Goal: Check status: Check status

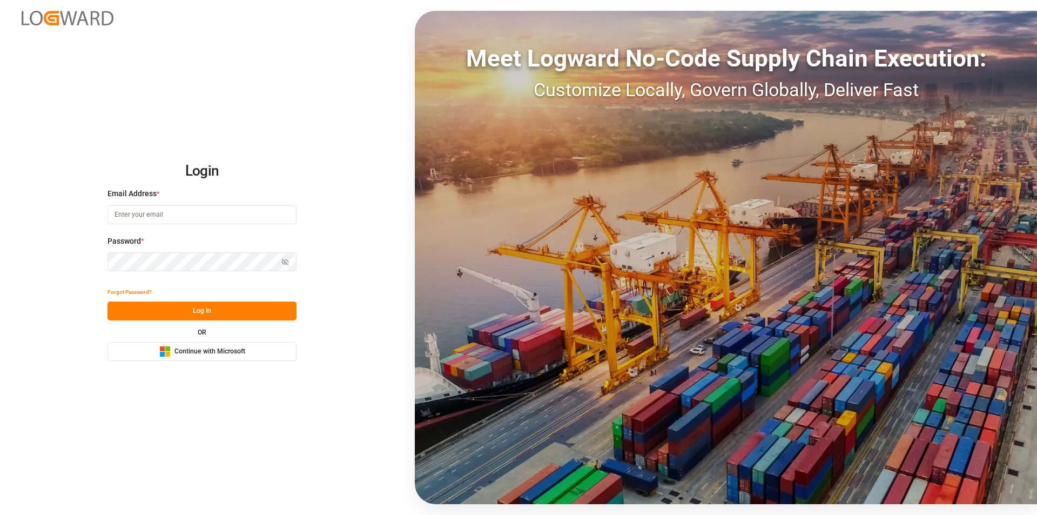
type input "[EMAIL_ADDRESS][PERSON_NAME][DOMAIN_NAME]"
click at [166, 313] on button "Log In" at bounding box center [201, 310] width 189 height 19
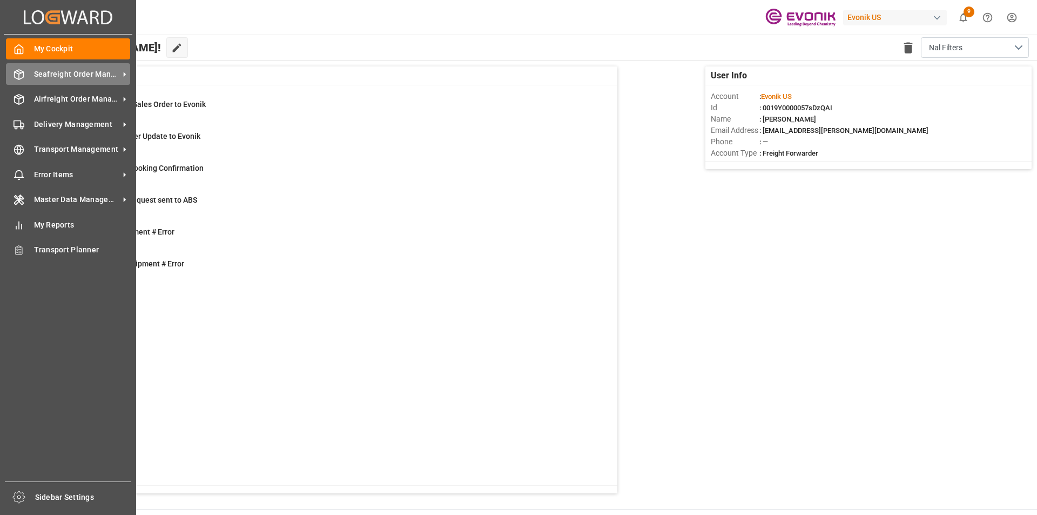
click at [75, 74] on span "Seafreight Order Management" at bounding box center [76, 74] width 85 height 11
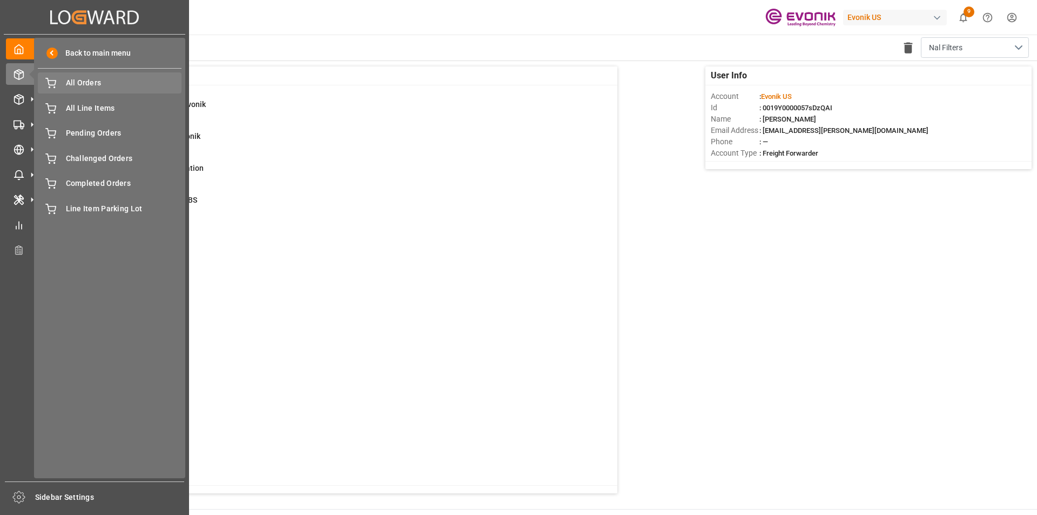
click at [85, 89] on div "All Orders All Orders" at bounding box center [110, 82] width 144 height 21
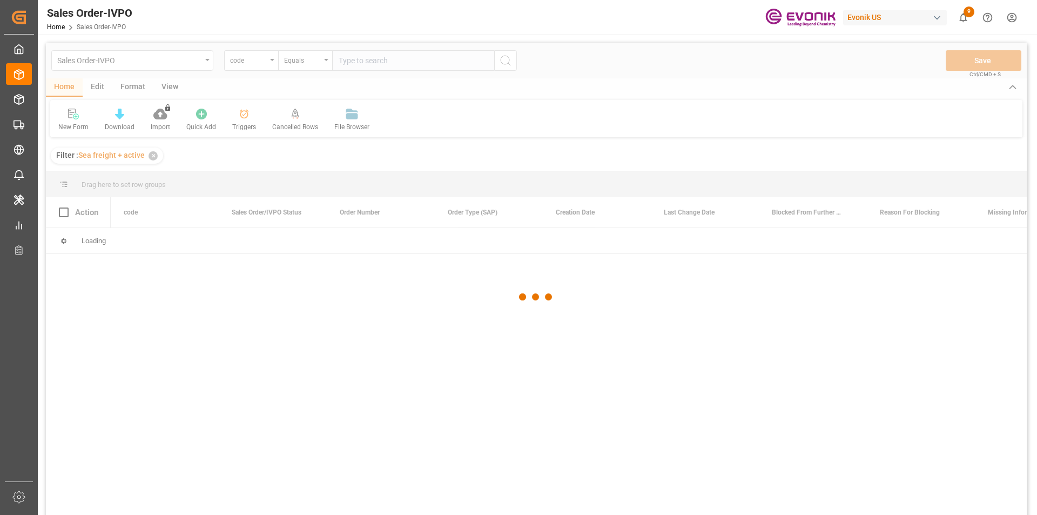
click at [269, 64] on div at bounding box center [536, 297] width 981 height 508
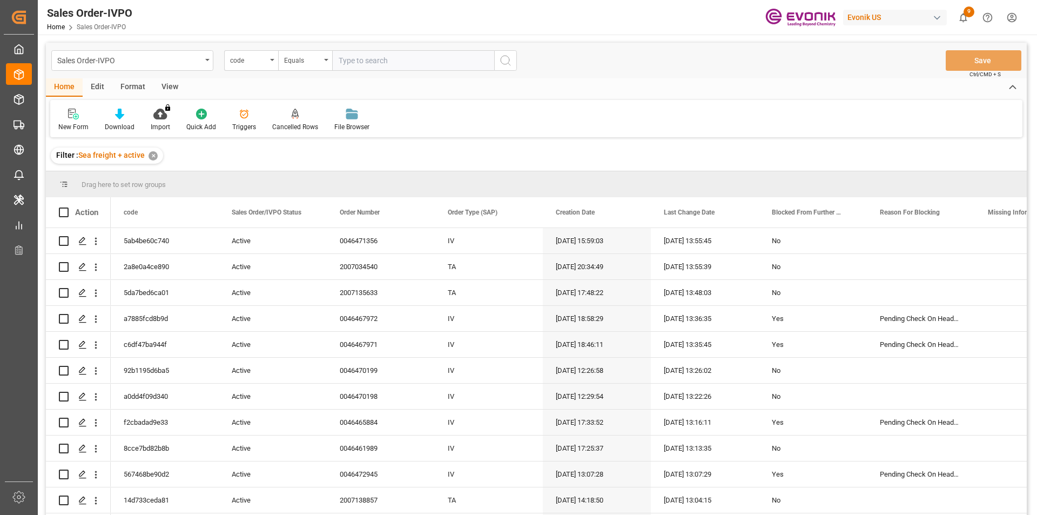
click at [269, 64] on div "code" at bounding box center [251, 60] width 54 height 21
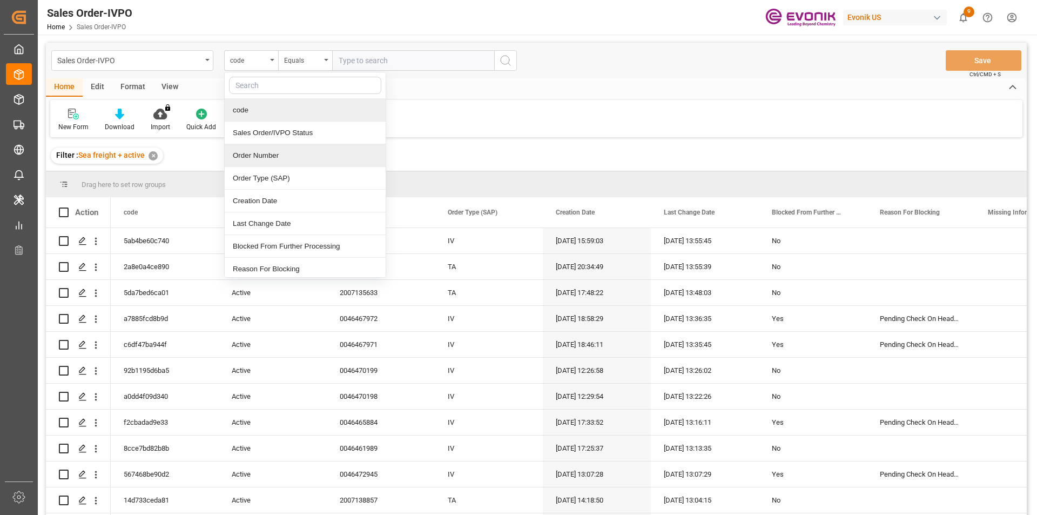
click at [267, 157] on div "Order Number" at bounding box center [305, 155] width 161 height 23
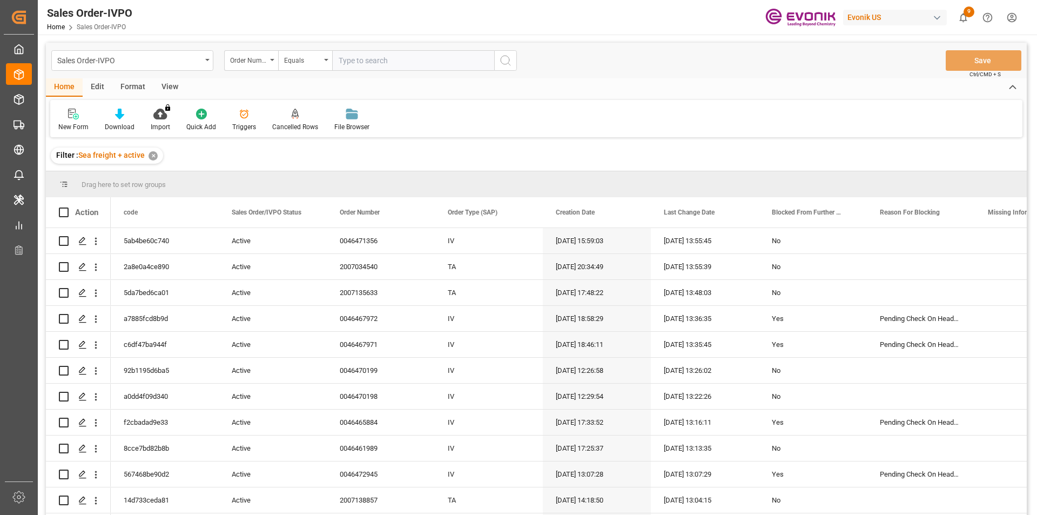
click at [362, 65] on input "text" at bounding box center [413, 60] width 162 height 21
paste input "2007002984"
type input "2007002984"
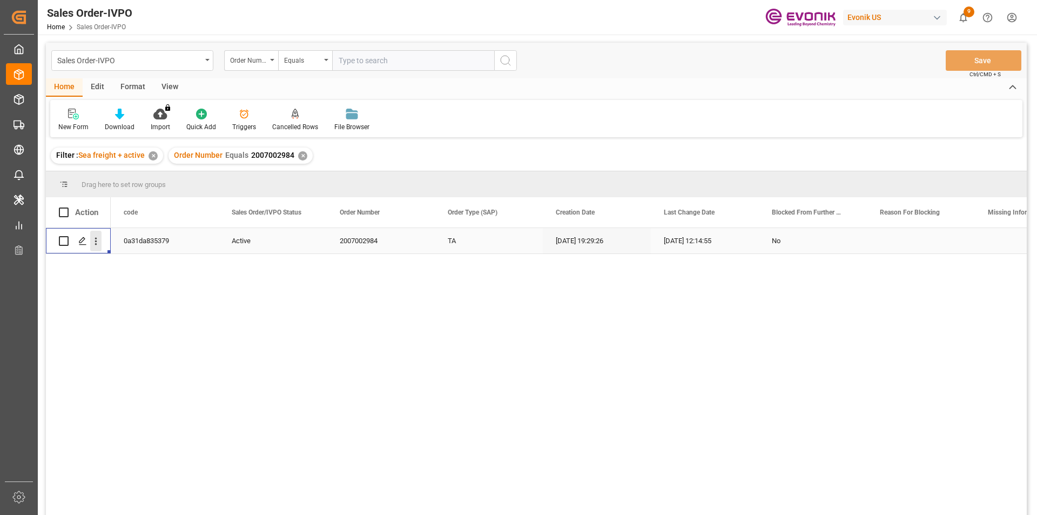
click at [97, 242] on icon "open menu" at bounding box center [95, 240] width 11 height 11
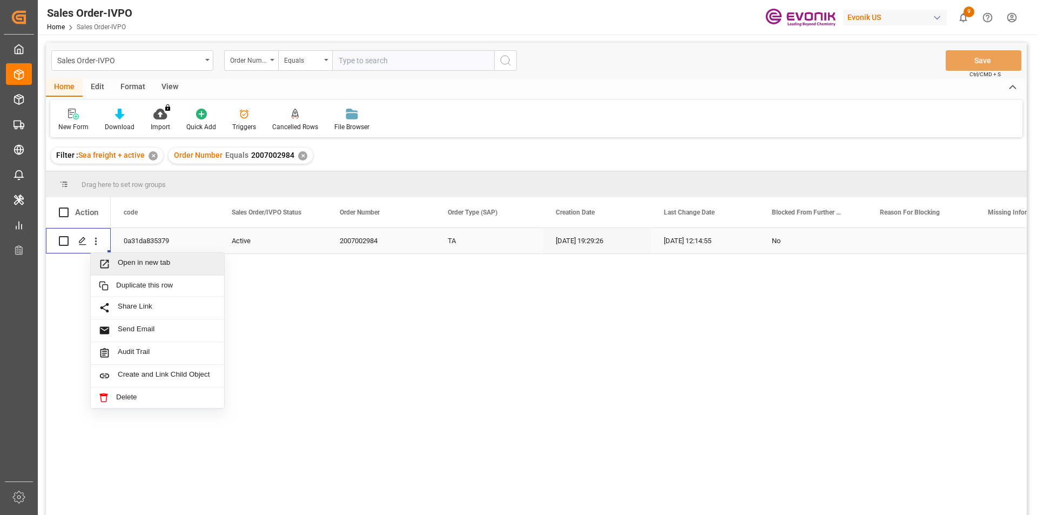
click at [155, 266] on span "Open in new tab" at bounding box center [167, 263] width 98 height 11
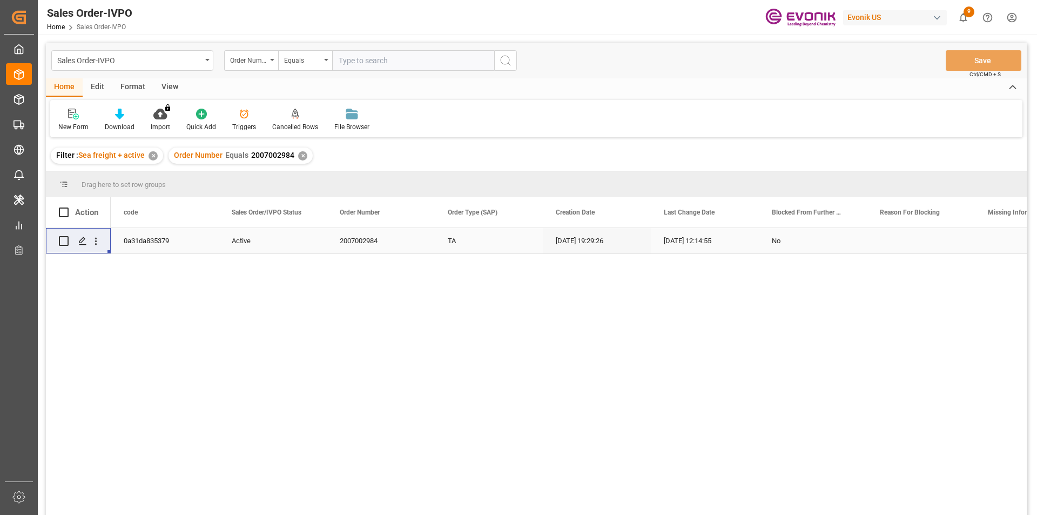
click at [302, 157] on div "✕" at bounding box center [302, 155] width 9 height 9
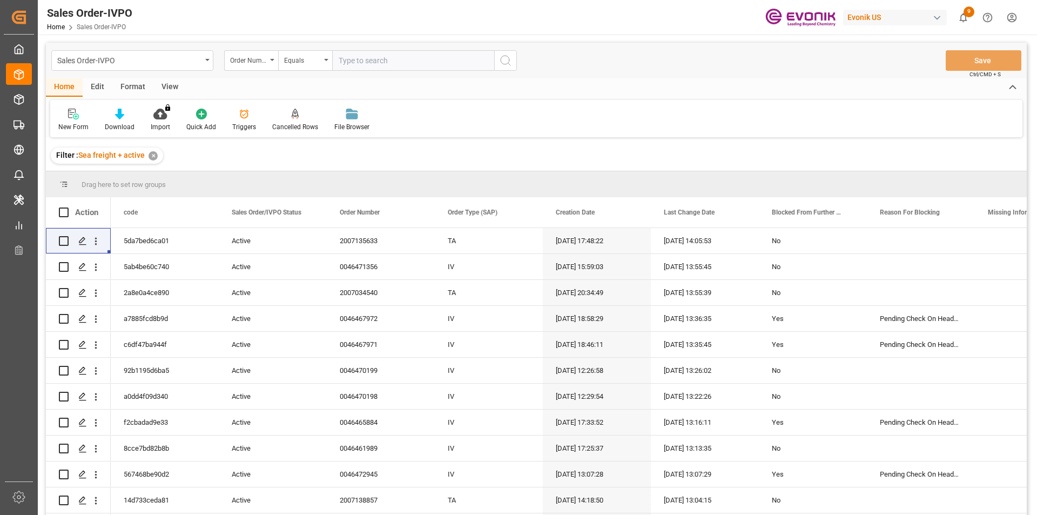
click at [355, 64] on input "text" at bounding box center [413, 60] width 162 height 21
paste input "2007054875"
type input "2007054875"
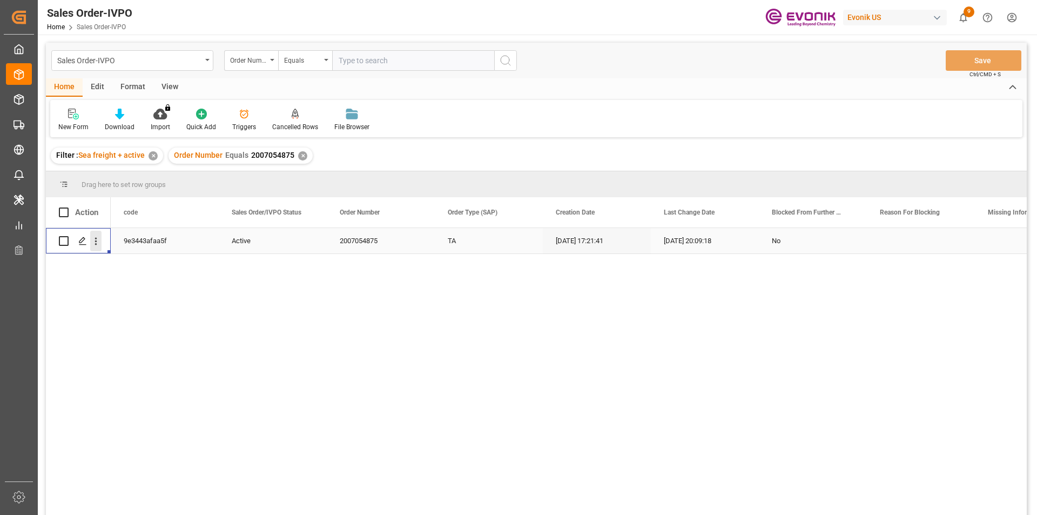
click at [96, 240] on icon "open menu" at bounding box center [95, 240] width 11 height 11
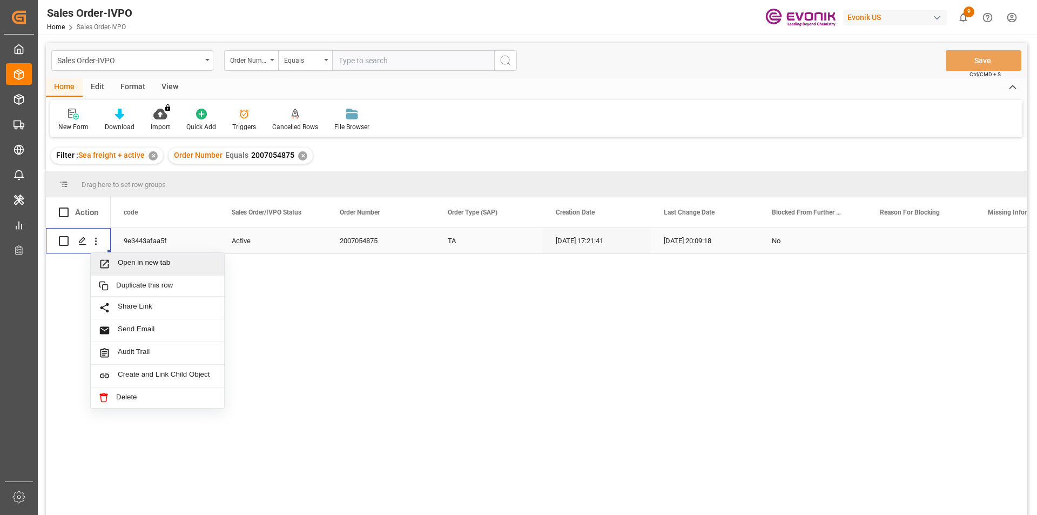
click at [139, 263] on span "Open in new tab" at bounding box center [167, 263] width 98 height 11
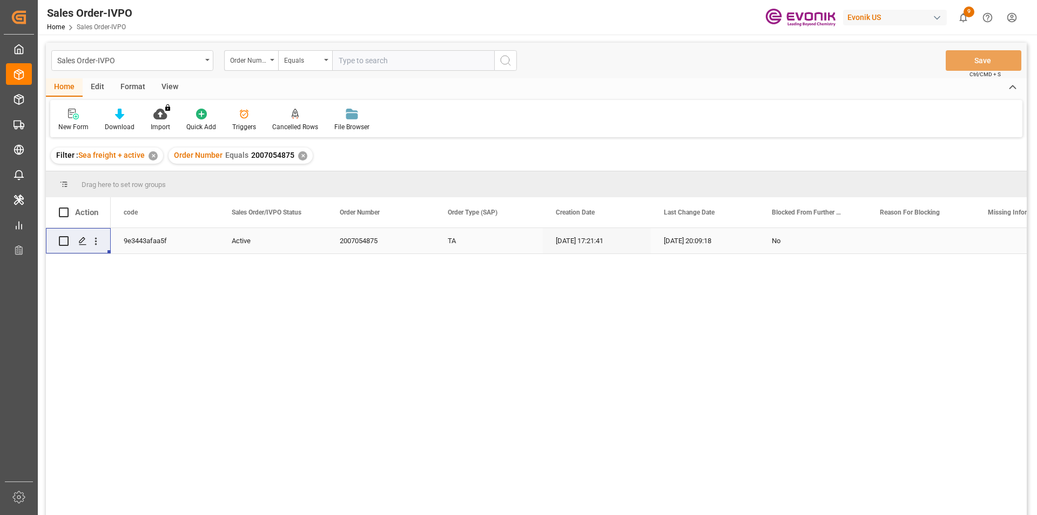
click at [303, 156] on div "✕" at bounding box center [302, 155] width 9 height 9
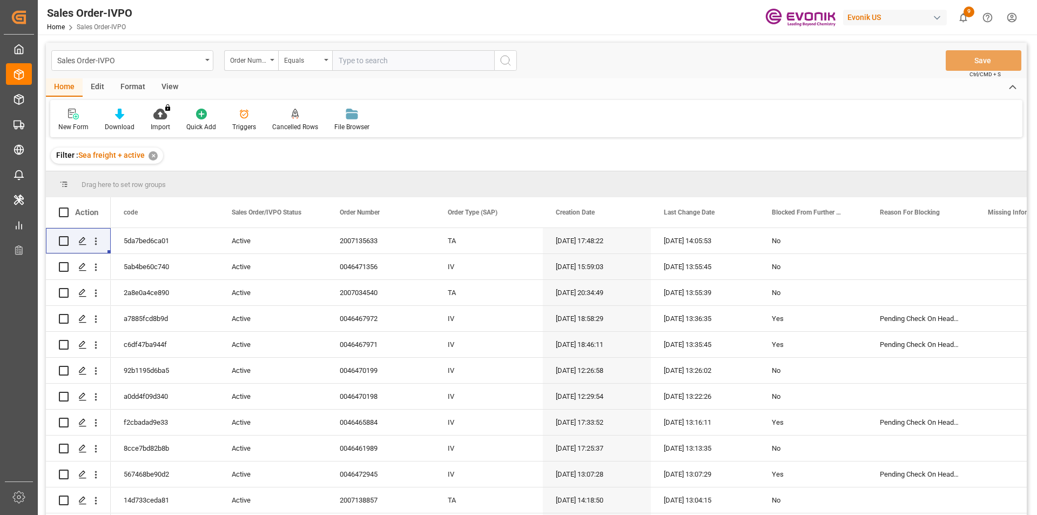
click at [375, 62] on input "text" at bounding box center [413, 60] width 162 height 21
paste input "0046470231"
type input "0046470231"
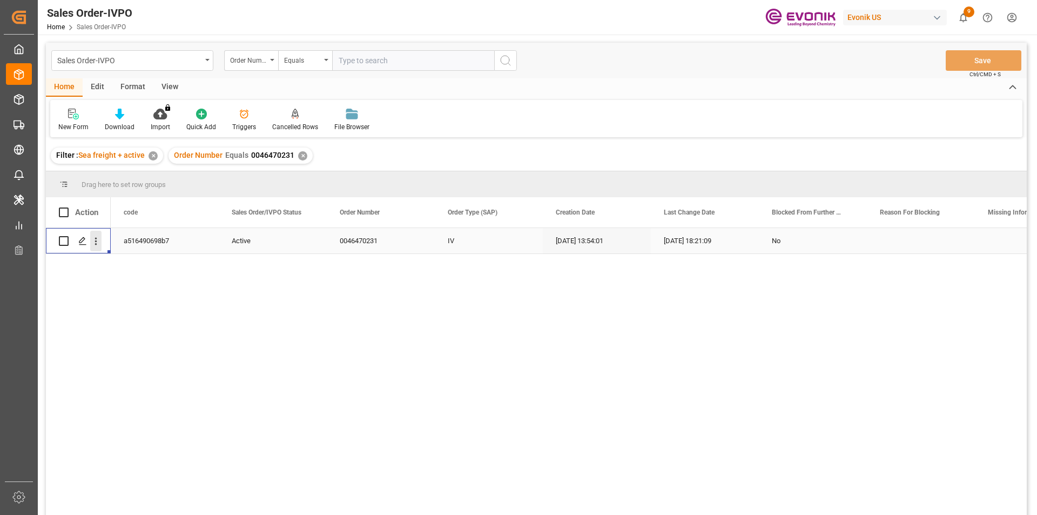
click at [97, 244] on icon "open menu" at bounding box center [96, 242] width 2 height 8
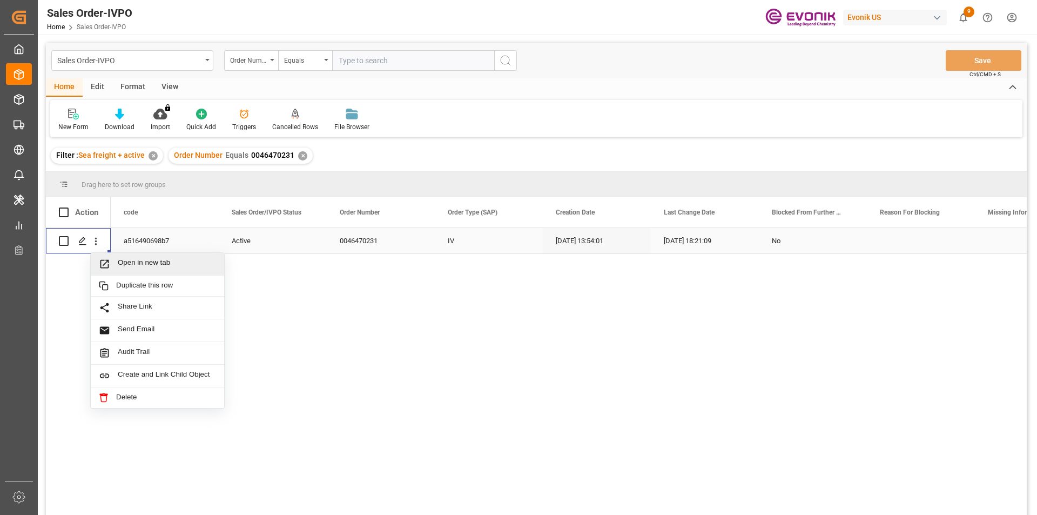
click at [168, 257] on div "Open in new tab" at bounding box center [157, 264] width 133 height 23
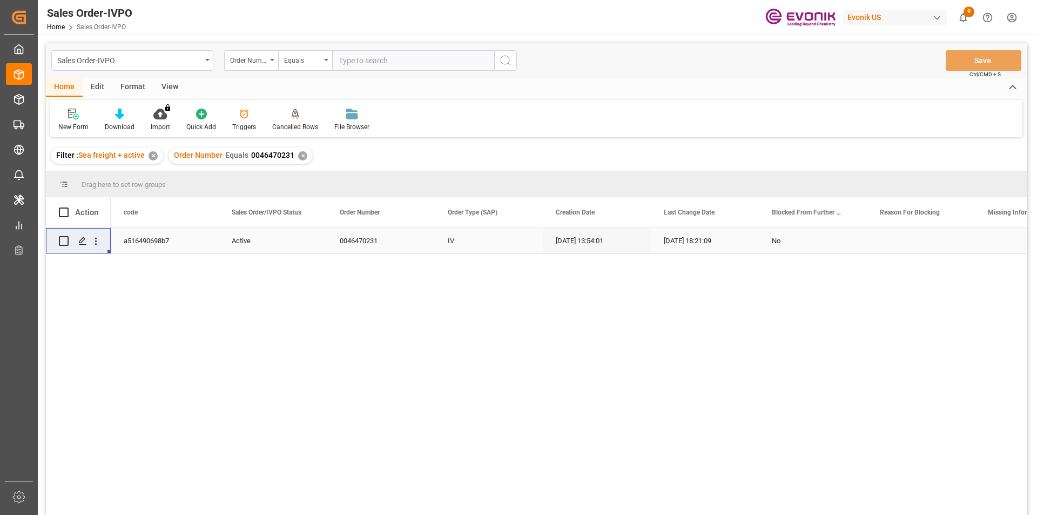
click at [305, 156] on div "Order Number Equals 0046470231 ✕" at bounding box center [240, 155] width 144 height 16
click at [302, 156] on div "✕" at bounding box center [302, 155] width 9 height 9
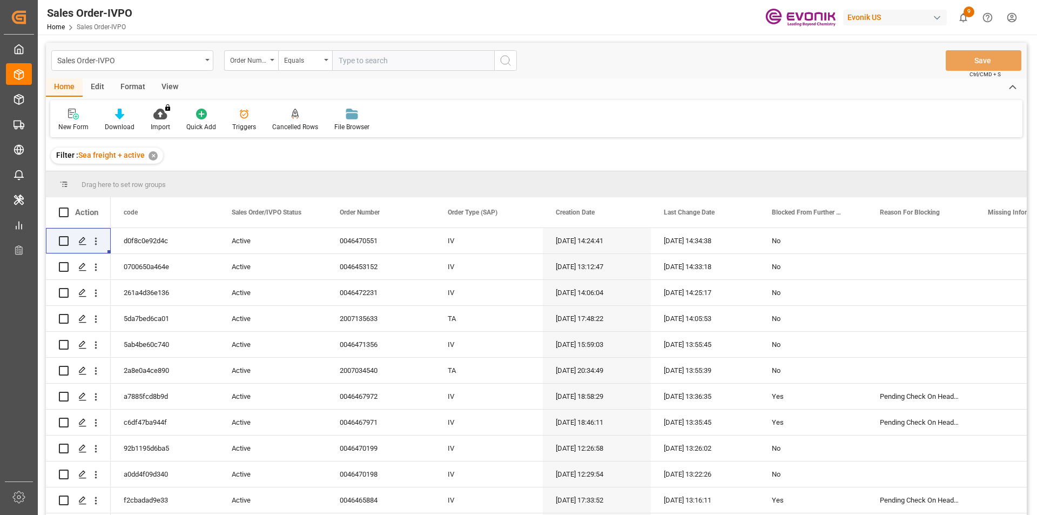
click at [376, 65] on input "text" at bounding box center [413, 60] width 162 height 21
paste input "0046468781"
type input "0046468781"
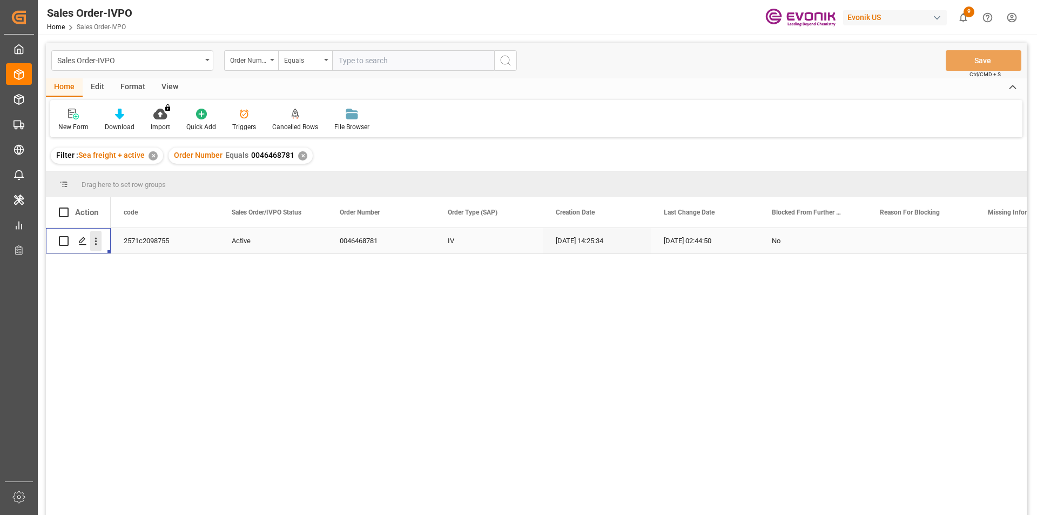
click at [98, 240] on icon "open menu" at bounding box center [95, 240] width 11 height 11
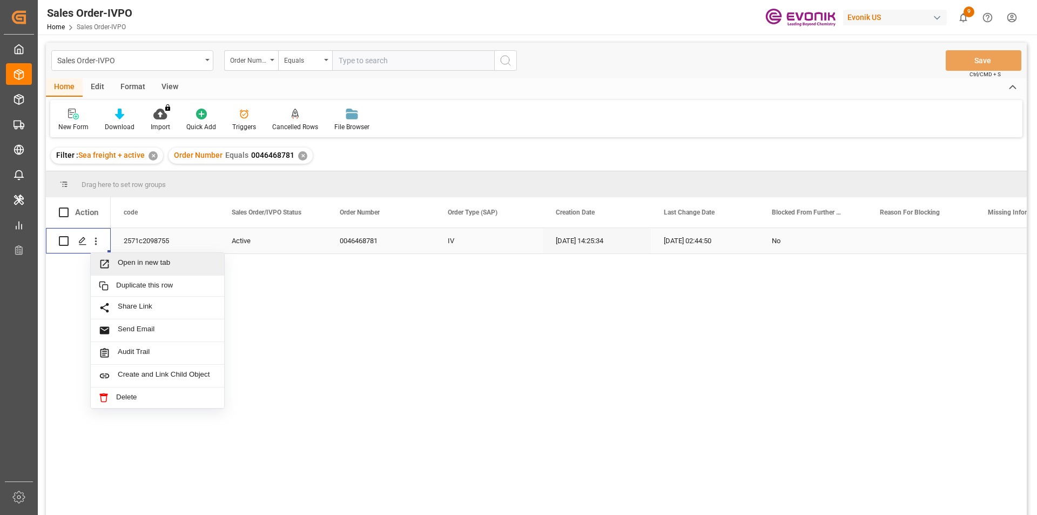
click at [179, 263] on span "Open in new tab" at bounding box center [167, 263] width 98 height 11
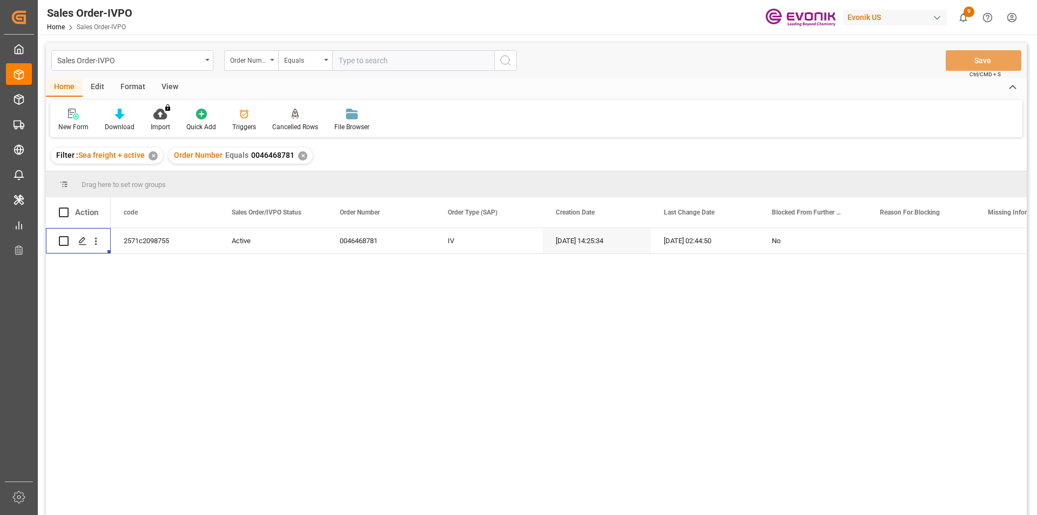
click at [300, 156] on div "✕" at bounding box center [302, 155] width 9 height 9
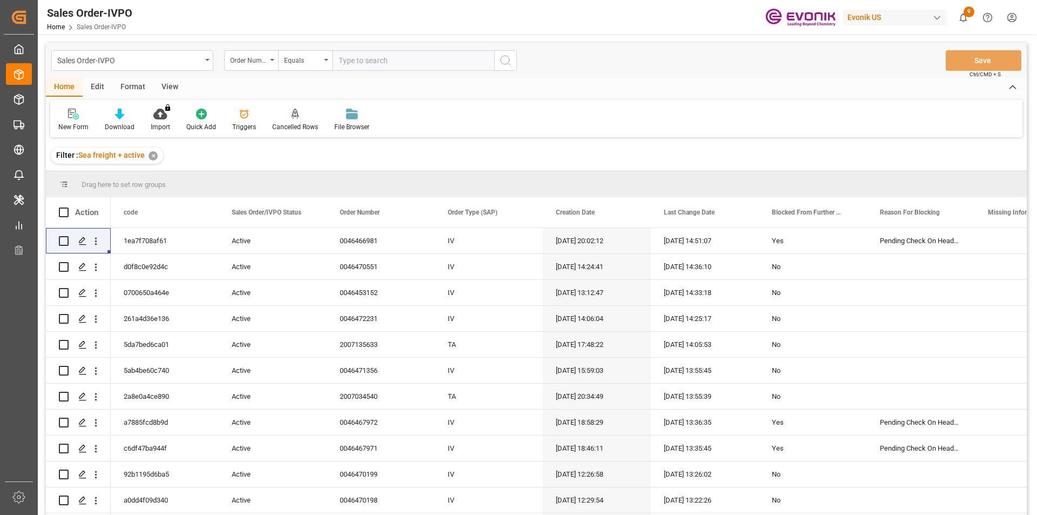
click at [373, 63] on input "text" at bounding box center [413, 60] width 162 height 21
paste input "0046470501"
type input "0046470501"
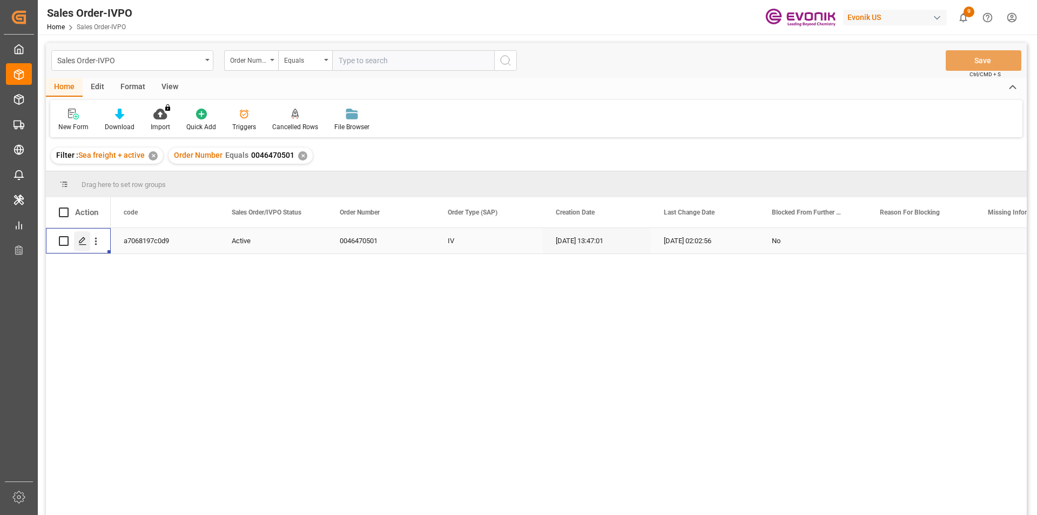
click at [89, 240] on div "Press SPACE to select this row." at bounding box center [82, 241] width 16 height 20
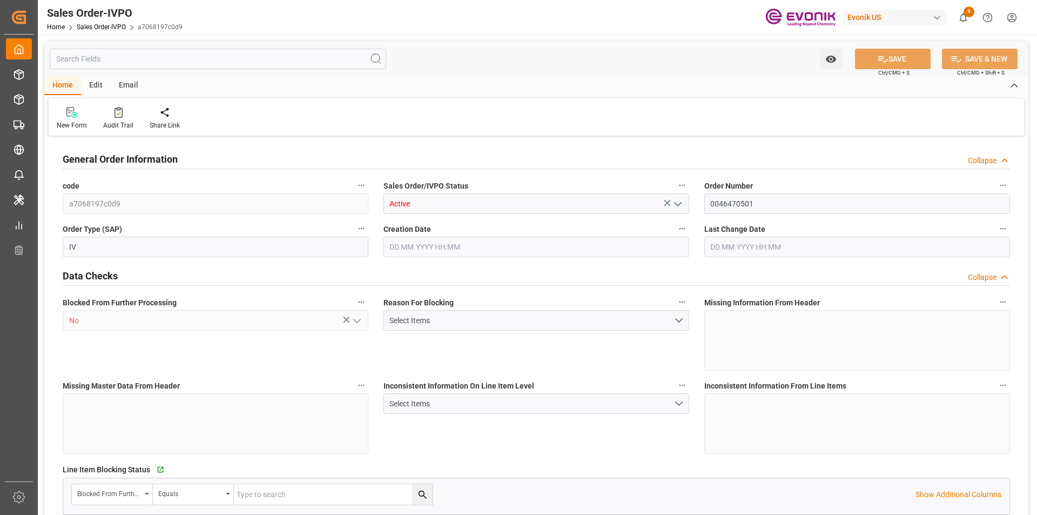
type input "JPNGO"
type input "0"
type input "1"
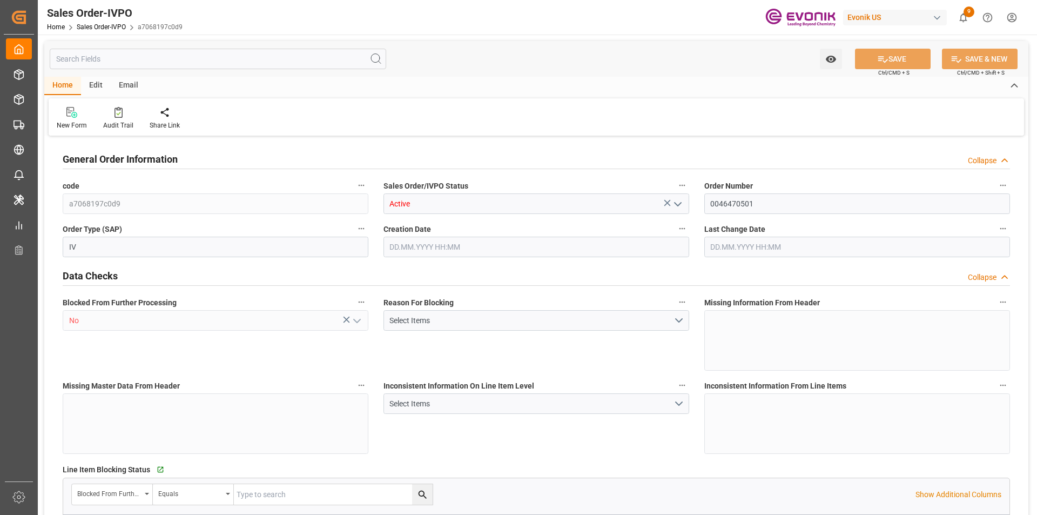
type input "12603.6"
type input "19.1396"
type input "17000"
type input "30"
type input "27.08.2025 13:47"
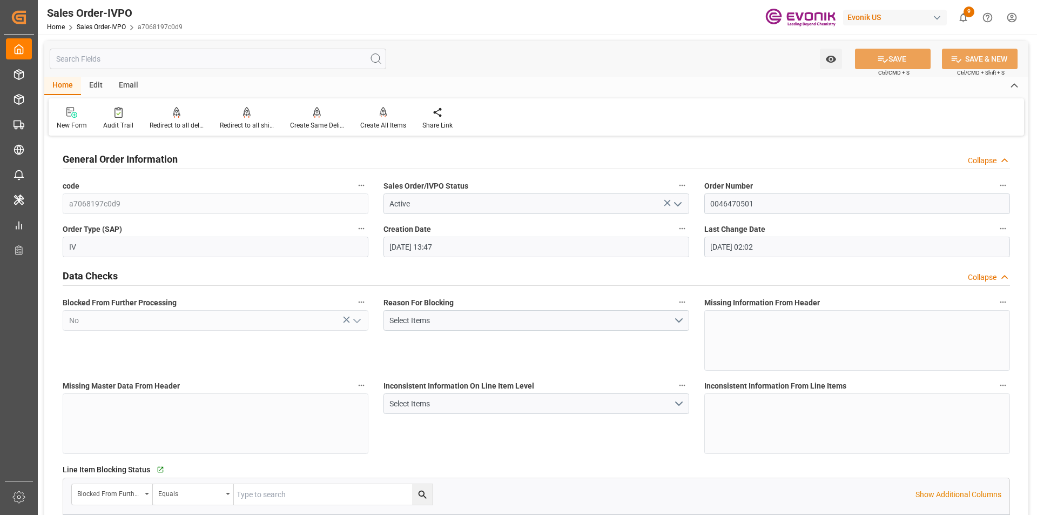
type input "09.09.2025 02:02"
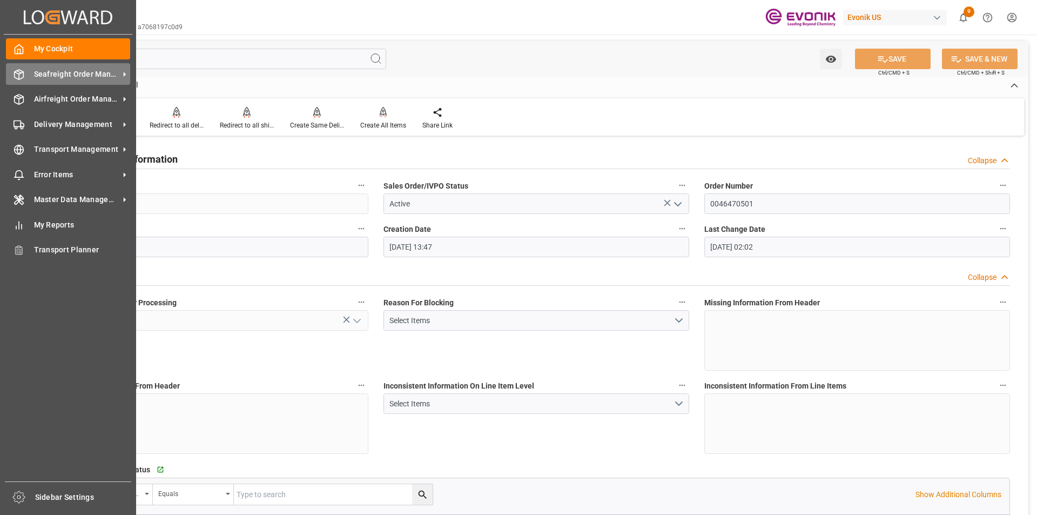
click at [89, 77] on span "Seafreight Order Management" at bounding box center [76, 74] width 85 height 11
click at [60, 77] on span "Seafreight Order Management" at bounding box center [76, 74] width 85 height 11
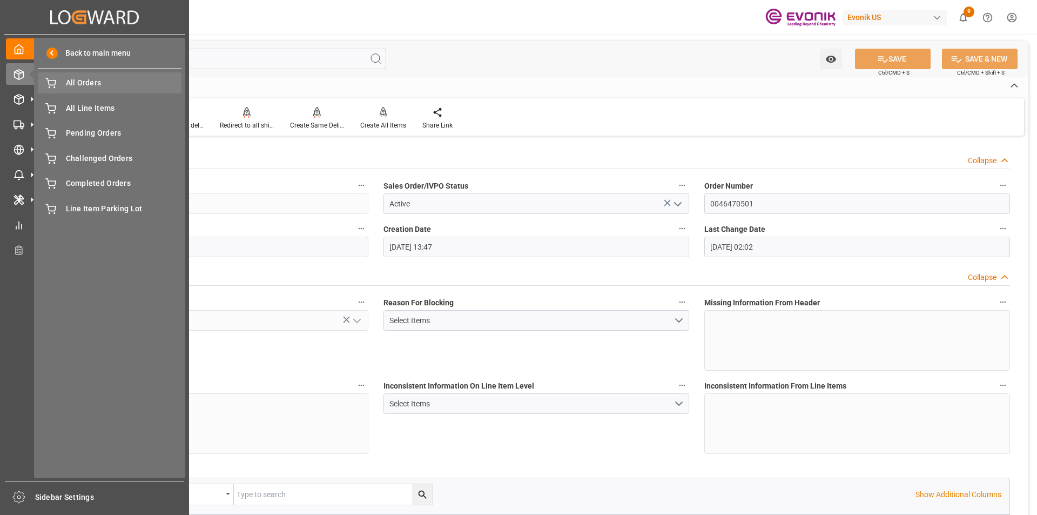
click at [106, 87] on span "All Orders" at bounding box center [124, 82] width 116 height 11
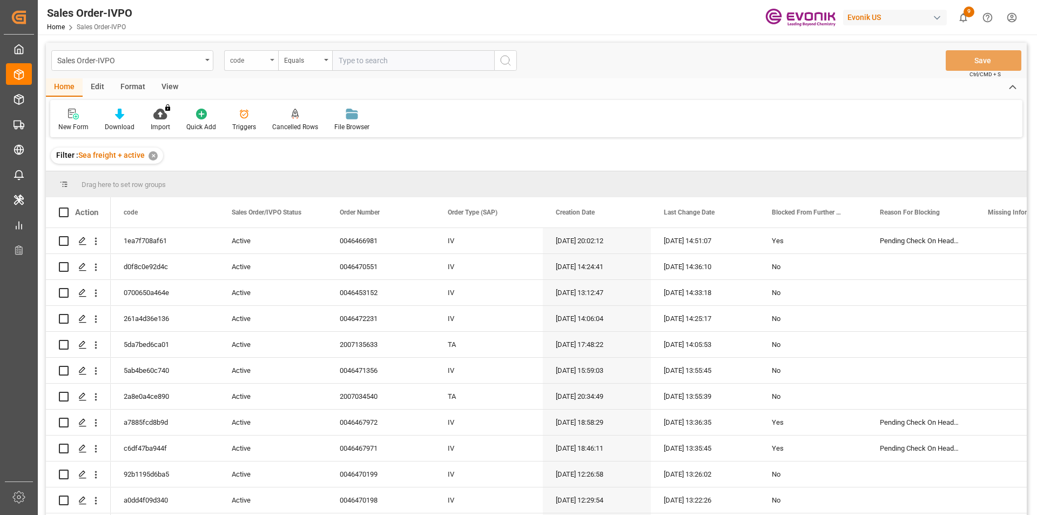
click at [266, 62] on div "code" at bounding box center [248, 59] width 37 height 12
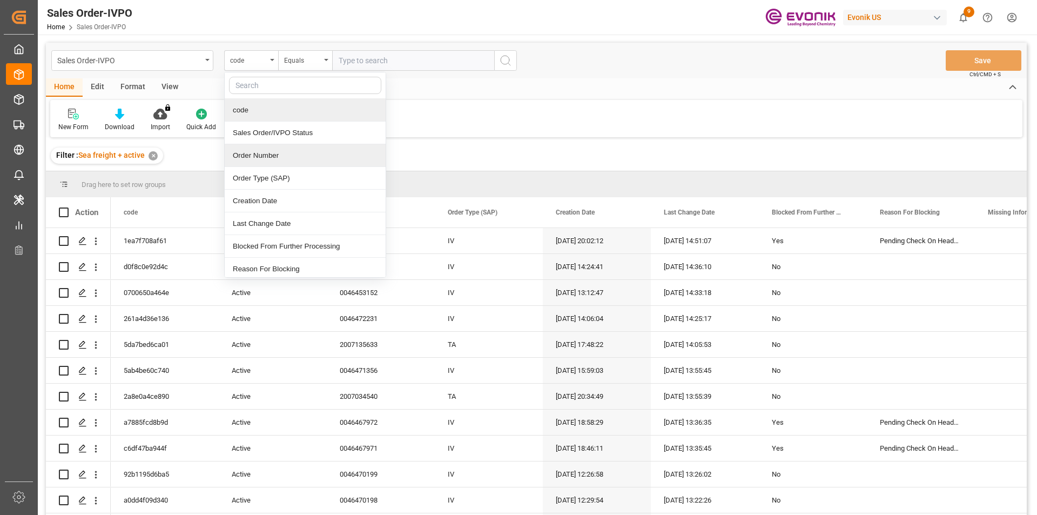
click at [266, 160] on div "Order Number" at bounding box center [305, 155] width 161 height 23
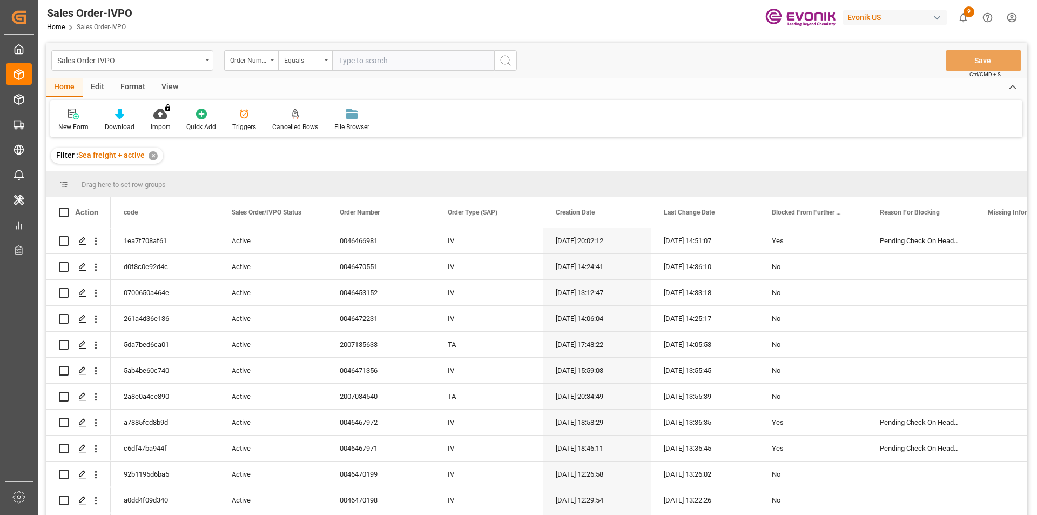
click at [396, 65] on input "text" at bounding box center [413, 60] width 162 height 21
paste input "0046470501"
type input "0046470501"
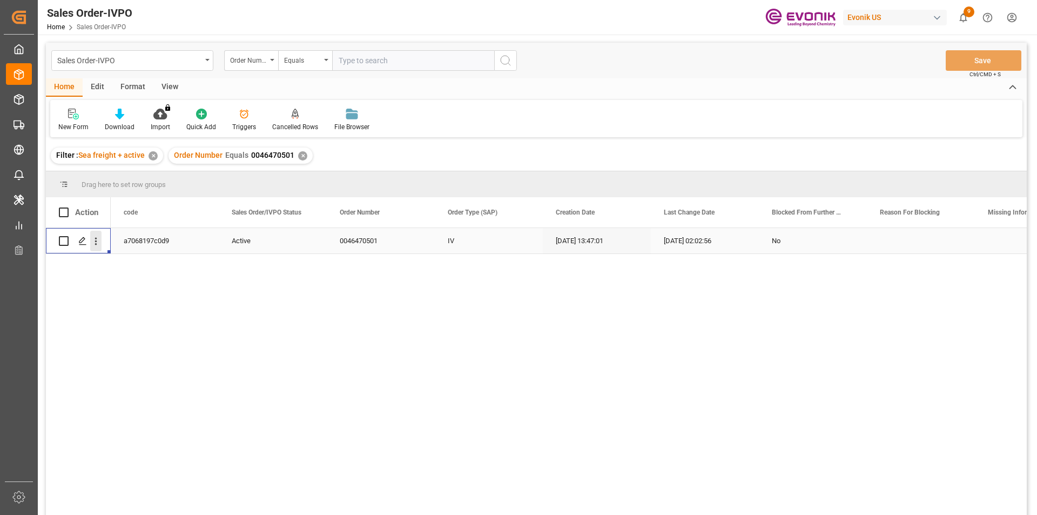
click at [97, 242] on icon "open menu" at bounding box center [95, 240] width 11 height 11
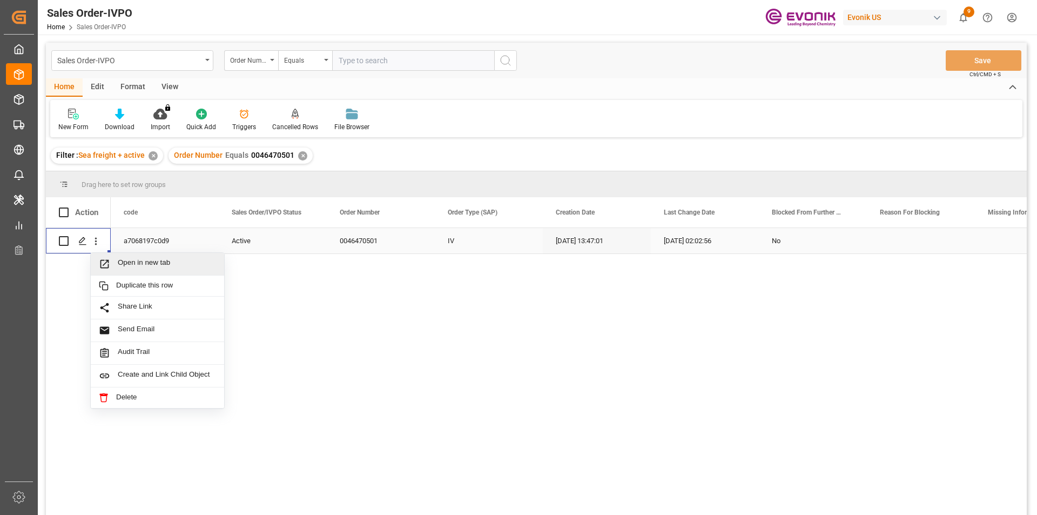
click at [171, 262] on span "Open in new tab" at bounding box center [167, 263] width 98 height 11
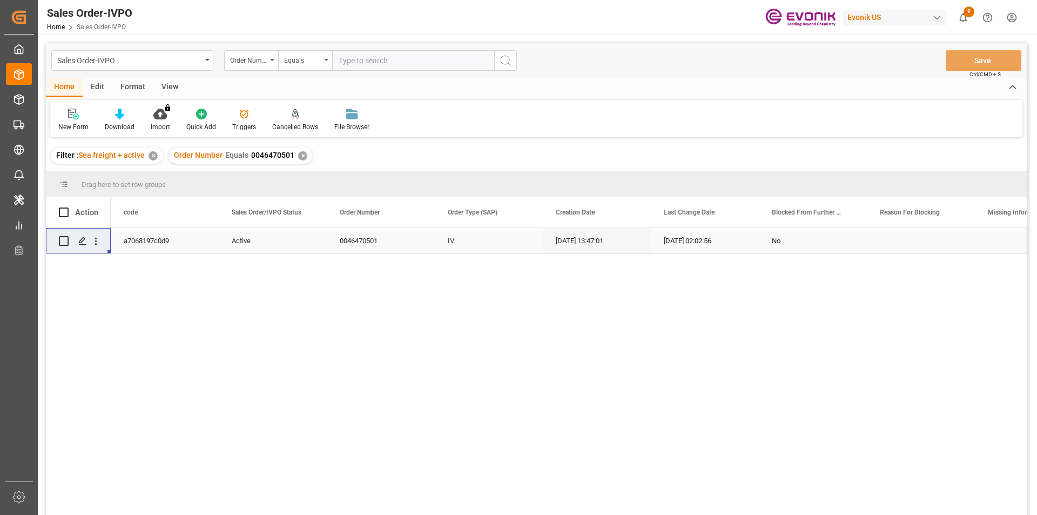
click at [300, 154] on div "✕" at bounding box center [302, 155] width 9 height 9
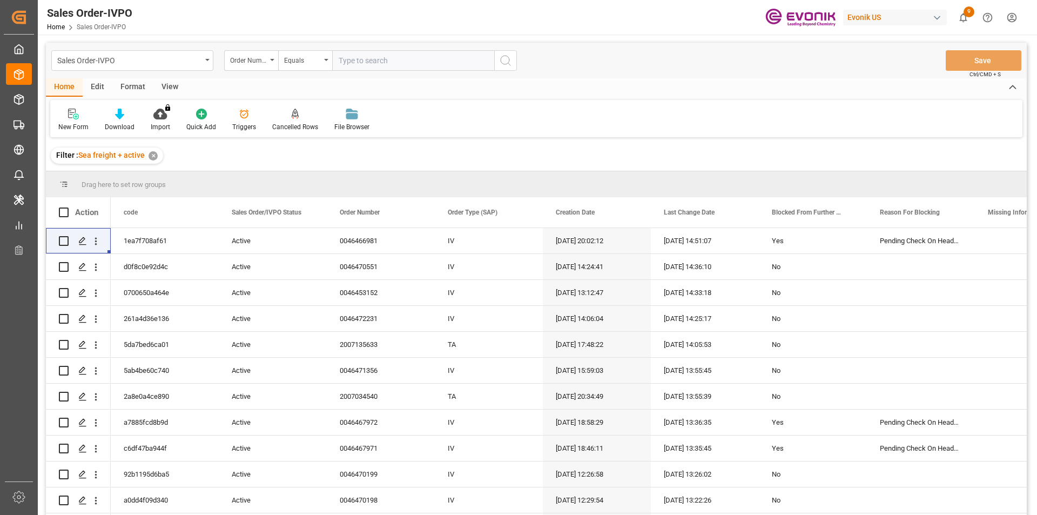
click at [374, 64] on input "text" at bounding box center [413, 60] width 162 height 21
paste input "46465543"
type input "0046465543"
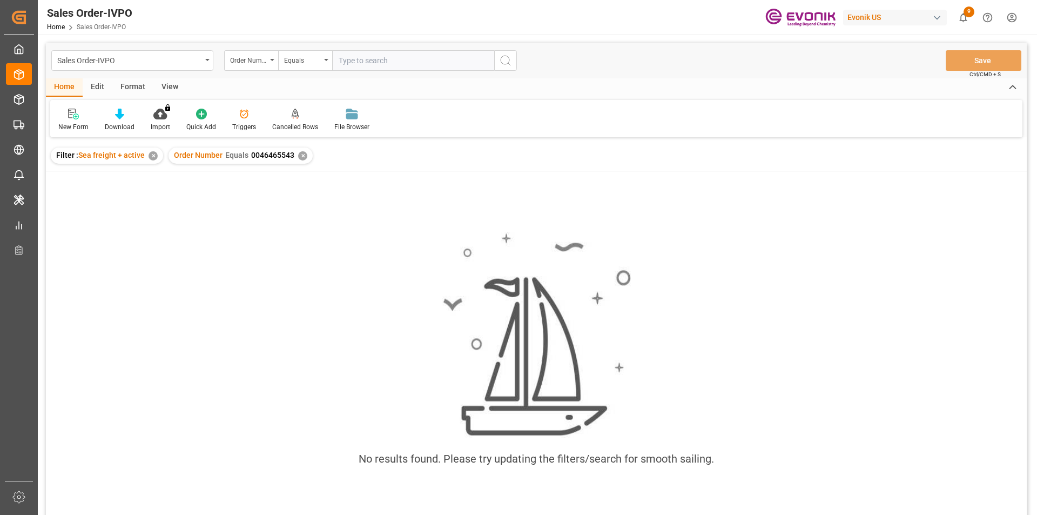
click at [301, 157] on div "✕" at bounding box center [302, 155] width 9 height 9
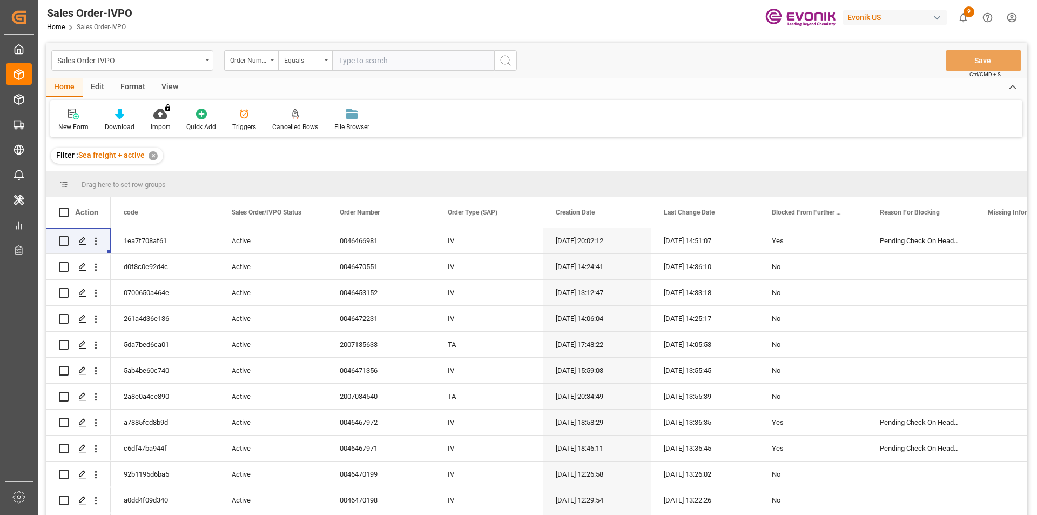
click at [369, 67] on input "text" at bounding box center [413, 60] width 162 height 21
paste input "46466103"
click at [339, 62] on input "46466103" at bounding box center [413, 60] width 162 height 21
type input "0046466103"
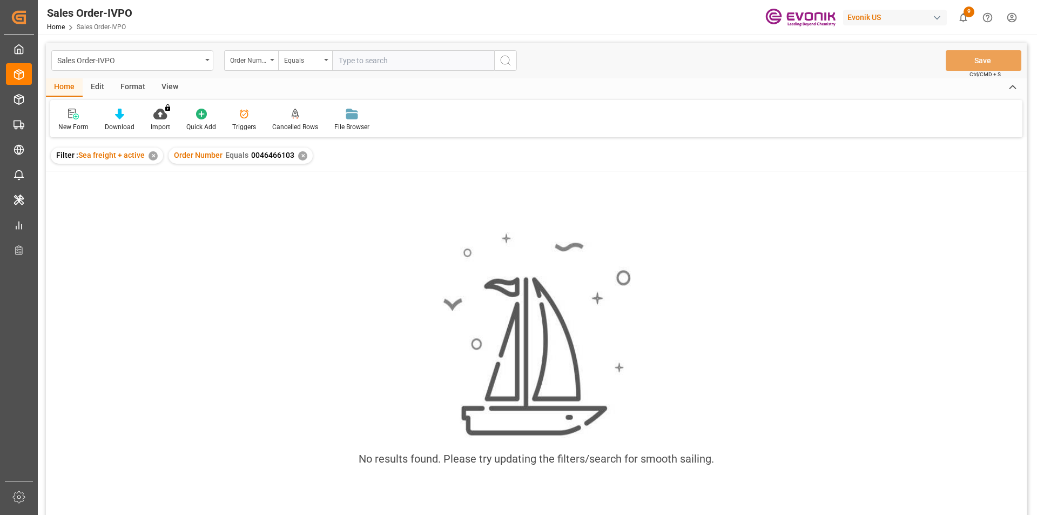
click at [151, 156] on div "✕" at bounding box center [153, 155] width 9 height 9
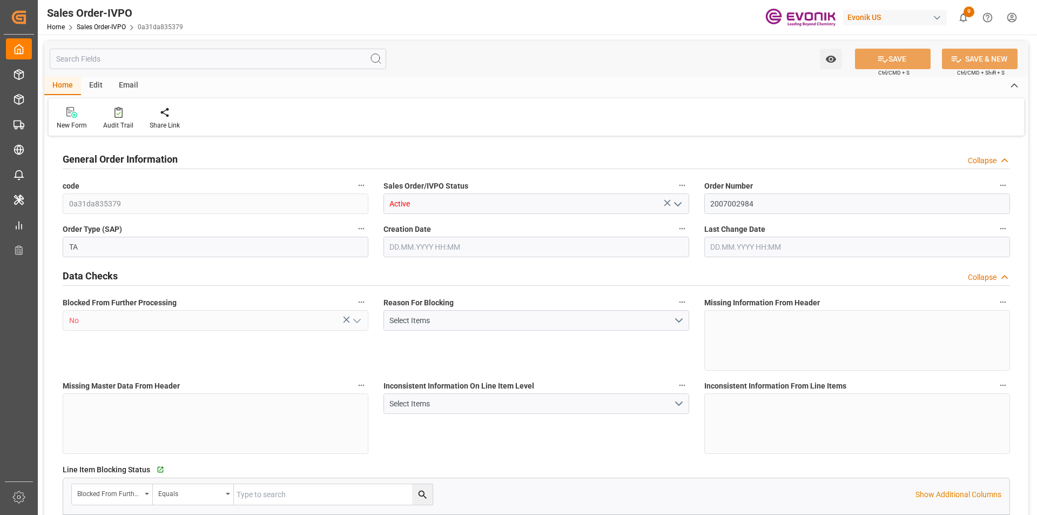
type input "CNSHA"
type input "0"
type input "1"
type input "903.2"
type input "13.05.2025 19:29"
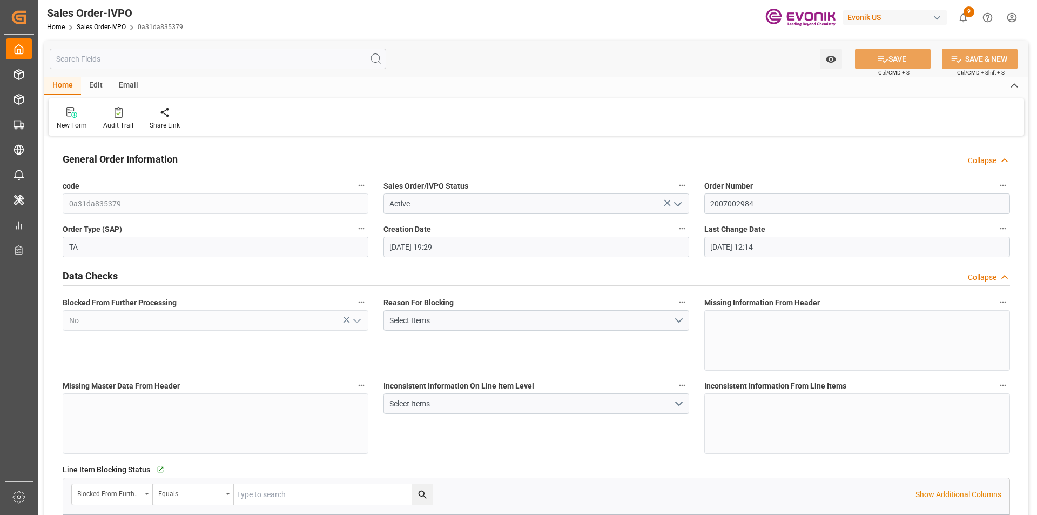
type input "15.08.2025 12:14"
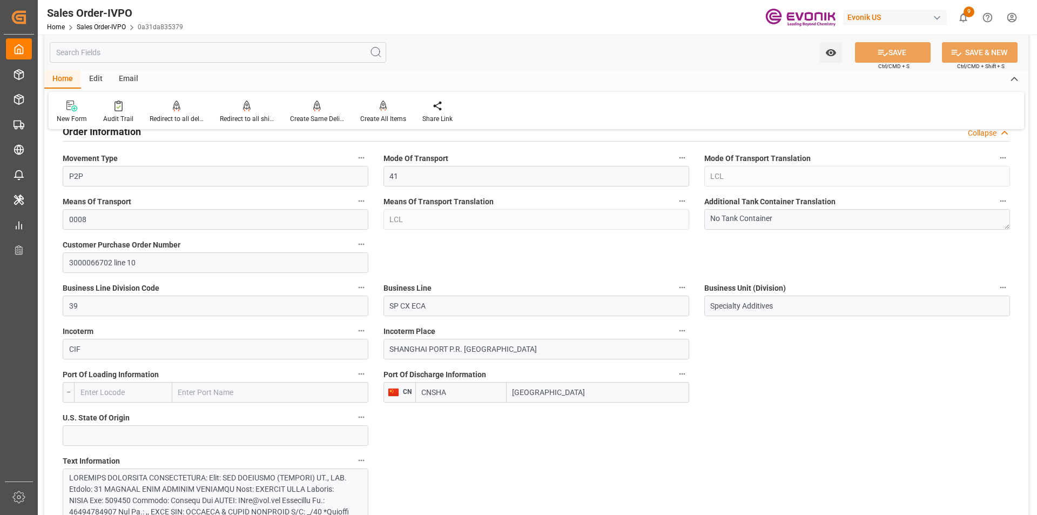
scroll to position [540, 0]
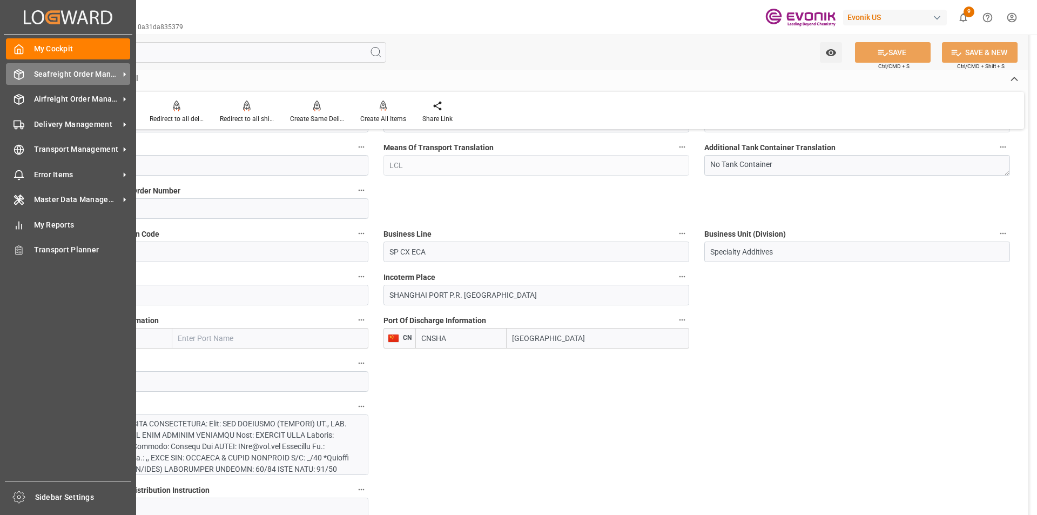
click at [66, 73] on span "Seafreight Order Management" at bounding box center [76, 74] width 85 height 11
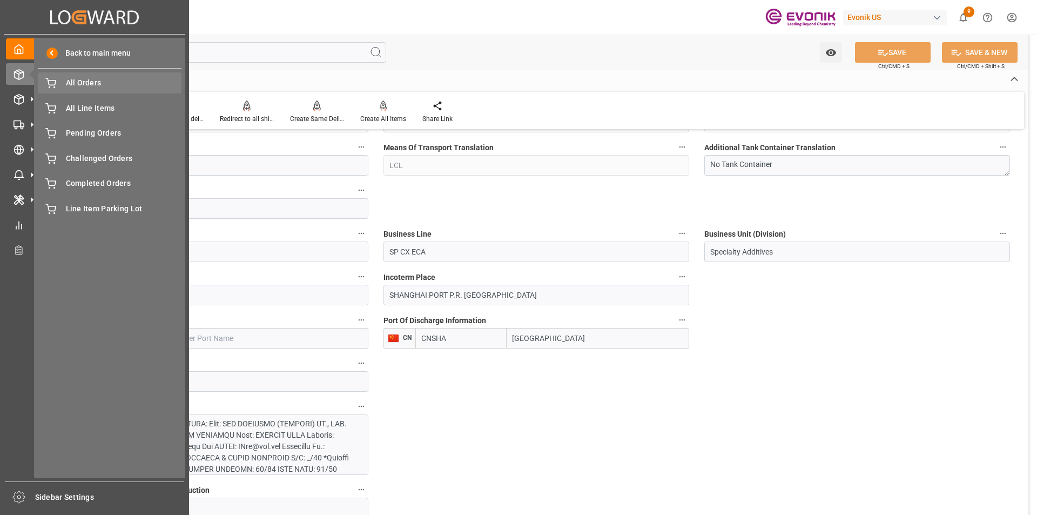
click at [87, 85] on span "All Orders" at bounding box center [124, 82] width 116 height 11
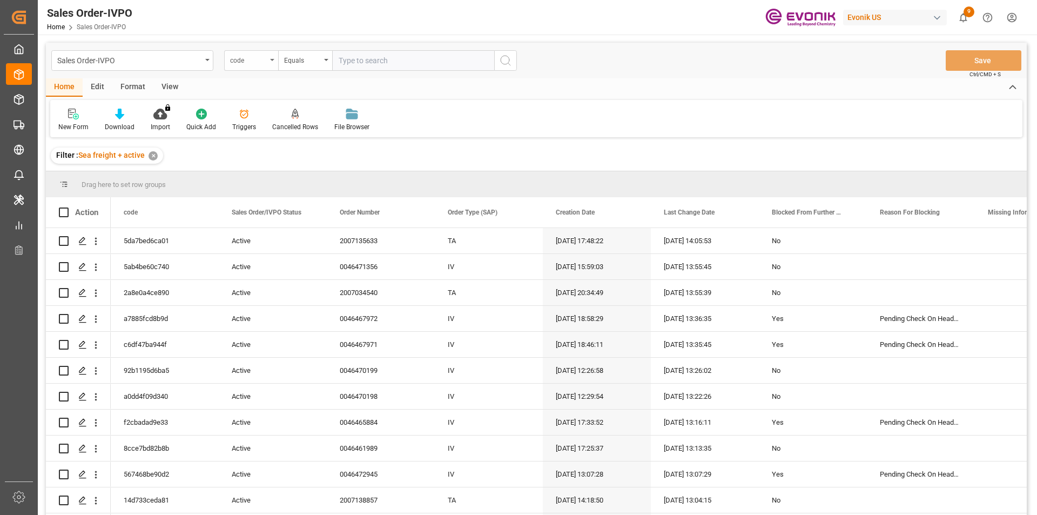
click at [264, 64] on div "code" at bounding box center [248, 59] width 37 height 12
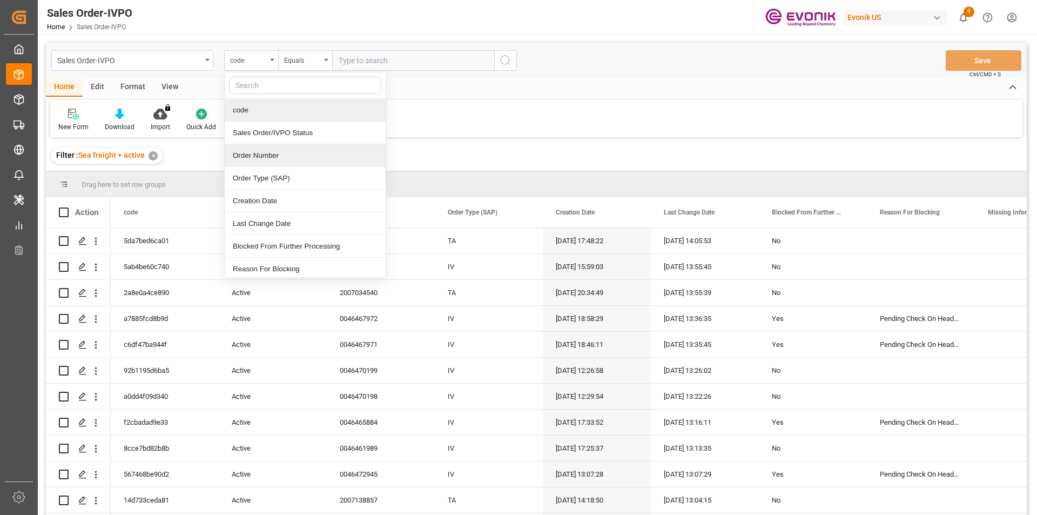
click at [262, 154] on div "Order Number" at bounding box center [305, 155] width 161 height 23
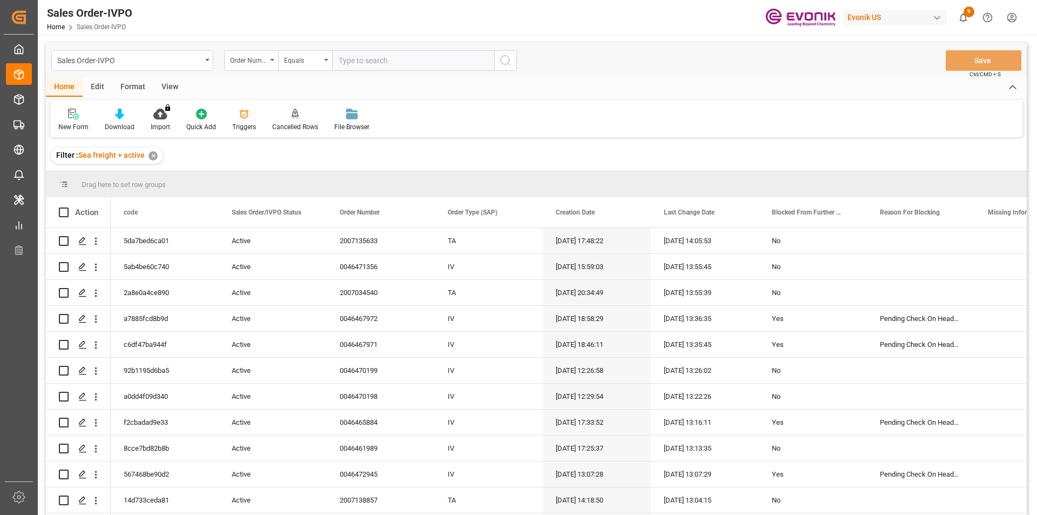
click at [366, 62] on input "text" at bounding box center [413, 60] width 162 height 21
paste input "2007109614"
type input "2007109614"
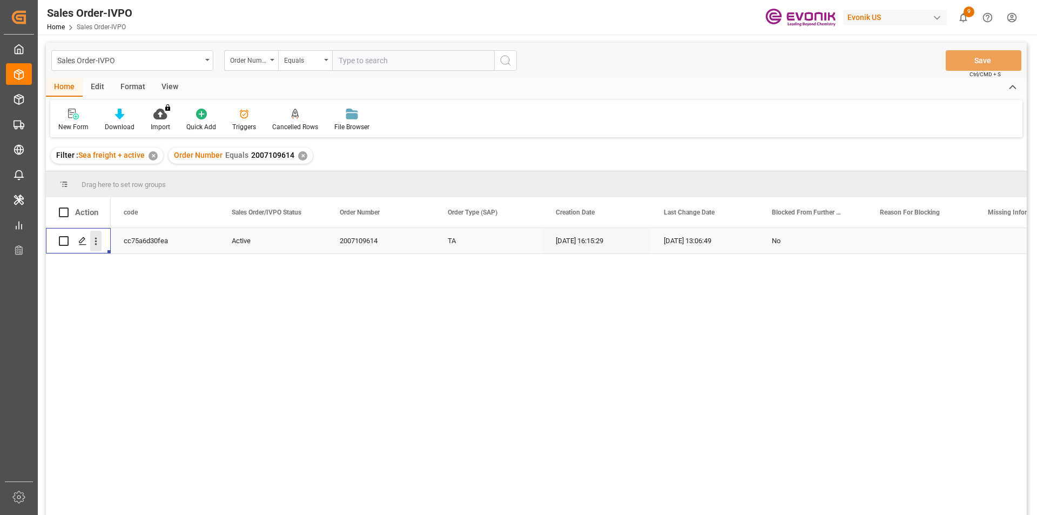
click at [100, 240] on icon "open menu" at bounding box center [95, 240] width 11 height 11
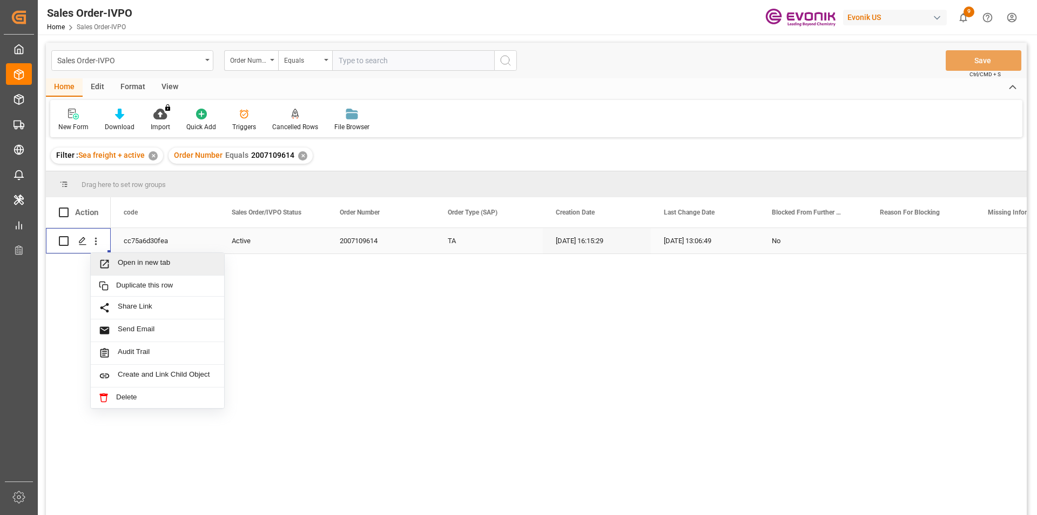
click at [166, 260] on span "Open in new tab" at bounding box center [167, 263] width 98 height 11
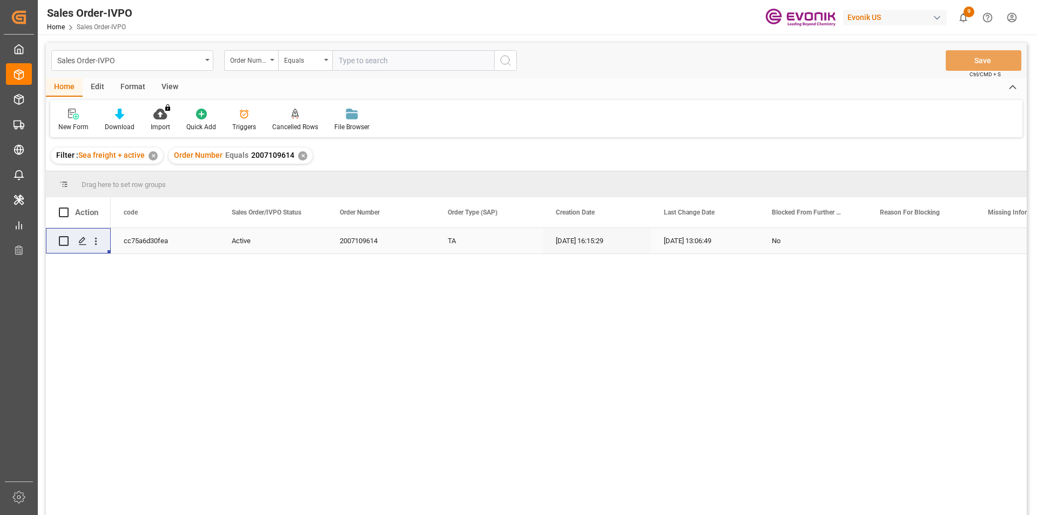
click at [298, 157] on div "✕" at bounding box center [302, 155] width 9 height 9
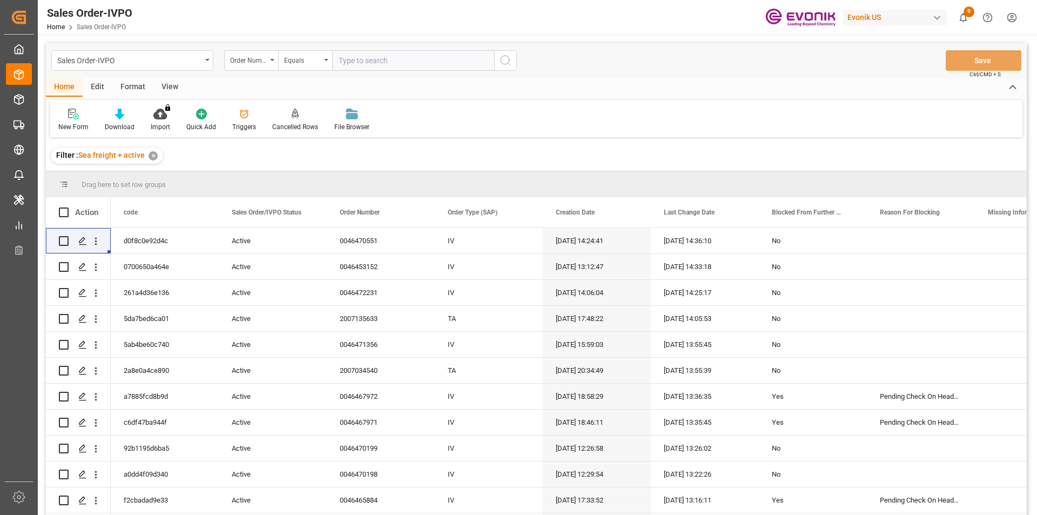
click at [372, 62] on input "text" at bounding box center [413, 60] width 162 height 21
paste input "0046459157"
type input "0046459157"
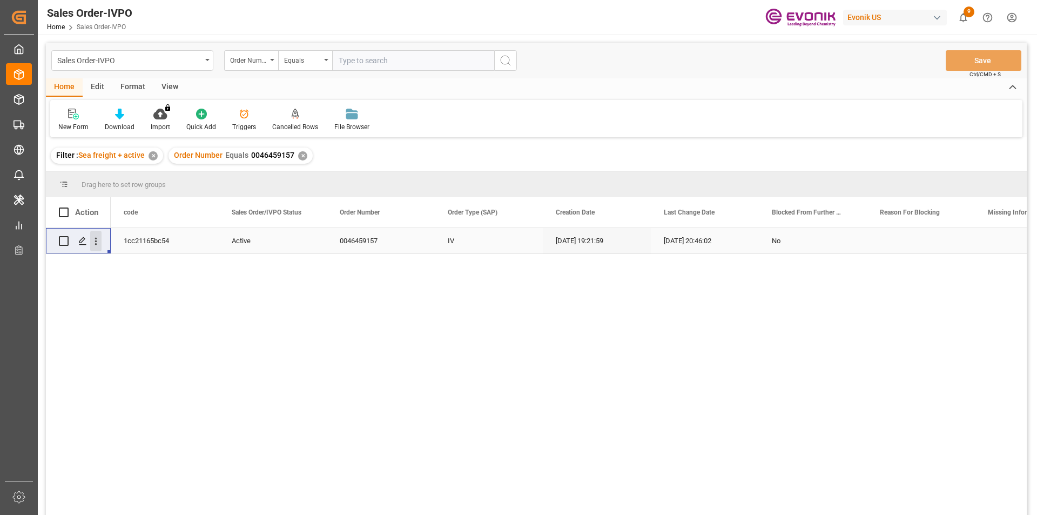
click at [100, 240] on icon "open menu" at bounding box center [95, 240] width 11 height 11
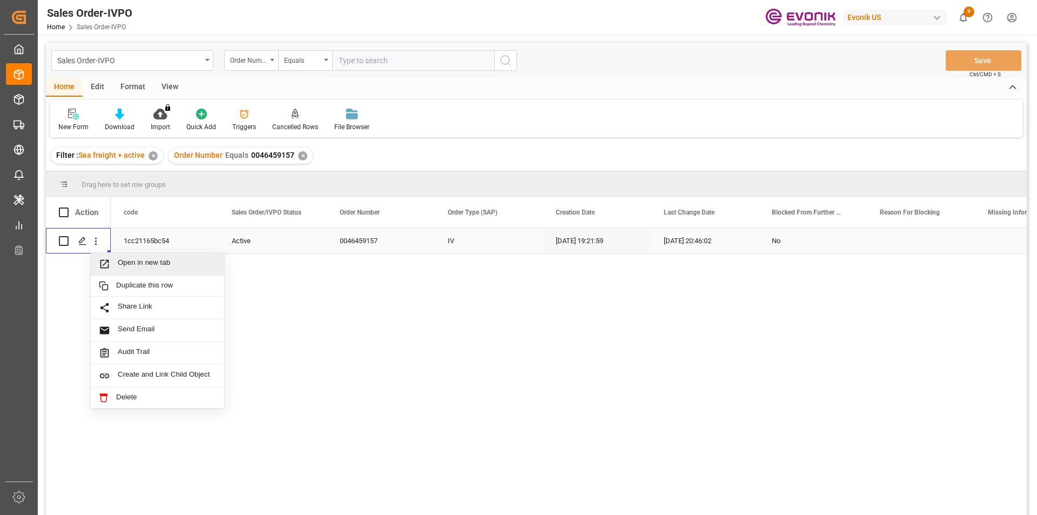
click at [140, 258] on div "Open in new tab" at bounding box center [157, 264] width 133 height 23
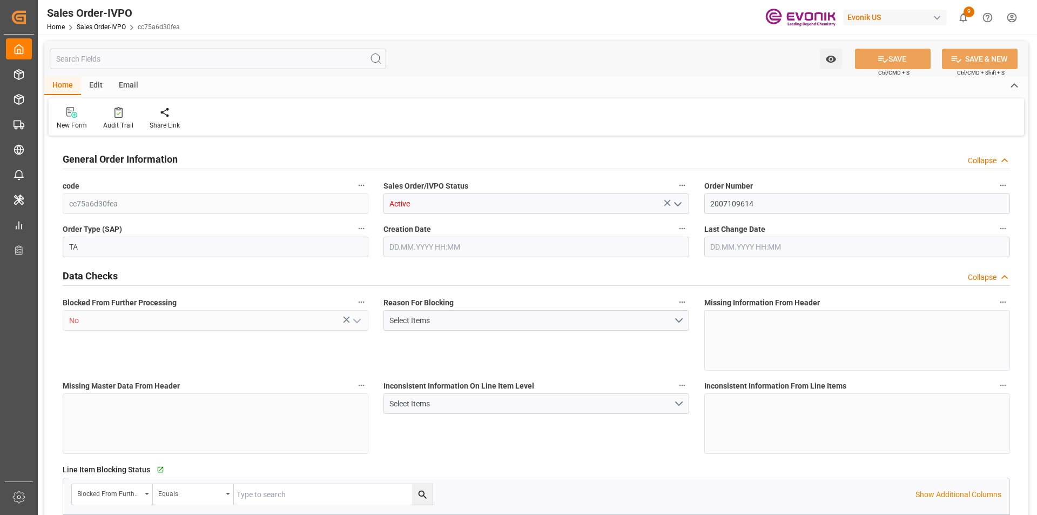
type input "AUSYD"
type input "0"
type input "1"
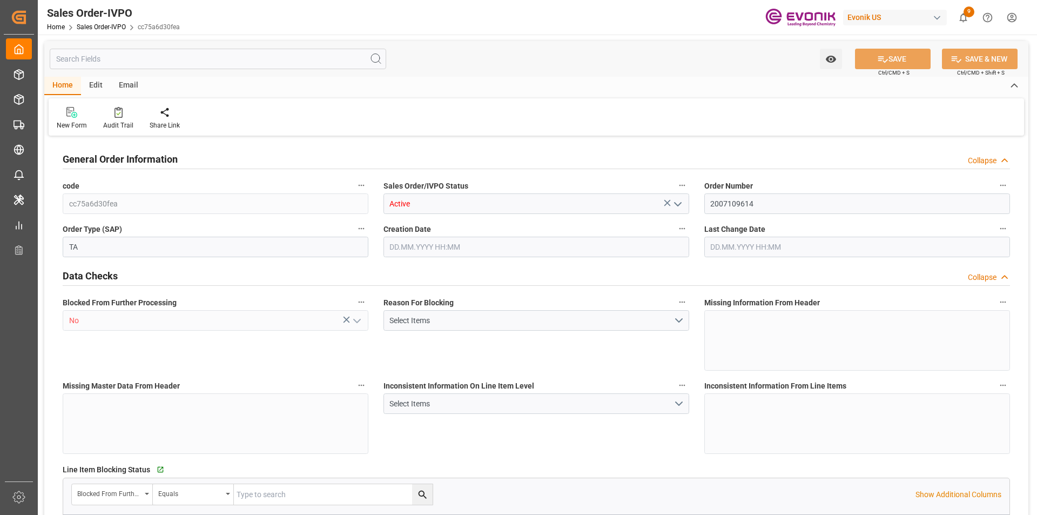
type input "15504"
type input "24.1473"
type input "17000"
type input "30"
type input "12.08.2025 16:15"
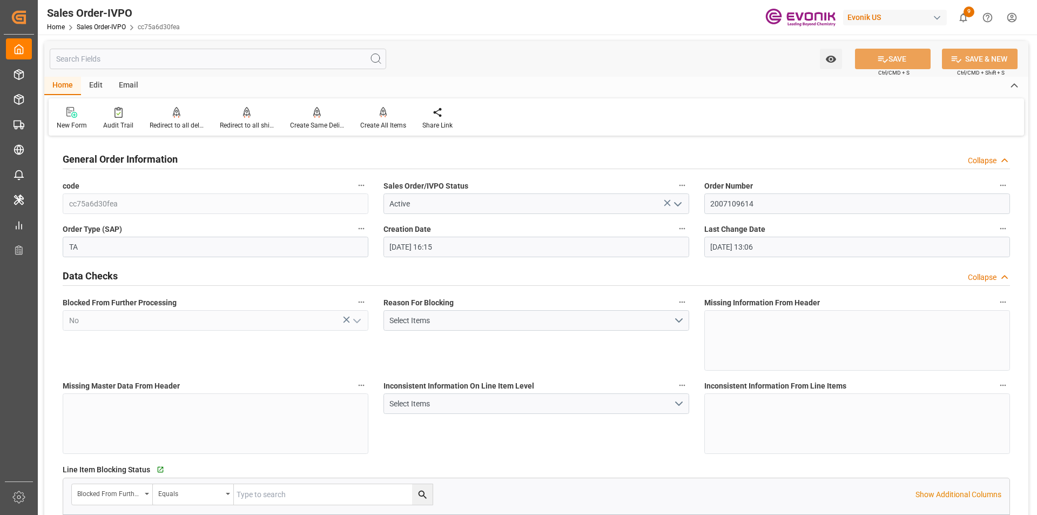
type input "29.08.2025 13:06"
type input "TNTUN"
type input "0"
type input "2"
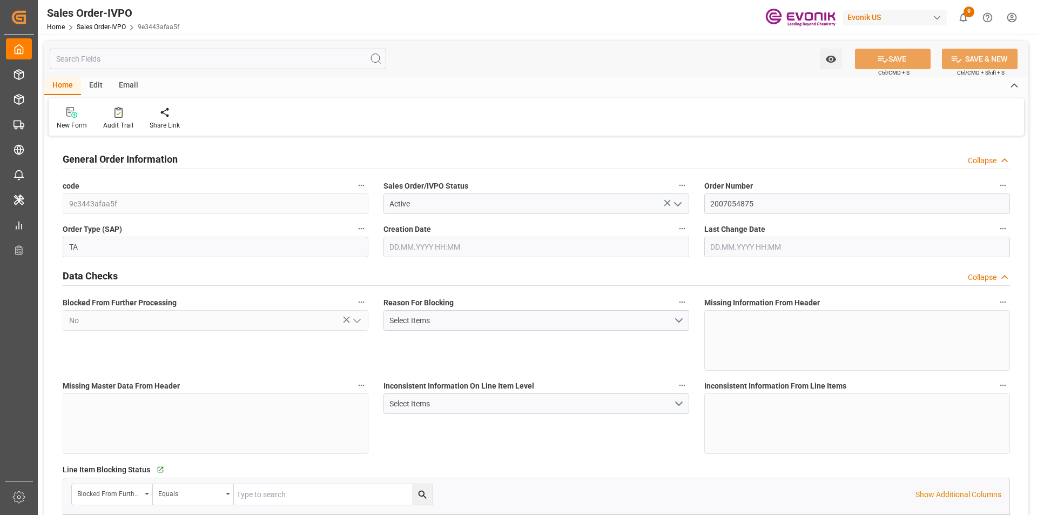
type input "3"
type input "2"
type input "39602.08"
type input "35.7032"
type input "34000"
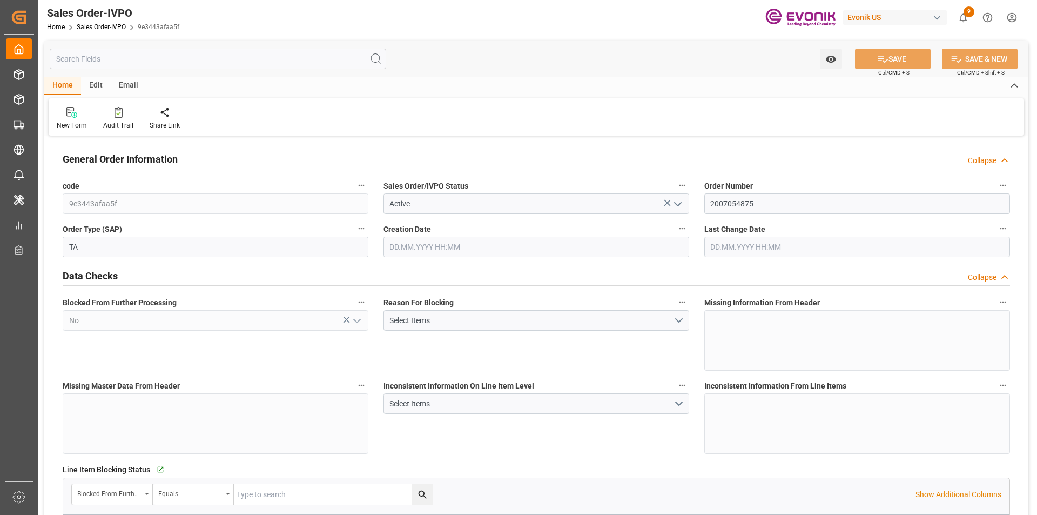
type input "60"
type input "17.06.2025 17:21"
type input "11.08.2025 20:09"
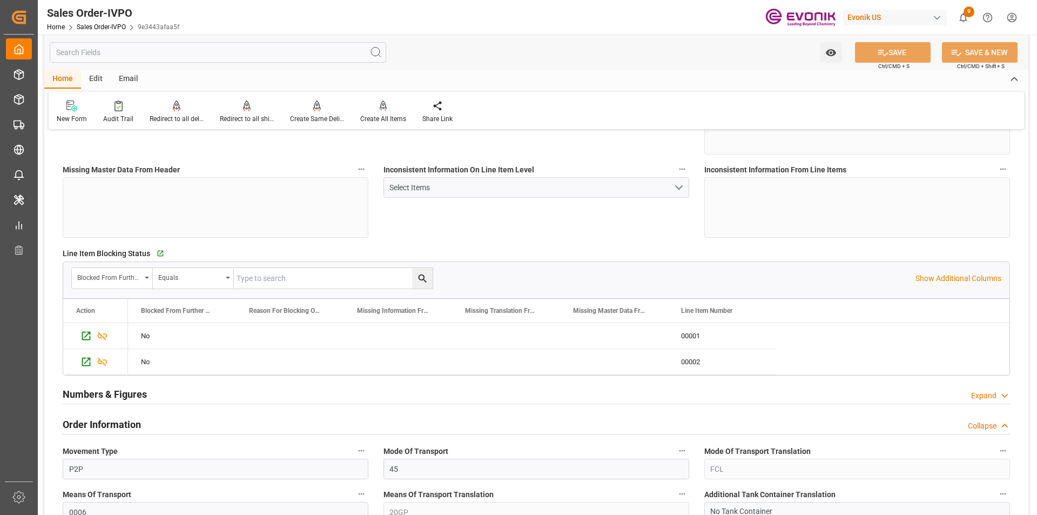
scroll to position [378, 0]
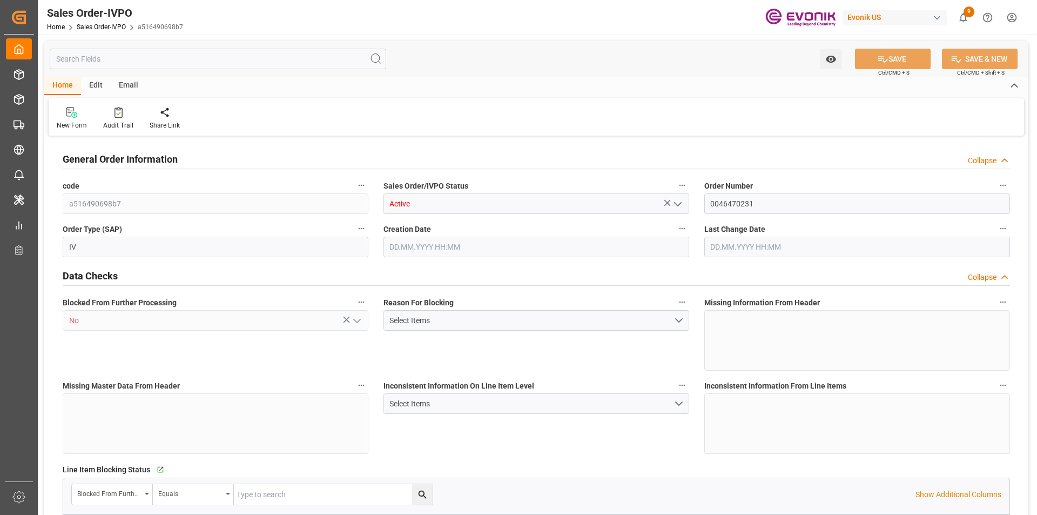
type input "THPAT"
type input "0"
type input "1"
type input "896"
type input "26.08.2025 13:54"
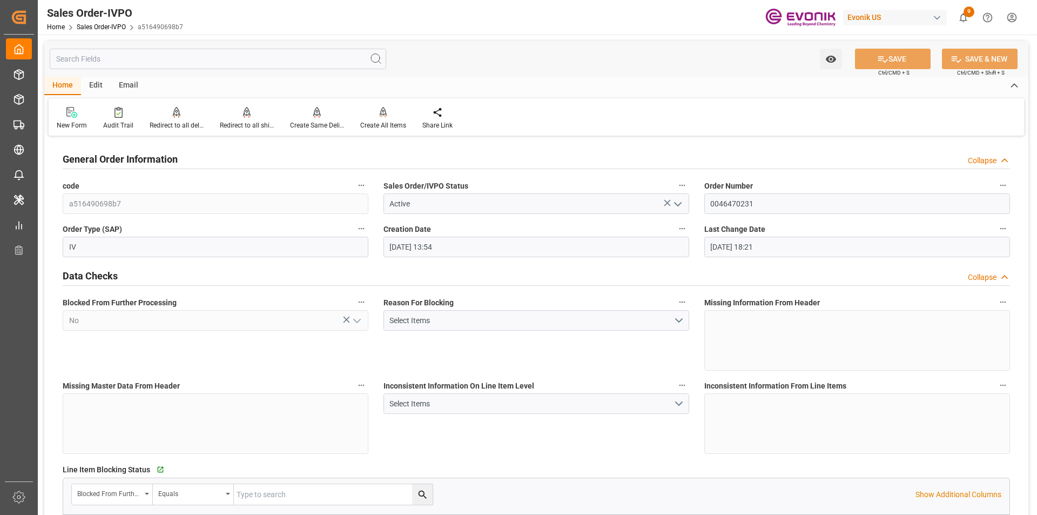
type input "31.08.2025 18:21"
type input "BRSSZ"
type input "0"
type input "1"
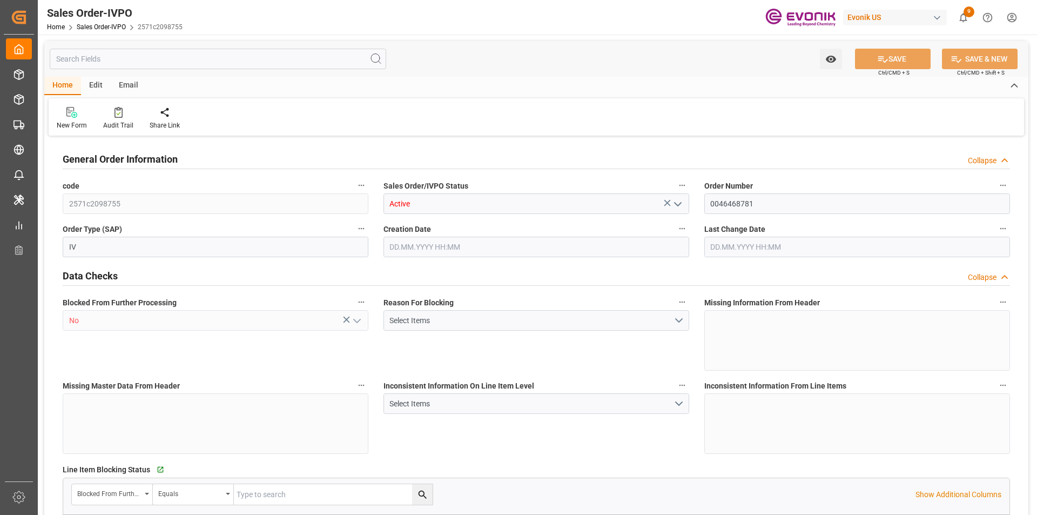
type input "1"
type input "2"
type input "16214.4"
type input "47.2896"
type input "17000"
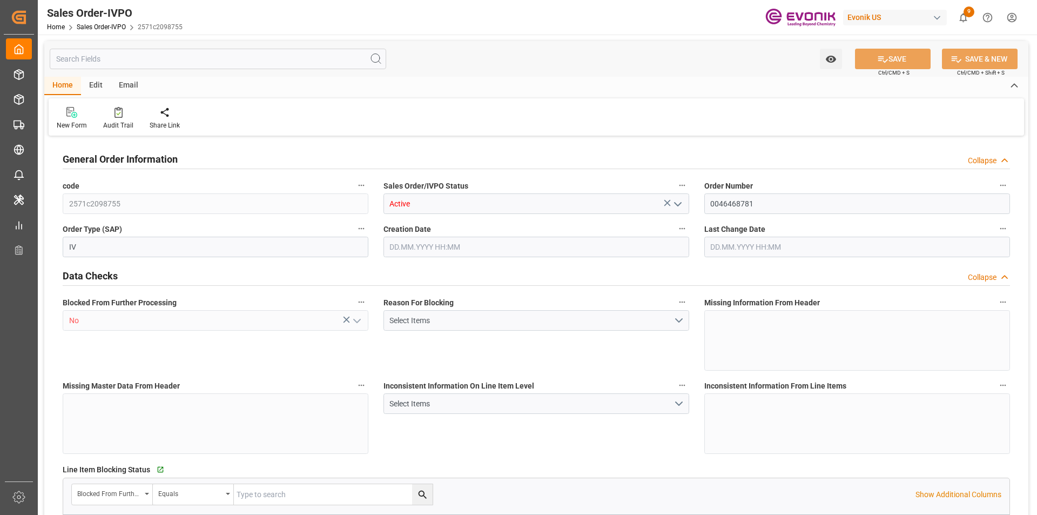
type input "30"
type input "[DATE] 14:25"
type input "[DATE] 02:44"
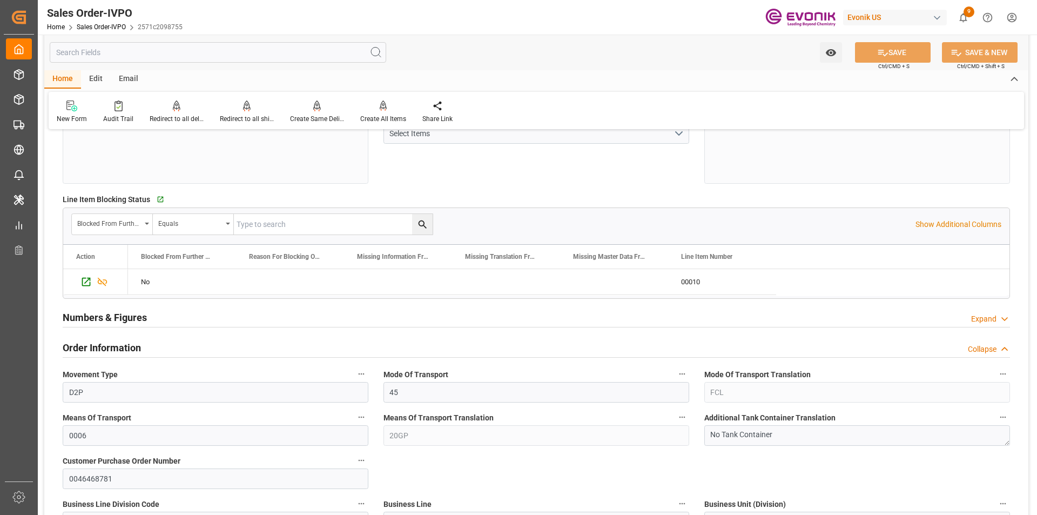
scroll to position [486, 0]
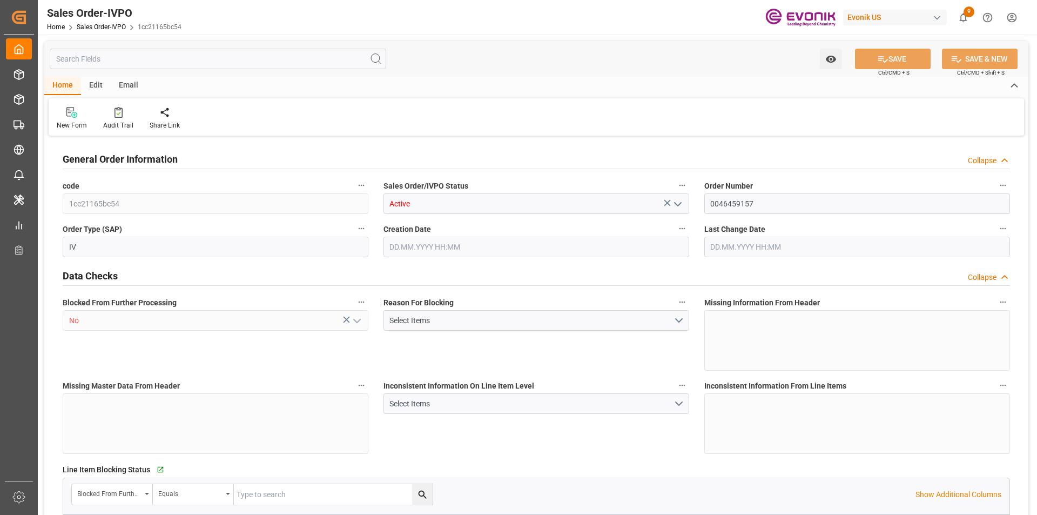
type input "CNSHA"
type input "0"
type input "1"
type input "3495.328"
type input "11.07.2025 19:21"
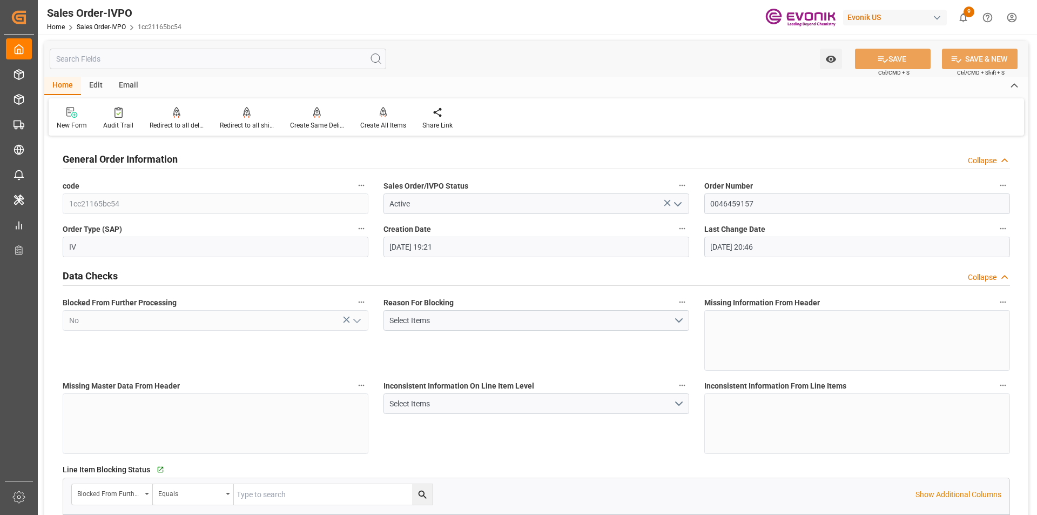
type input "19.08.2025 20:46"
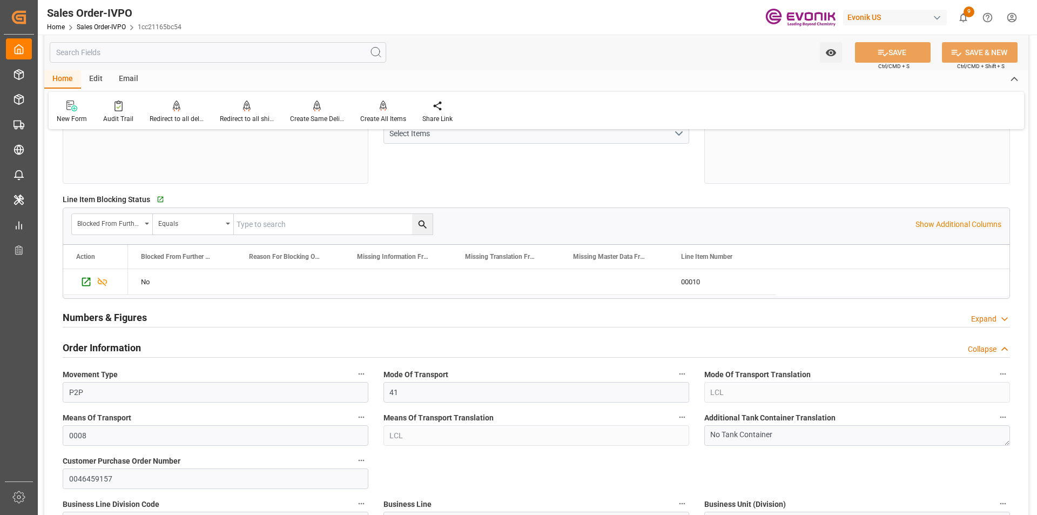
scroll to position [378, 0]
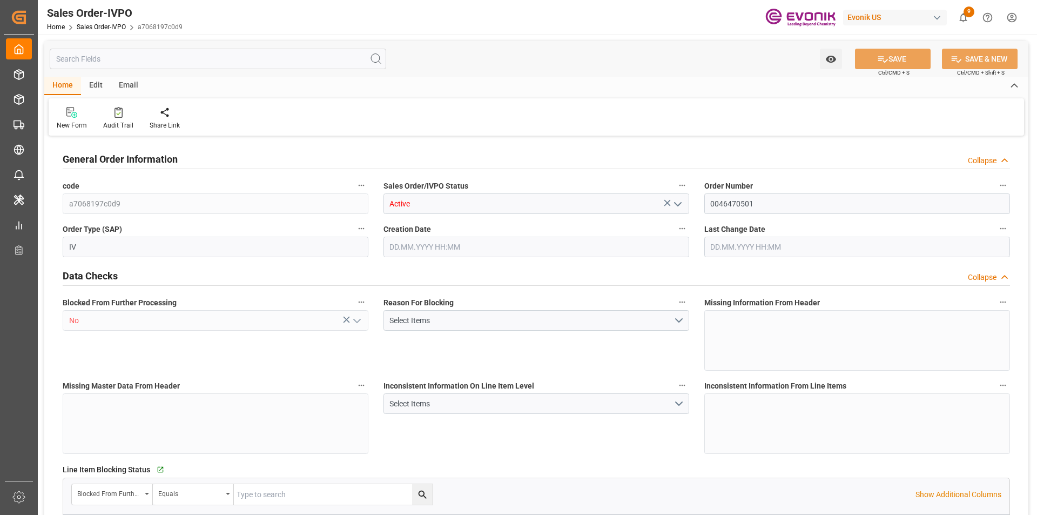
type input "JPNGO"
type input "0"
type input "1"
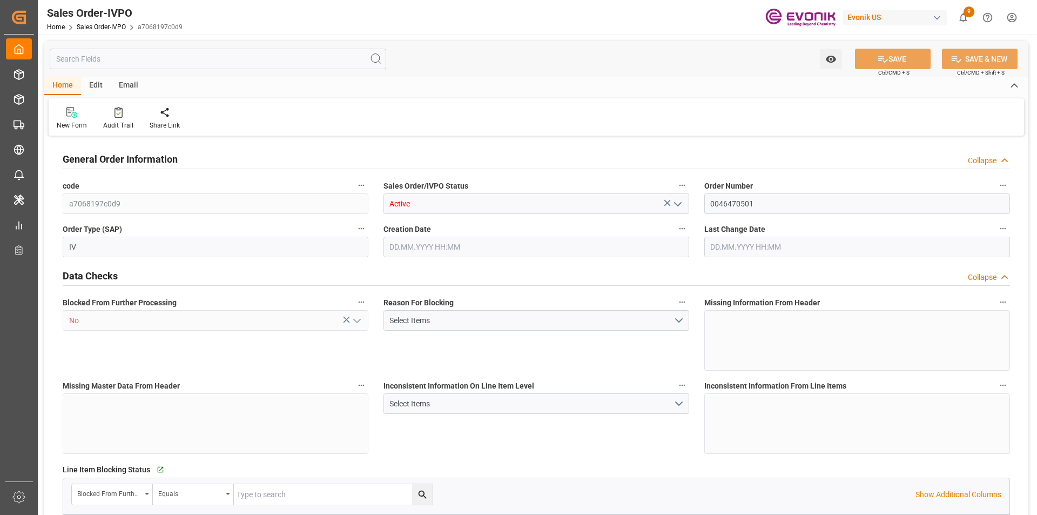
type input "12603.6"
type input "19.1396"
type input "17000"
type input "30"
type input "[DATE] 13:47"
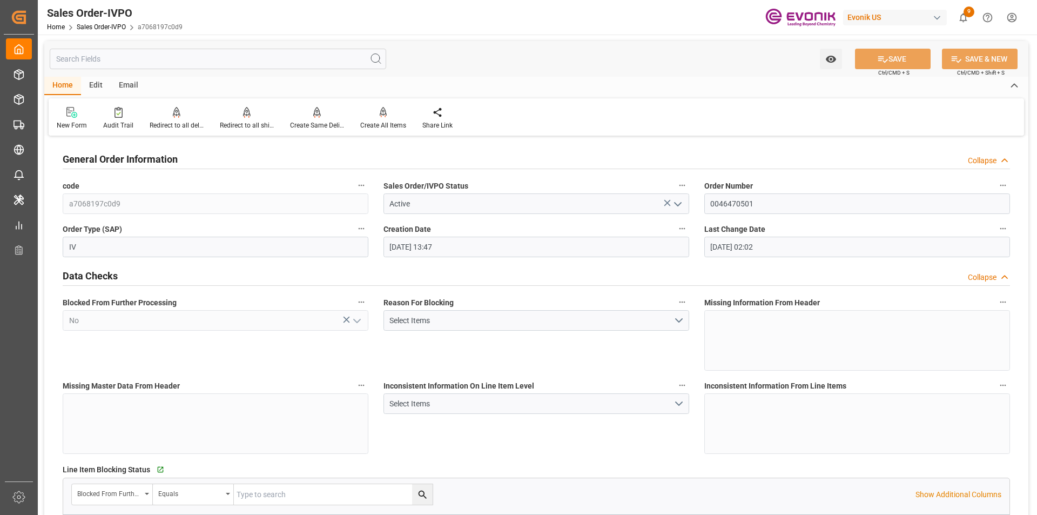
type input "[DATE] 02:02"
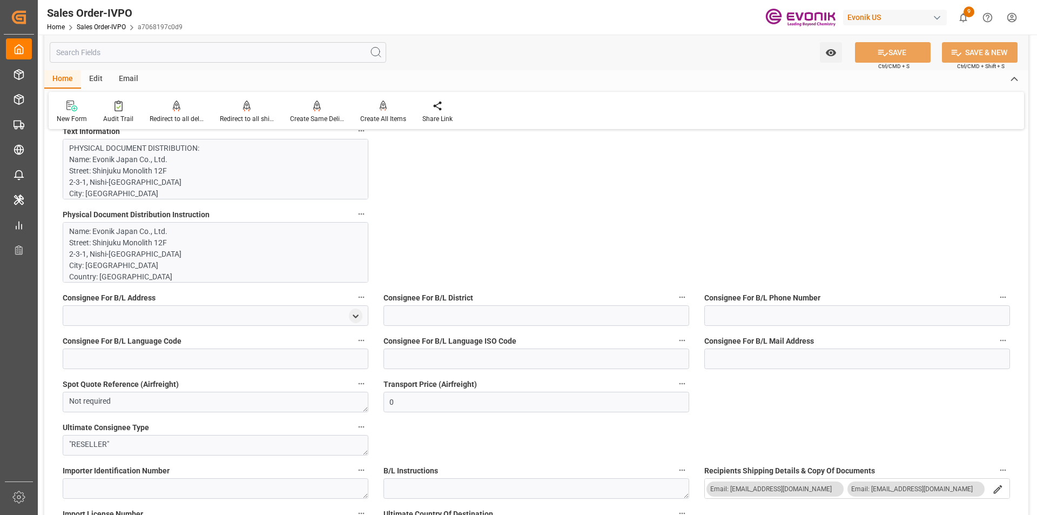
scroll to position [918, 0]
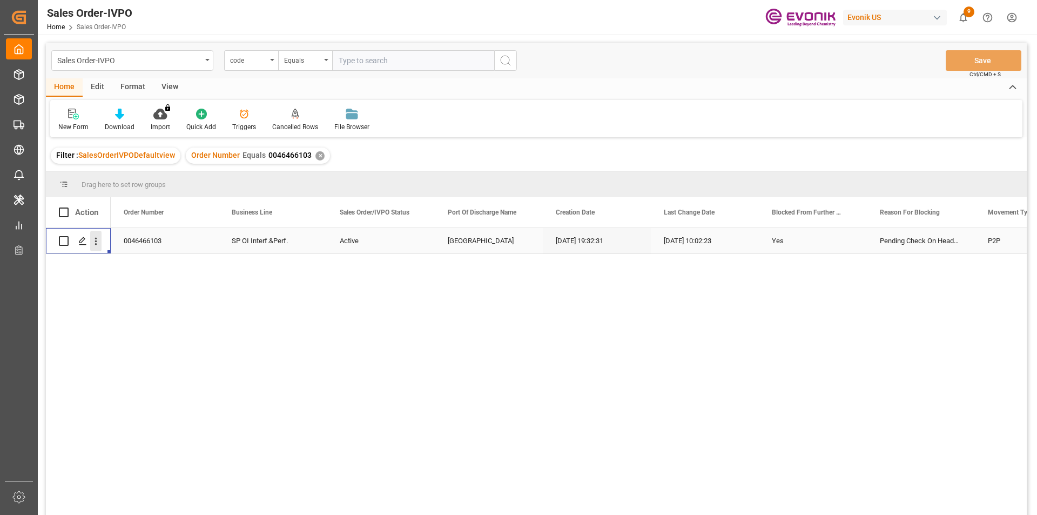
click at [97, 242] on icon "open menu" at bounding box center [95, 240] width 11 height 11
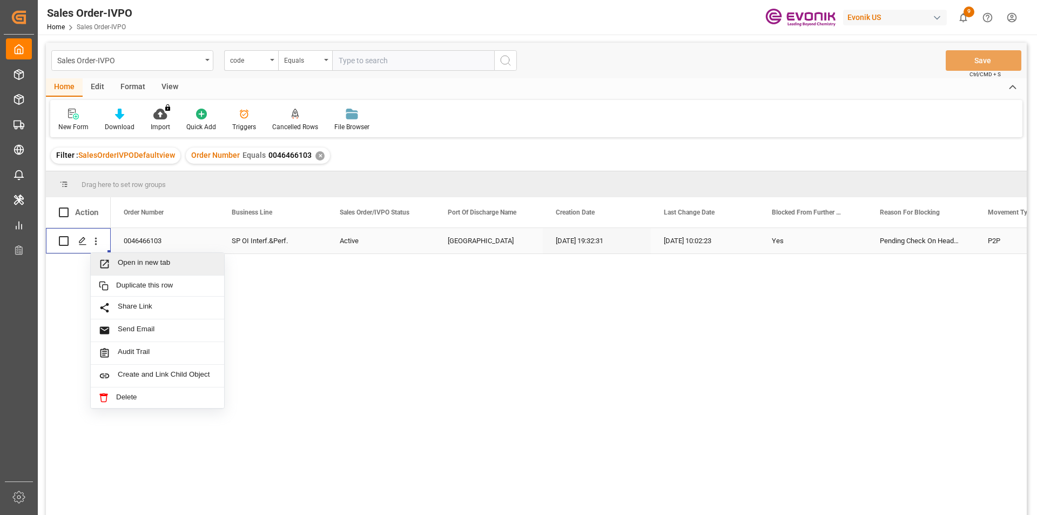
click at [168, 264] on span "Open in new tab" at bounding box center [167, 263] width 98 height 11
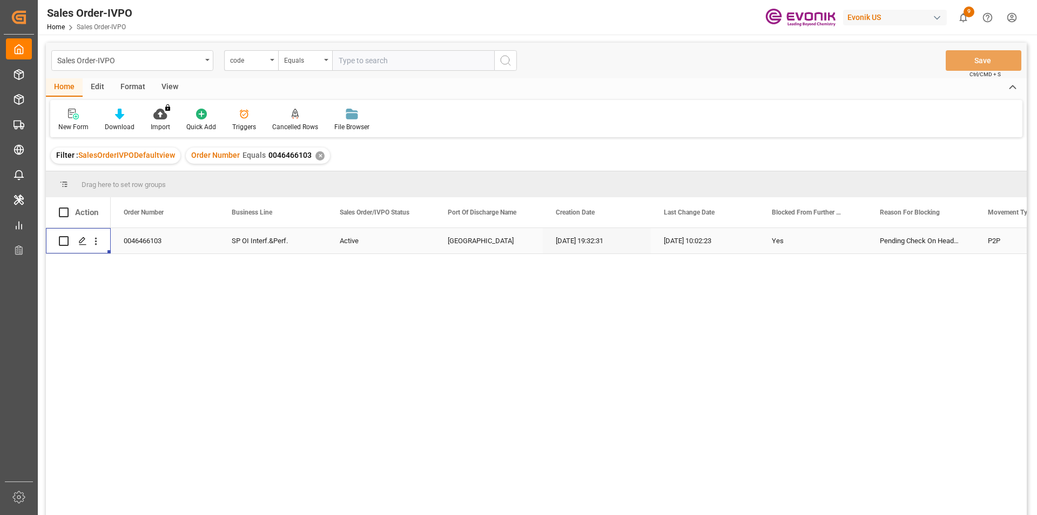
click at [319, 154] on div "✕" at bounding box center [319, 155] width 9 height 9
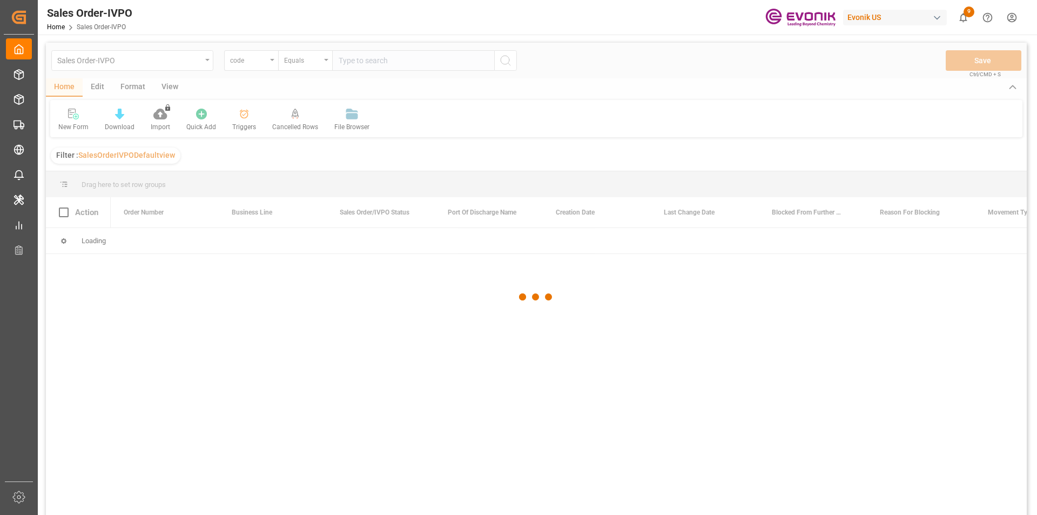
click at [353, 68] on div at bounding box center [536, 297] width 981 height 508
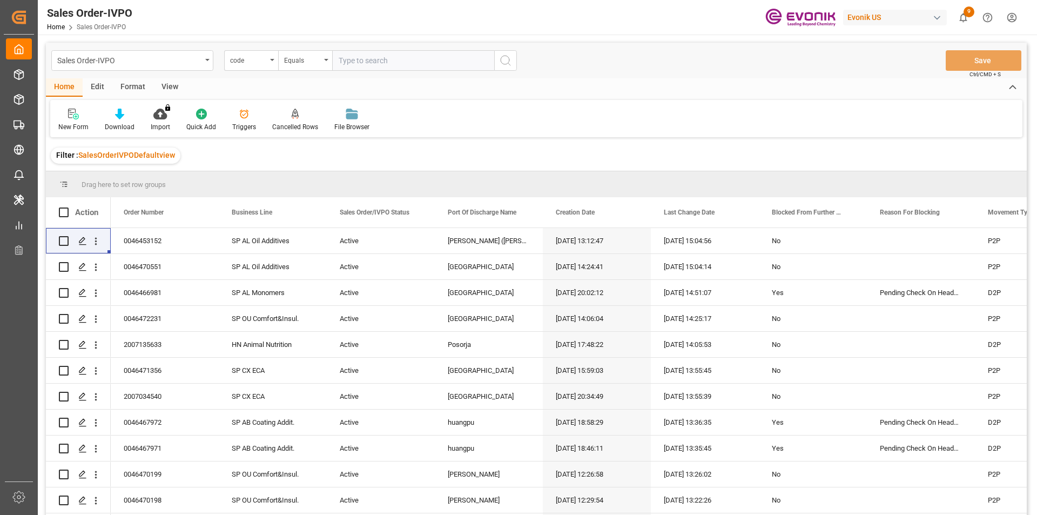
click at [352, 64] on input "text" at bounding box center [413, 60] width 162 height 21
paste input "0046467217"
type input "0046467217"
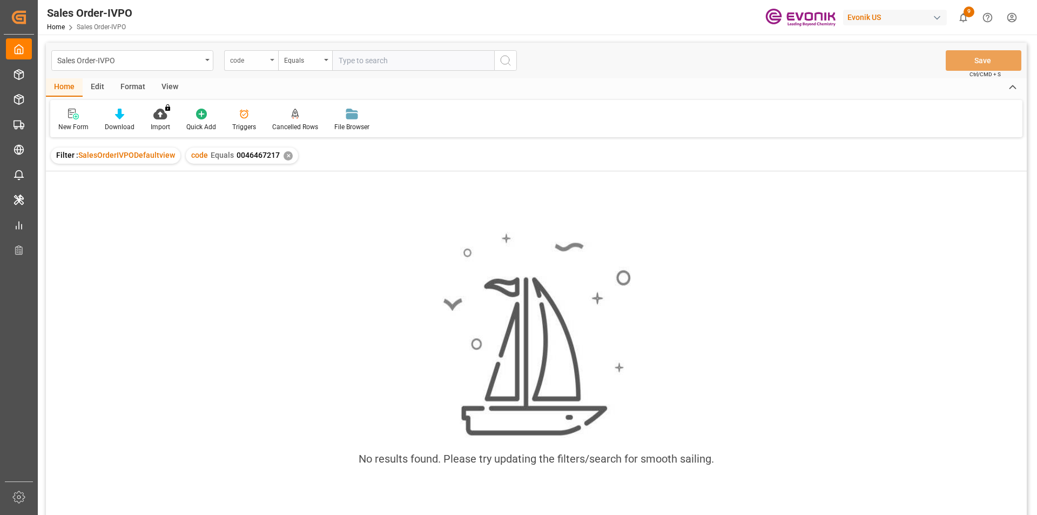
click at [249, 59] on div "code" at bounding box center [248, 59] width 37 height 12
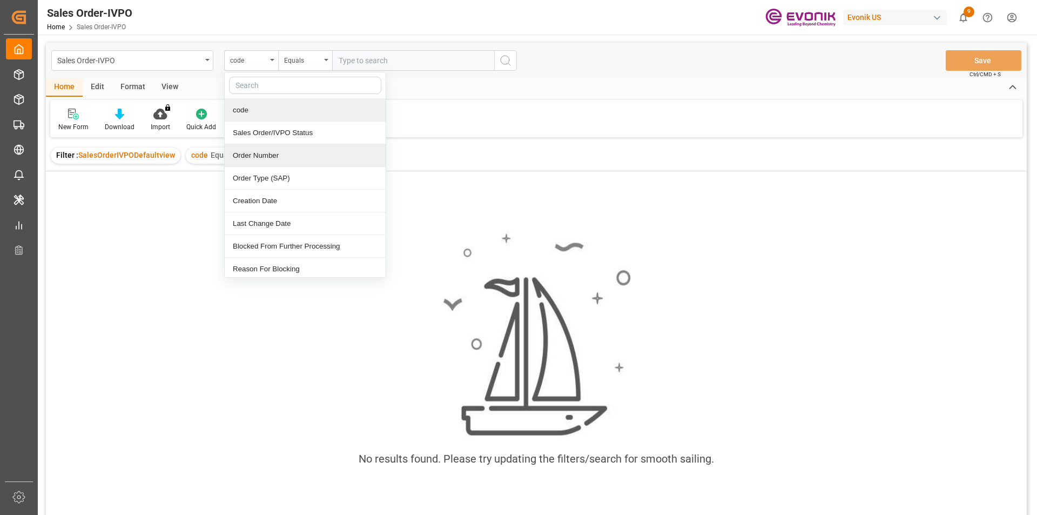
click at [274, 148] on div "Order Number" at bounding box center [305, 155] width 161 height 23
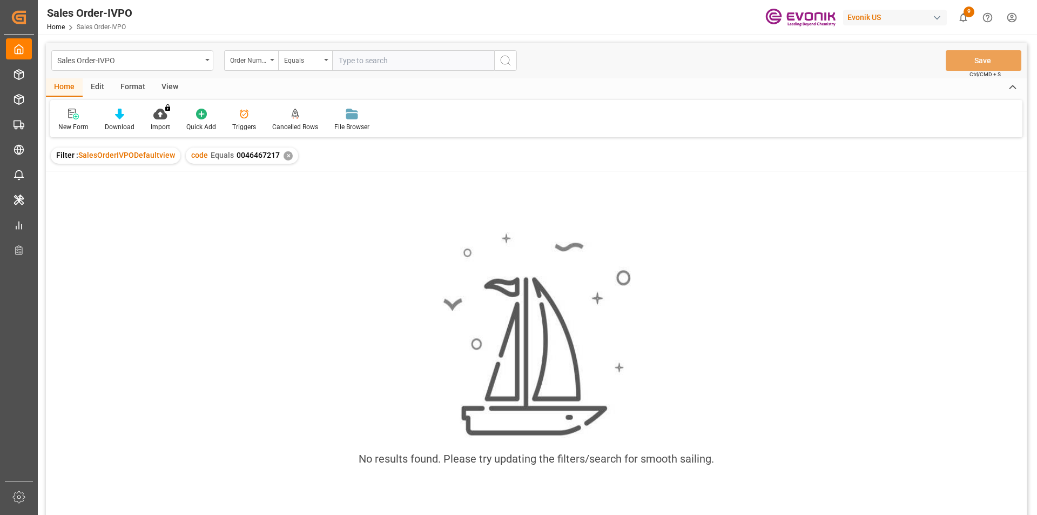
click at [357, 63] on input "text" at bounding box center [413, 60] width 162 height 21
paste input "0046467217"
type input "0046467217"
click at [284, 158] on div "✕" at bounding box center [288, 155] width 9 height 9
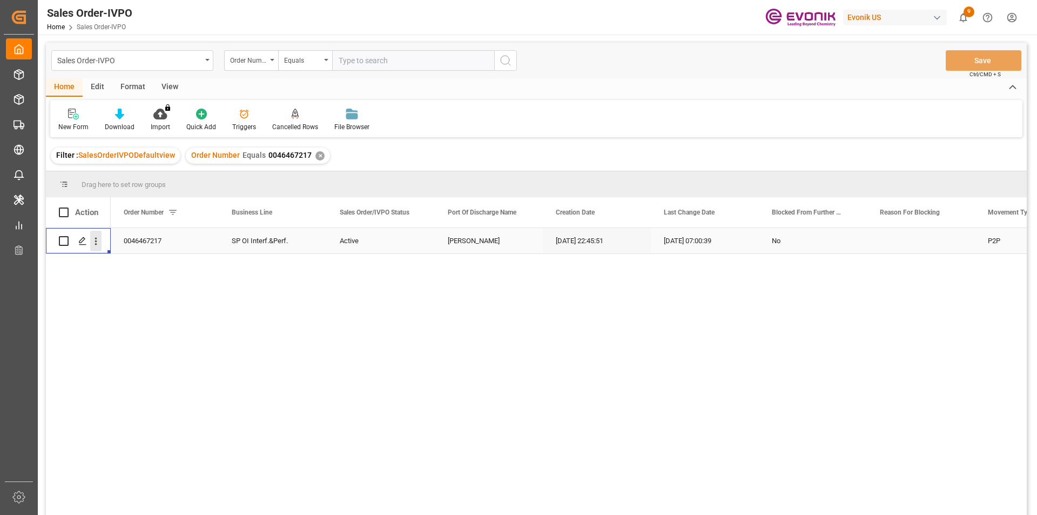
click at [93, 239] on icon "open menu" at bounding box center [95, 240] width 11 height 11
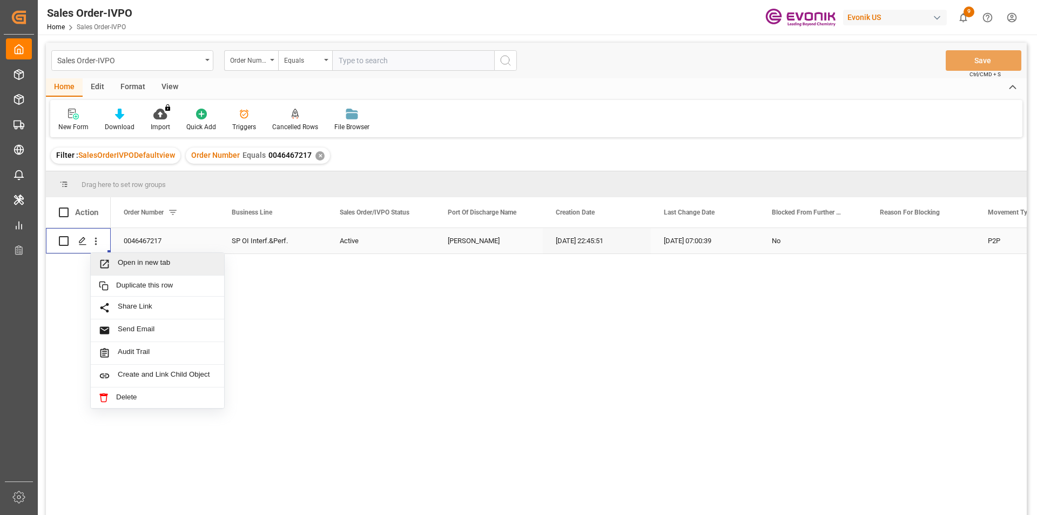
click at [161, 258] on div "Open in new tab" at bounding box center [157, 264] width 133 height 23
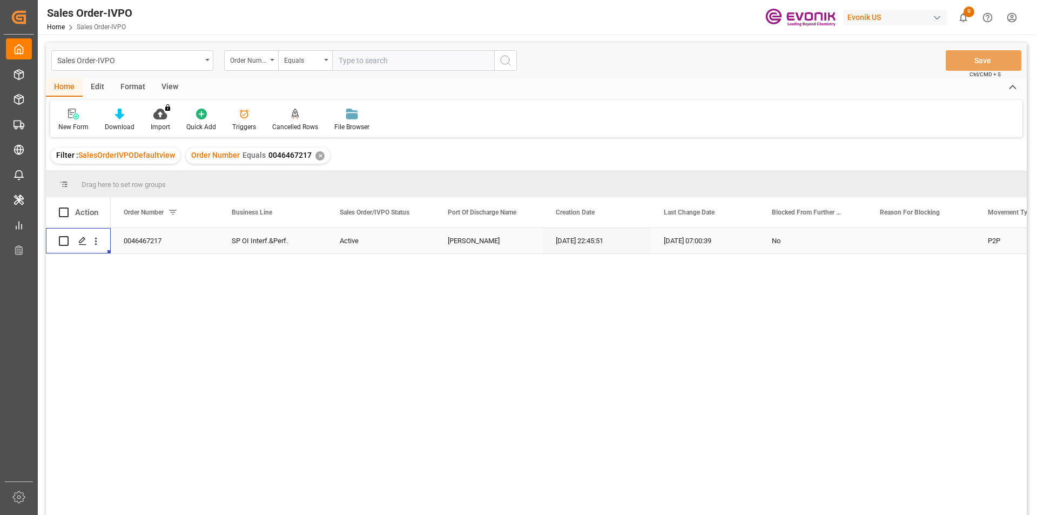
click at [315, 158] on div "✕" at bounding box center [319, 155] width 9 height 9
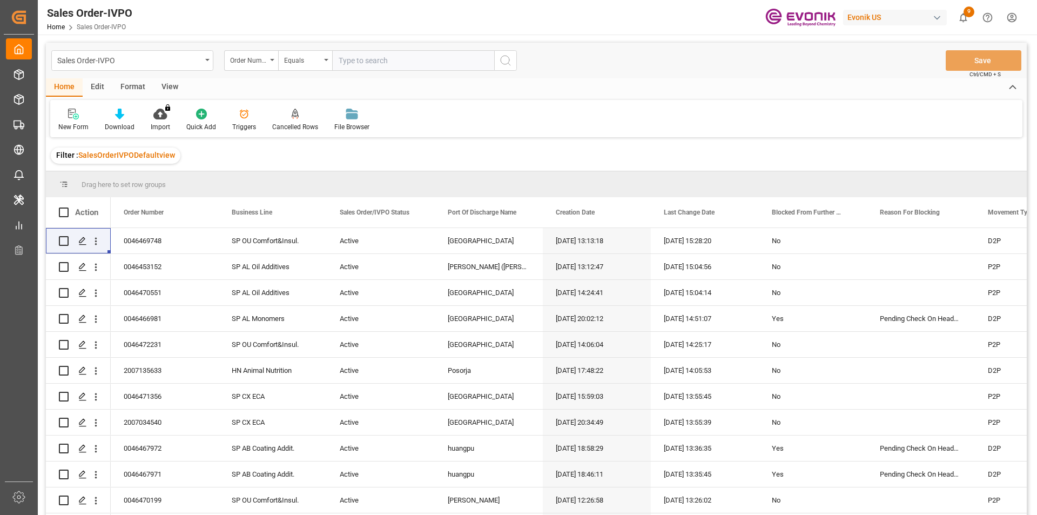
click at [361, 68] on input "text" at bounding box center [413, 60] width 162 height 21
paste input "0046469493"
type input "0046469493"
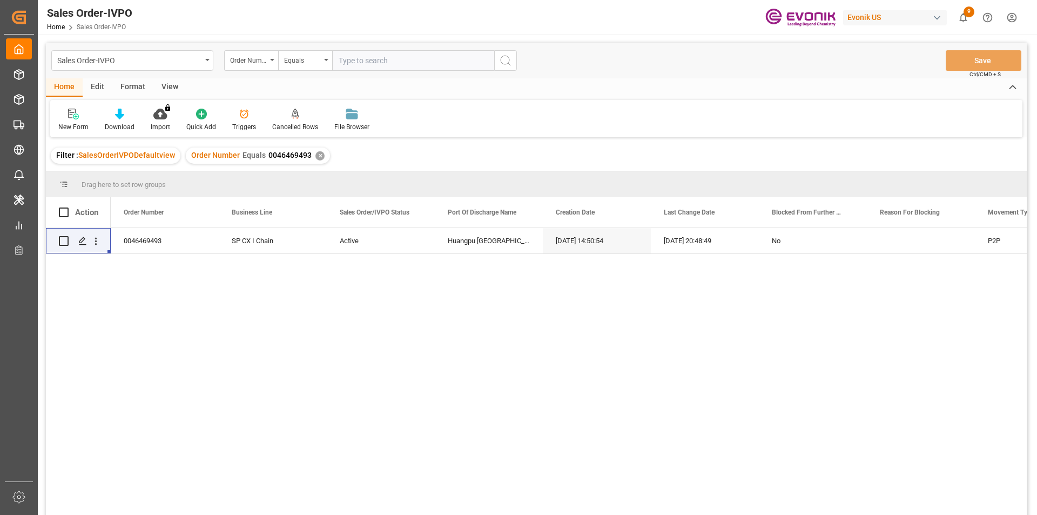
click at [319, 158] on div "✕" at bounding box center [319, 155] width 9 height 9
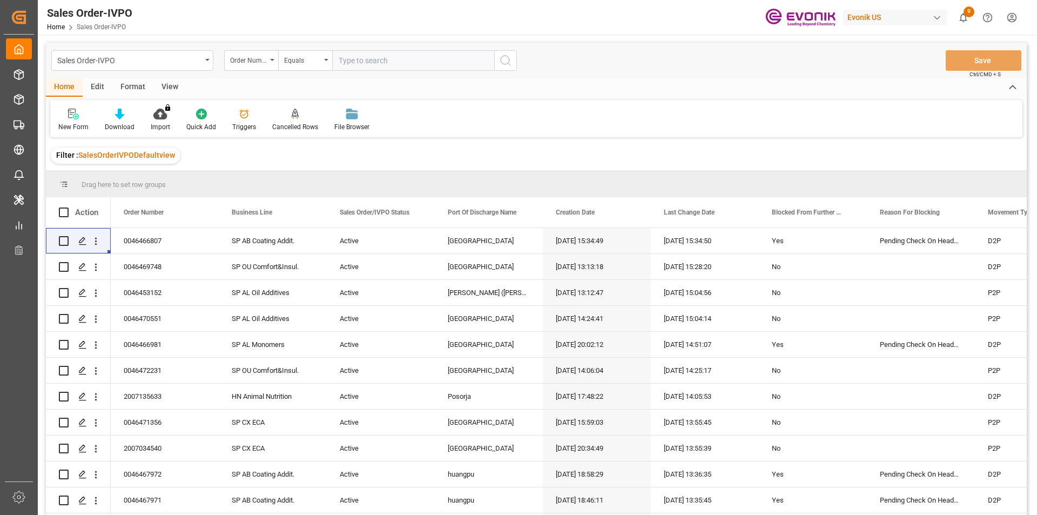
click at [369, 60] on input "text" at bounding box center [413, 60] width 162 height 21
paste input "0046472785"
type input "0046472785"
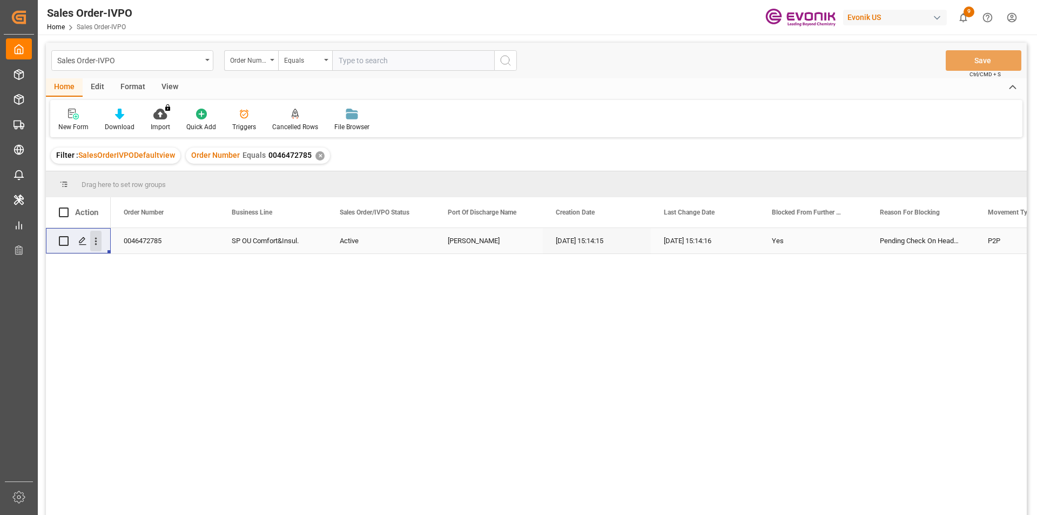
click at [97, 241] on icon "open menu" at bounding box center [96, 242] width 2 height 8
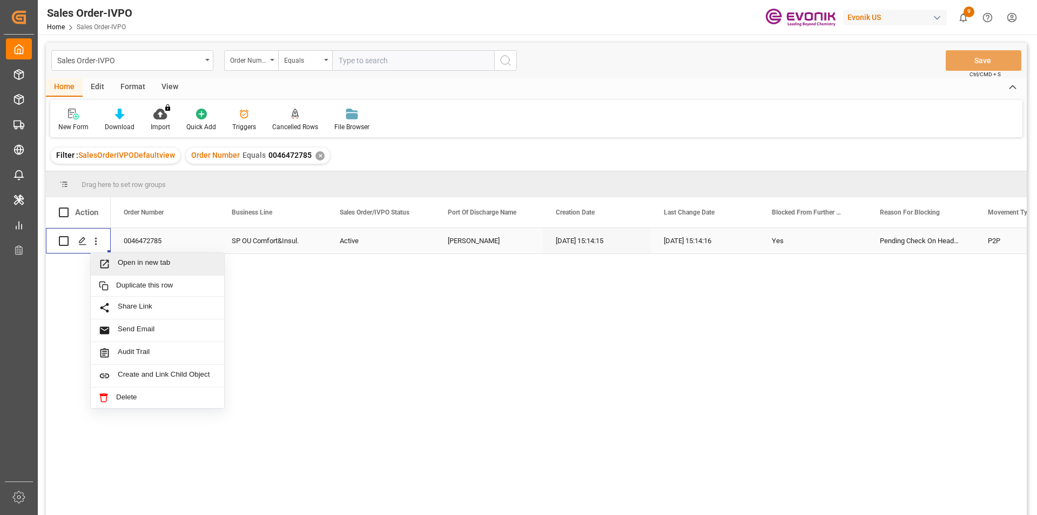
click at [171, 264] on span "Open in new tab" at bounding box center [167, 263] width 98 height 11
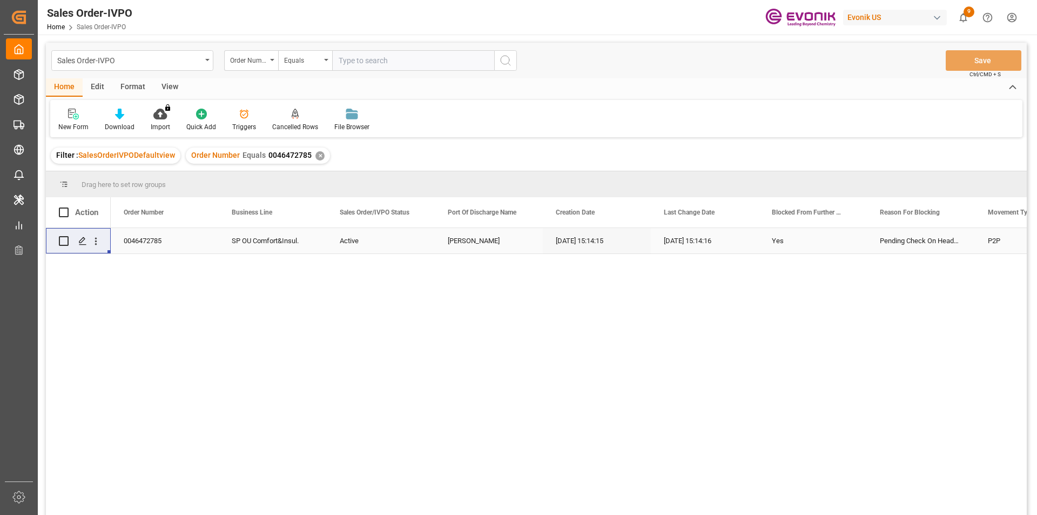
click at [318, 158] on div "✕" at bounding box center [319, 155] width 9 height 9
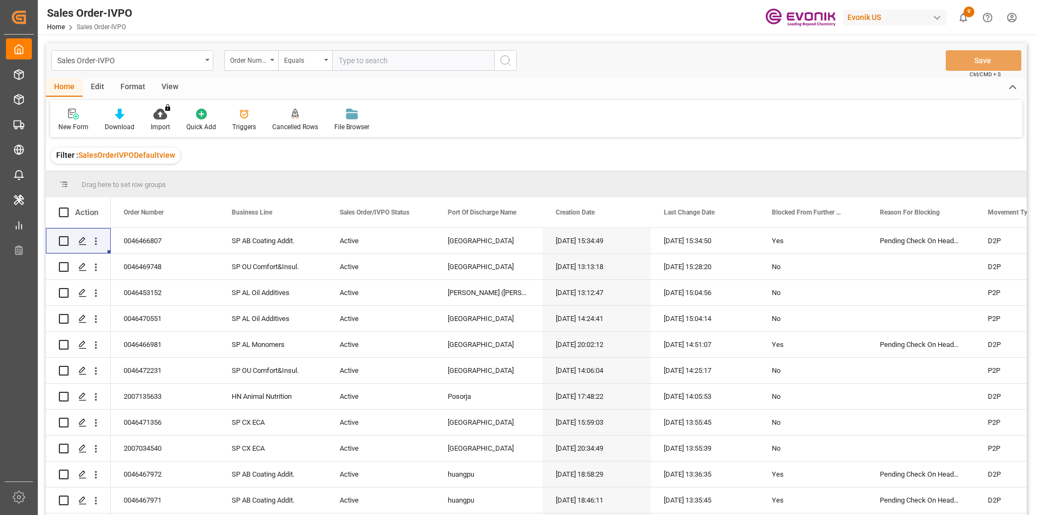
click at [374, 64] on input "text" at bounding box center [413, 60] width 162 height 21
paste input "2007173956"
type input "2007173956"
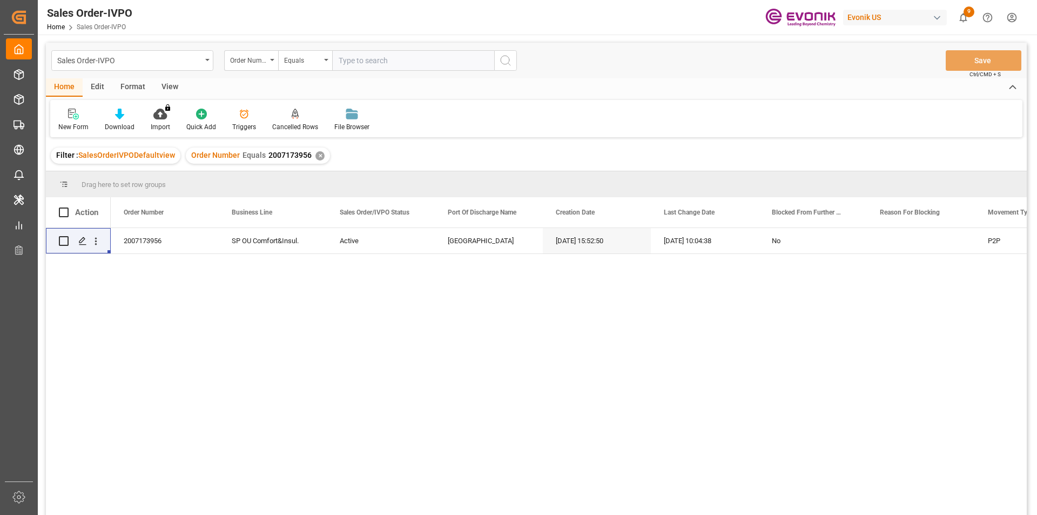
click at [315, 156] on div "✕" at bounding box center [319, 155] width 9 height 9
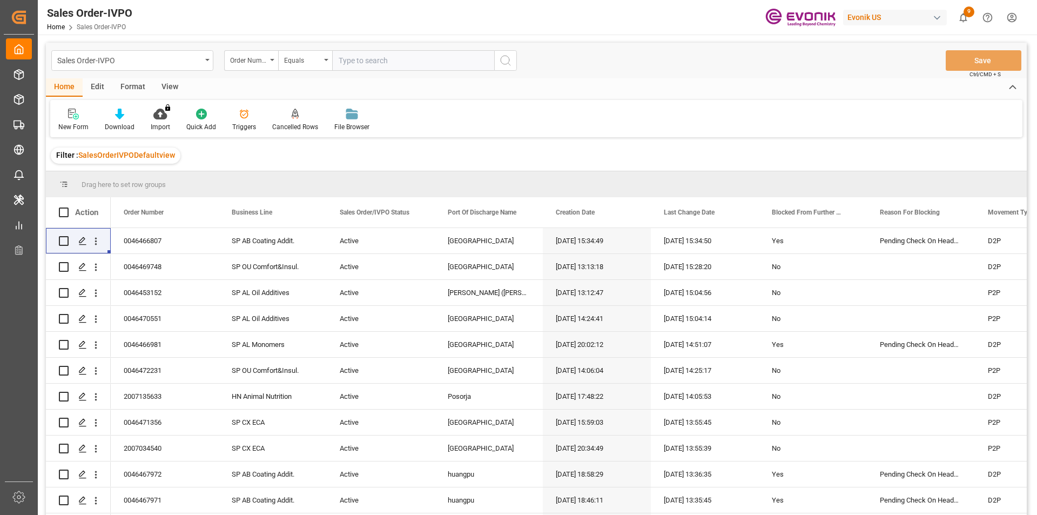
click at [365, 60] on input "text" at bounding box center [413, 60] width 162 height 21
paste input "0046467319"
type input "0046467319"
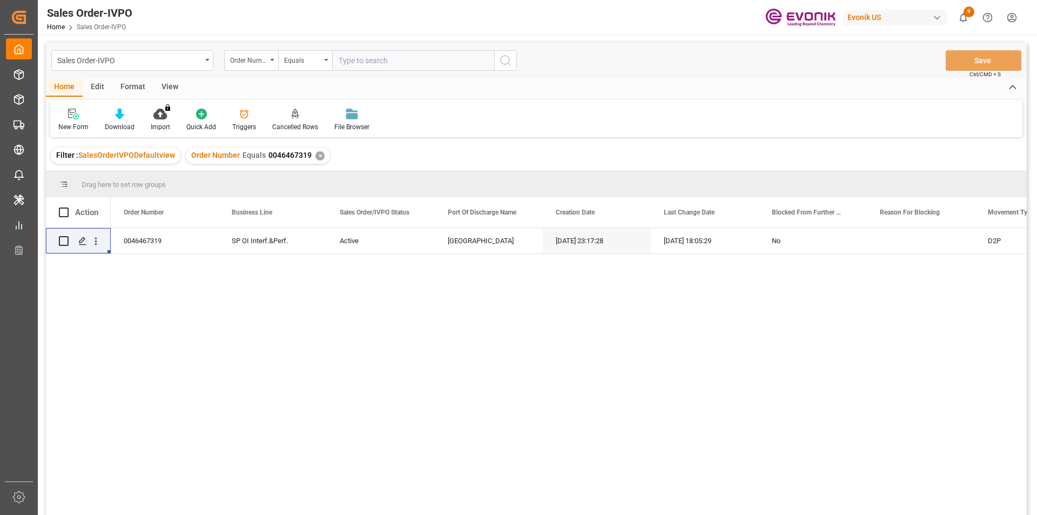
drag, startPoint x: 317, startPoint y: 156, endPoint x: 322, endPoint y: 147, distance: 9.9
click at [316, 156] on div "✕" at bounding box center [319, 155] width 9 height 9
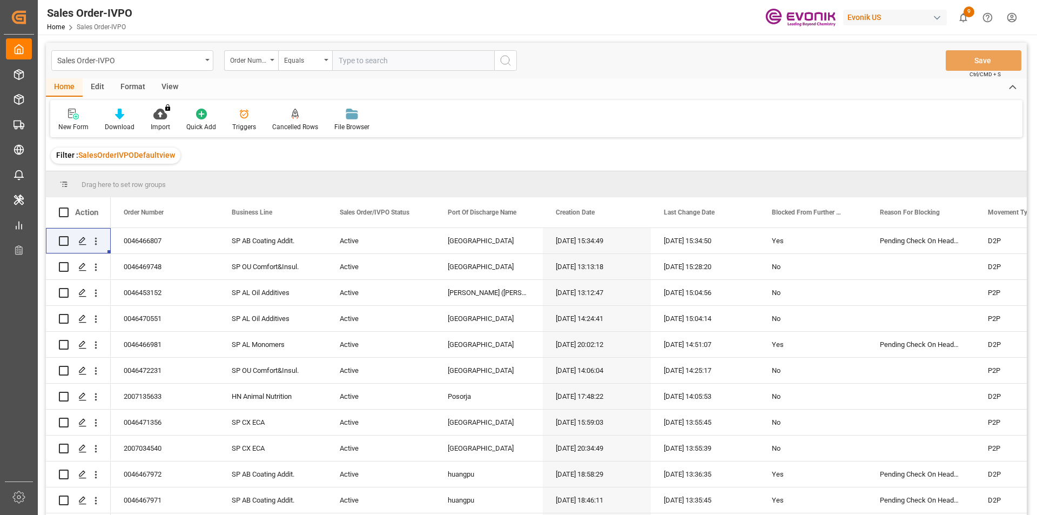
click at [373, 64] on input "text" at bounding box center [413, 60] width 162 height 21
paste input "0046463332"
type input "0046463332"
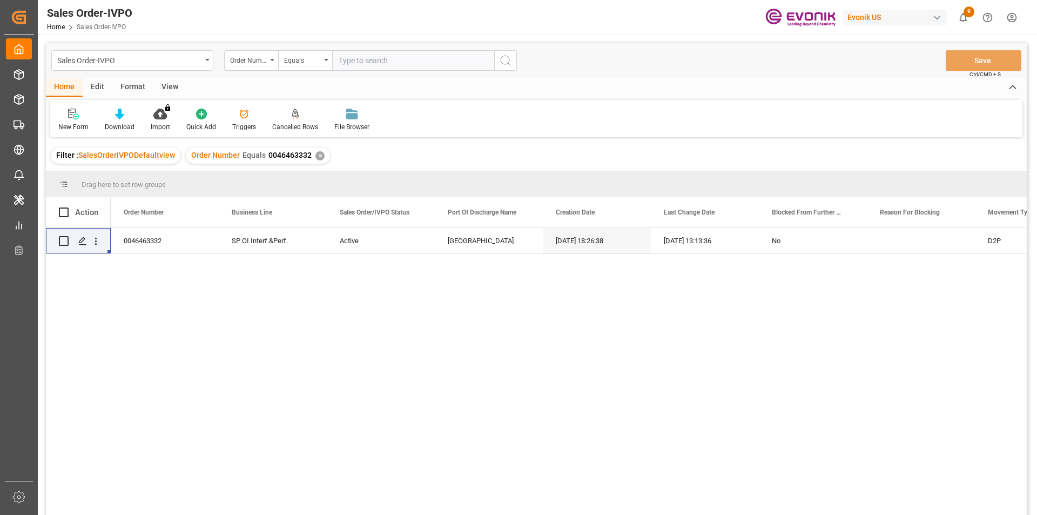
click at [316, 156] on div "✕" at bounding box center [319, 155] width 9 height 9
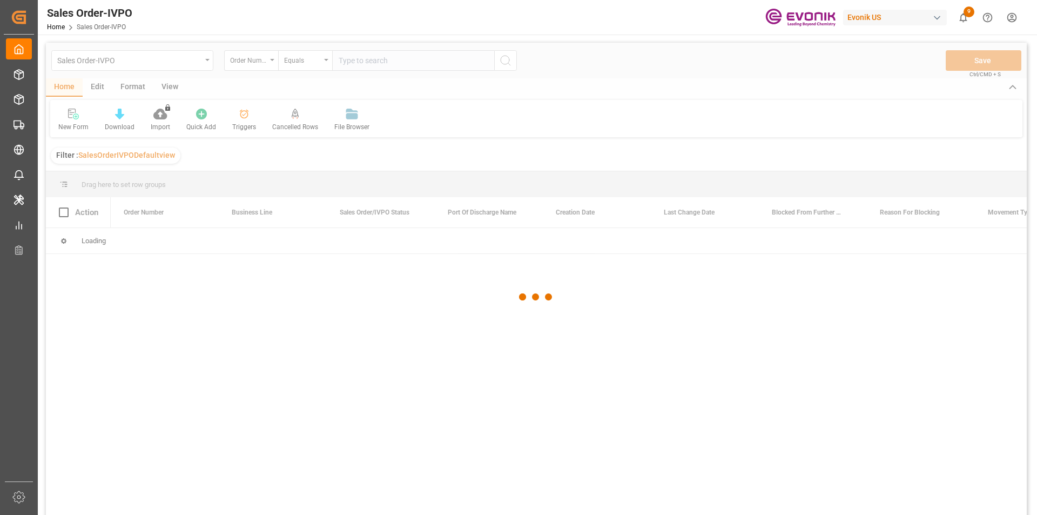
click at [342, 60] on div at bounding box center [536, 297] width 981 height 508
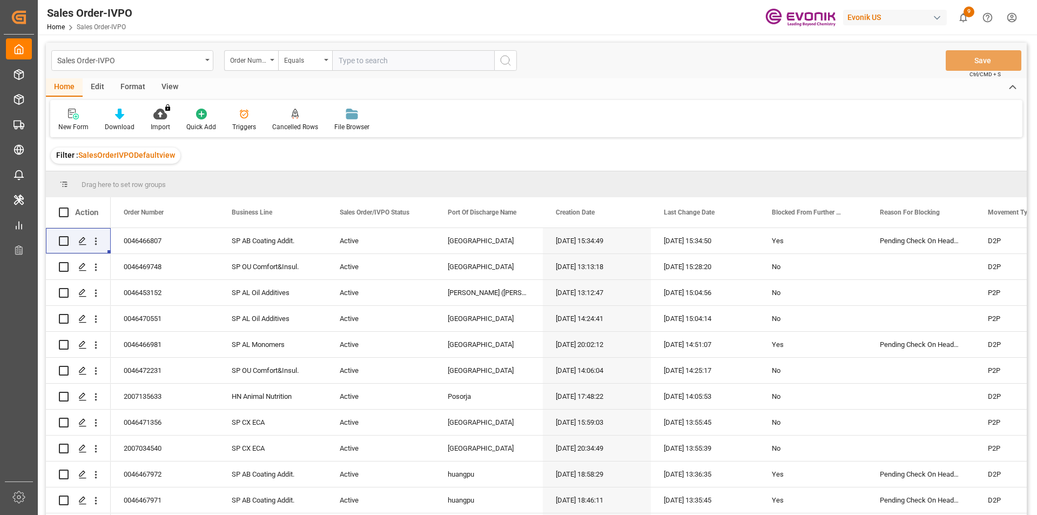
click at [359, 62] on input "text" at bounding box center [413, 60] width 162 height 21
paste input "0046467319"
type input "0046467319"
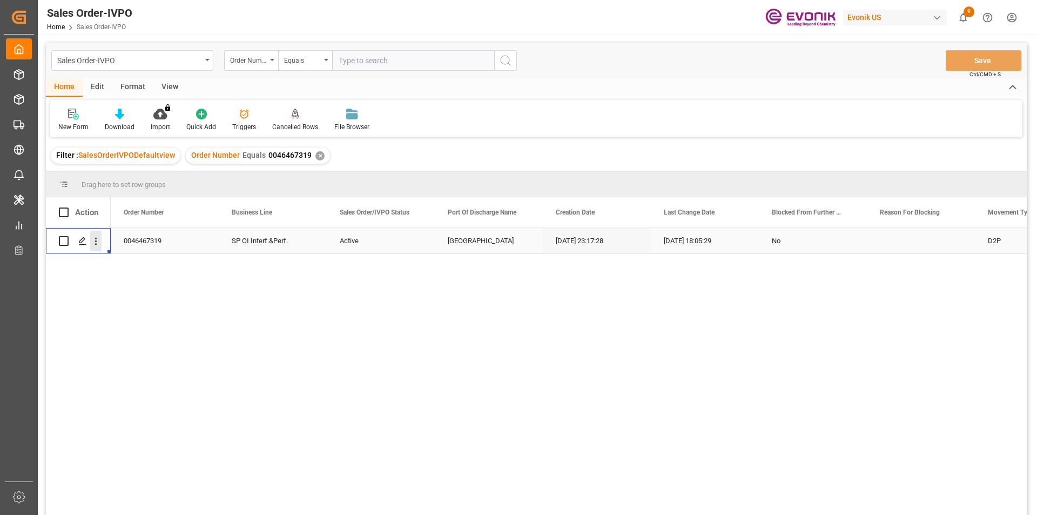
click at [95, 242] on icon "open menu" at bounding box center [95, 240] width 11 height 11
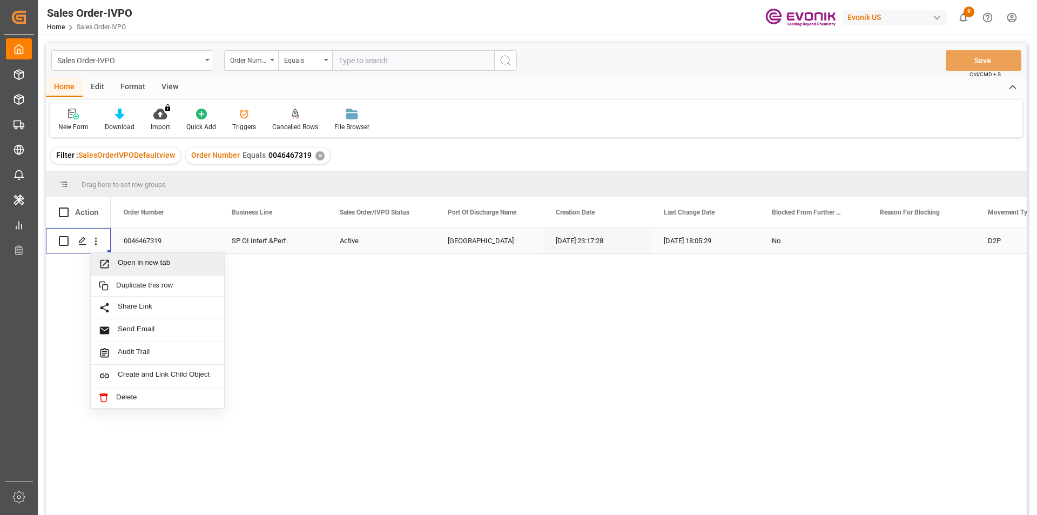
click at [170, 268] on span "Open in new tab" at bounding box center [167, 263] width 98 height 11
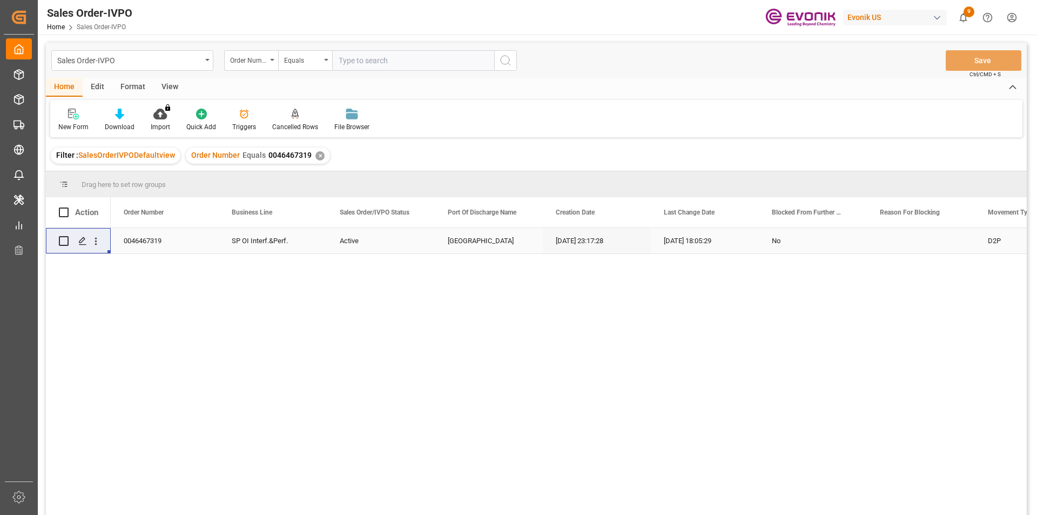
click at [318, 158] on div "✕" at bounding box center [319, 155] width 9 height 9
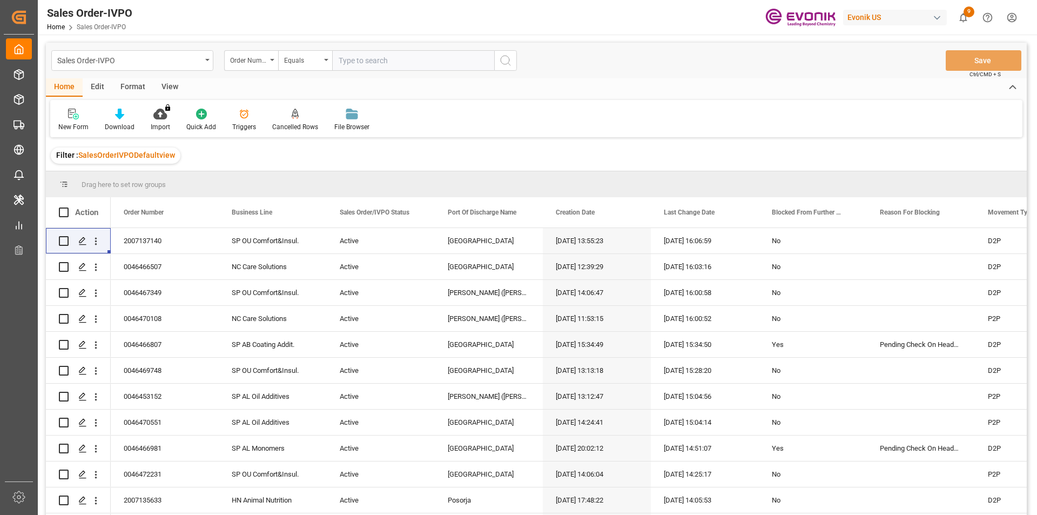
click at [367, 60] on input "text" at bounding box center [413, 60] width 162 height 21
paste input "3011795594"
type input "3011795594"
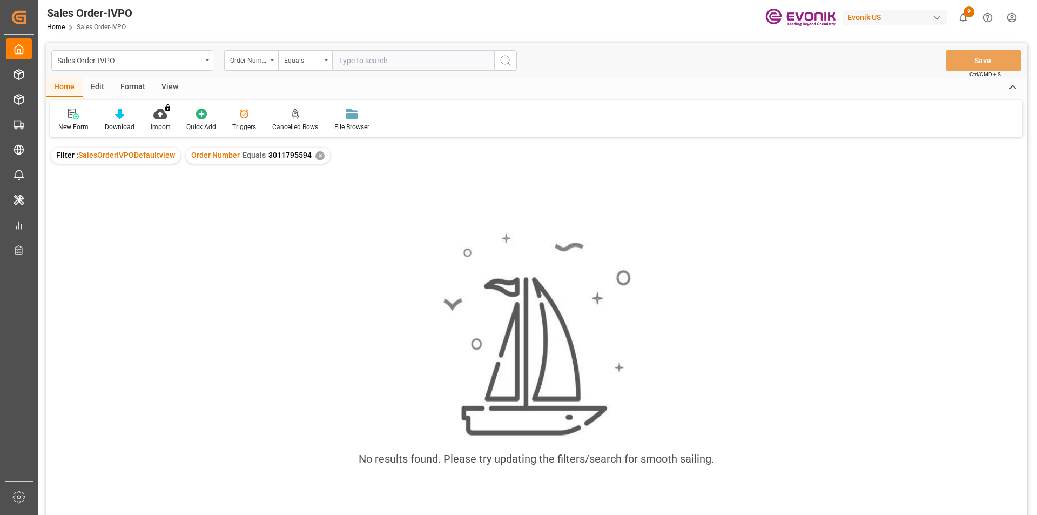
click at [318, 156] on div "✕" at bounding box center [319, 155] width 9 height 9
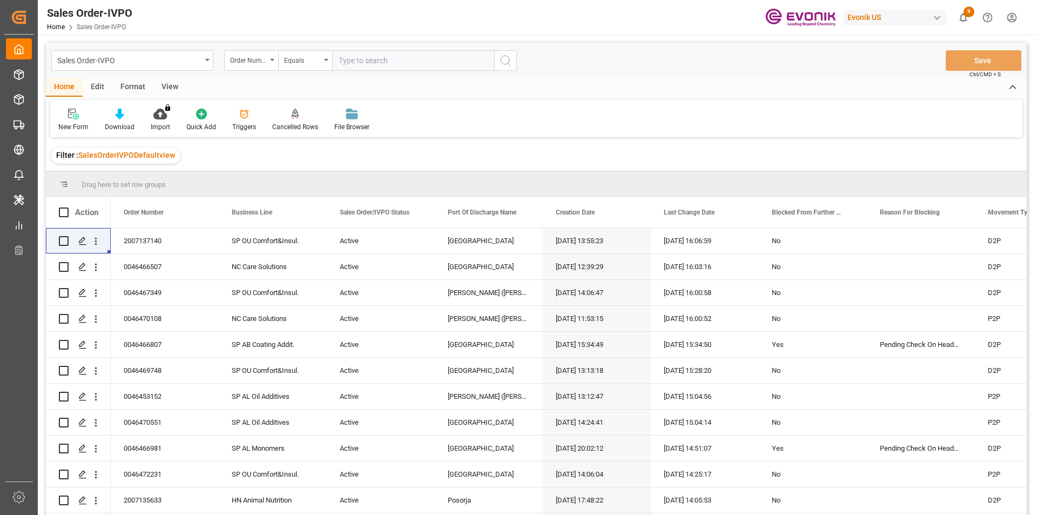
click at [372, 60] on input "text" at bounding box center [413, 60] width 162 height 21
paste input "46468530"
type input "0046468530"
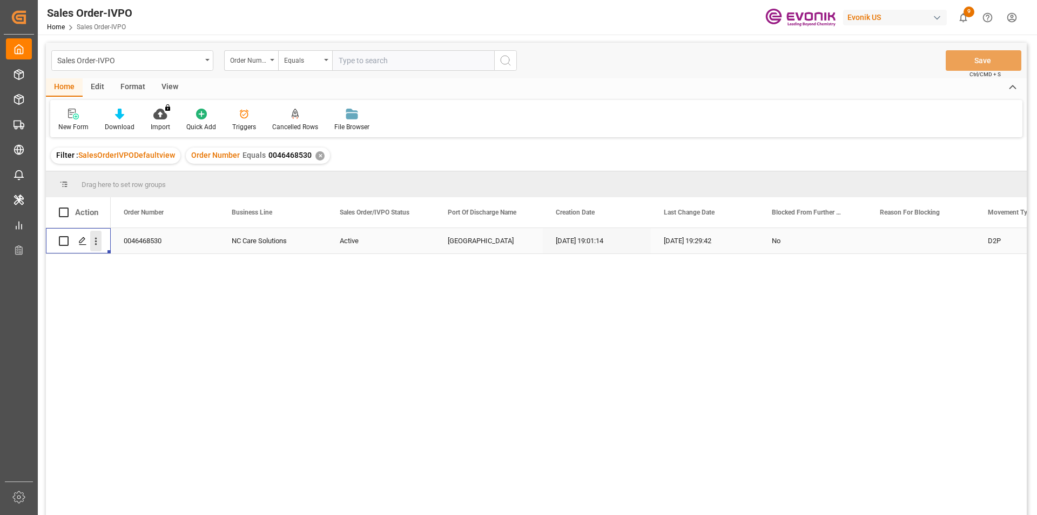
click at [92, 242] on icon "open menu" at bounding box center [95, 240] width 11 height 11
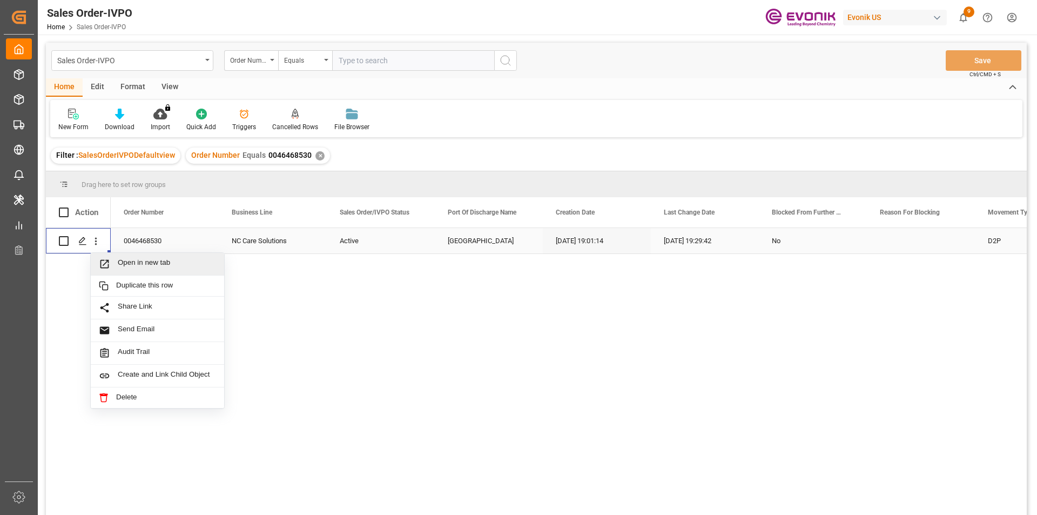
click at [168, 267] on span "Open in new tab" at bounding box center [167, 263] width 98 height 11
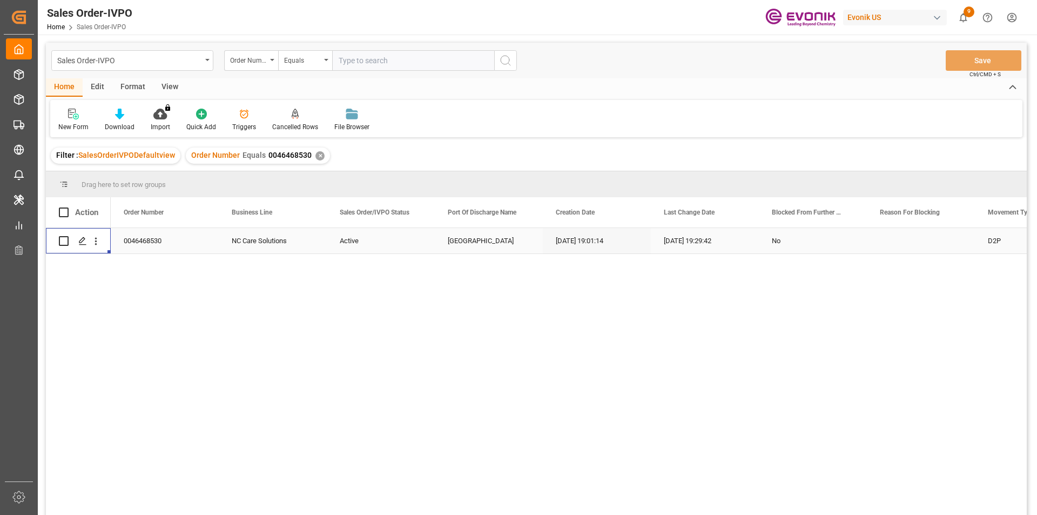
click at [318, 159] on div "✕" at bounding box center [319, 155] width 9 height 9
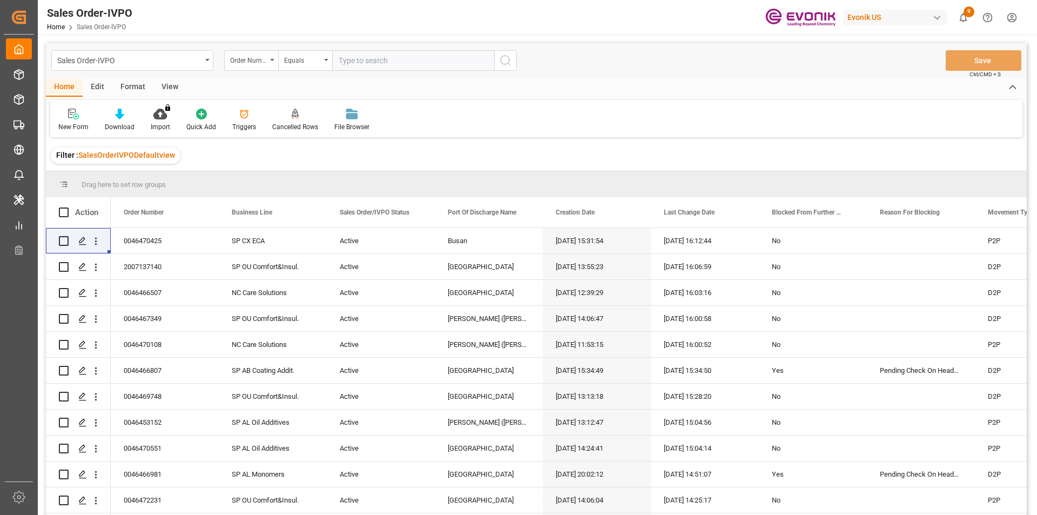
click at [390, 65] on input "text" at bounding box center [413, 60] width 162 height 21
paste input "2007142706"
type input "2007142706"
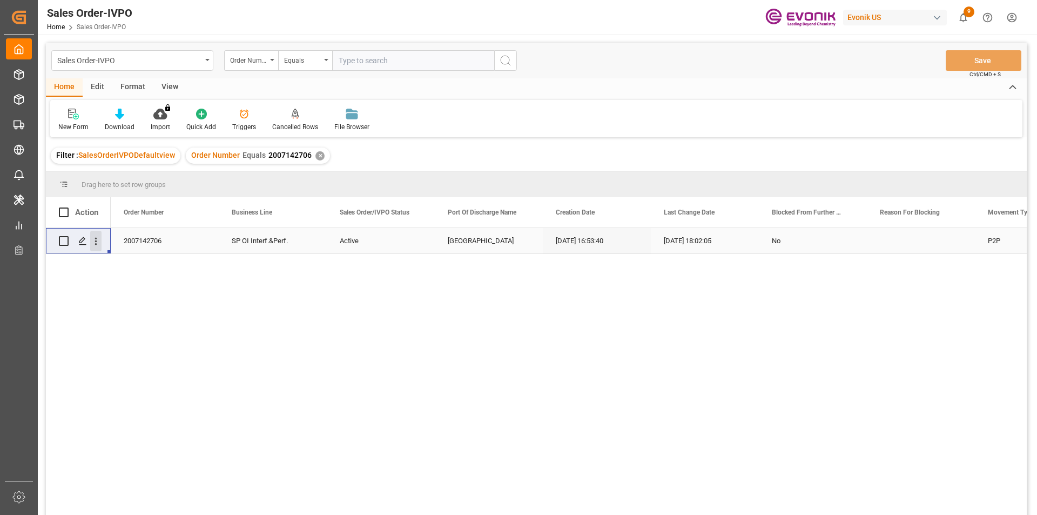
click at [94, 239] on icon "open menu" at bounding box center [95, 240] width 11 height 11
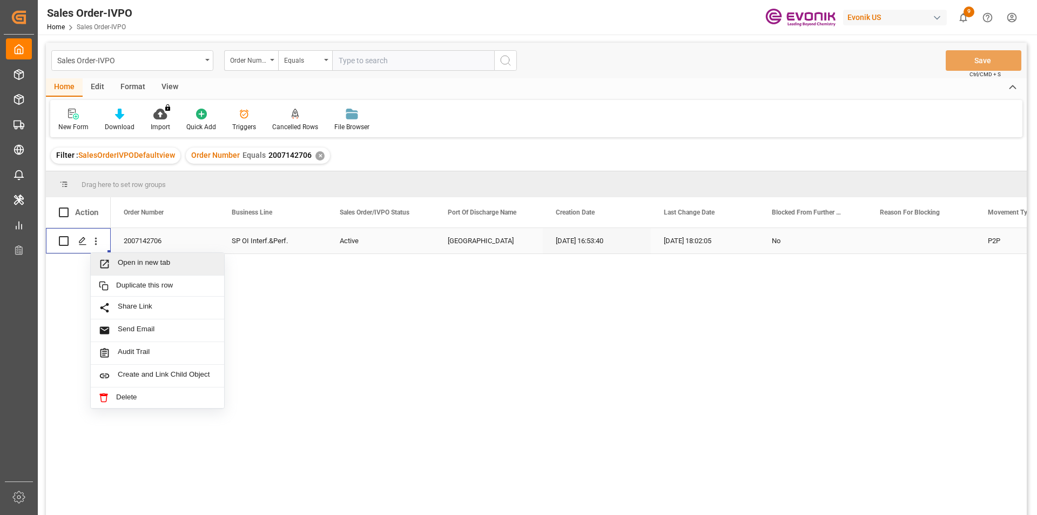
click at [165, 255] on div "Open in new tab" at bounding box center [157, 264] width 133 height 23
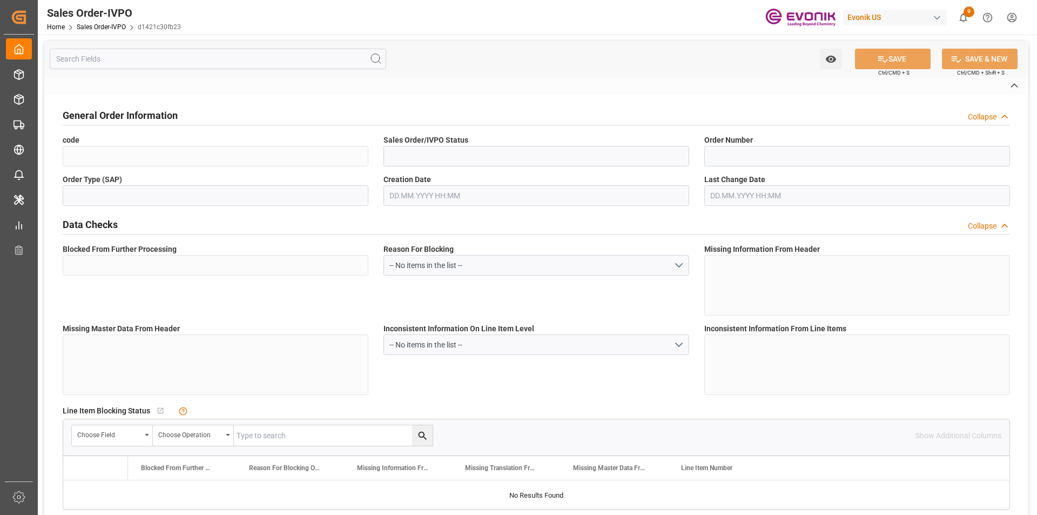
type input "d1421c30fb23"
type input "Active"
type input "0046466103"
type input "IV"
type input "Yes"
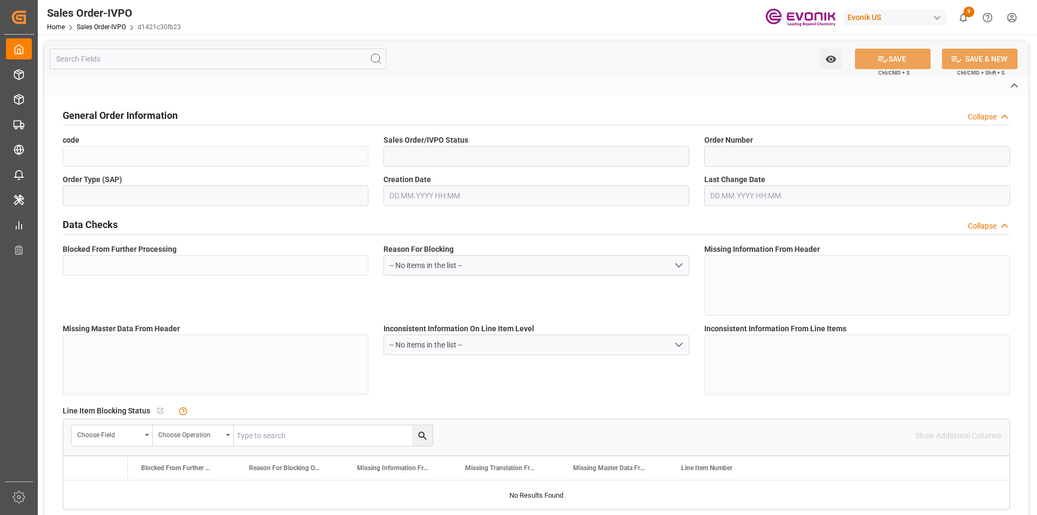
type input "P2P"
type input "41"
type input "LCL"
type input "0008"
type input "LCL"
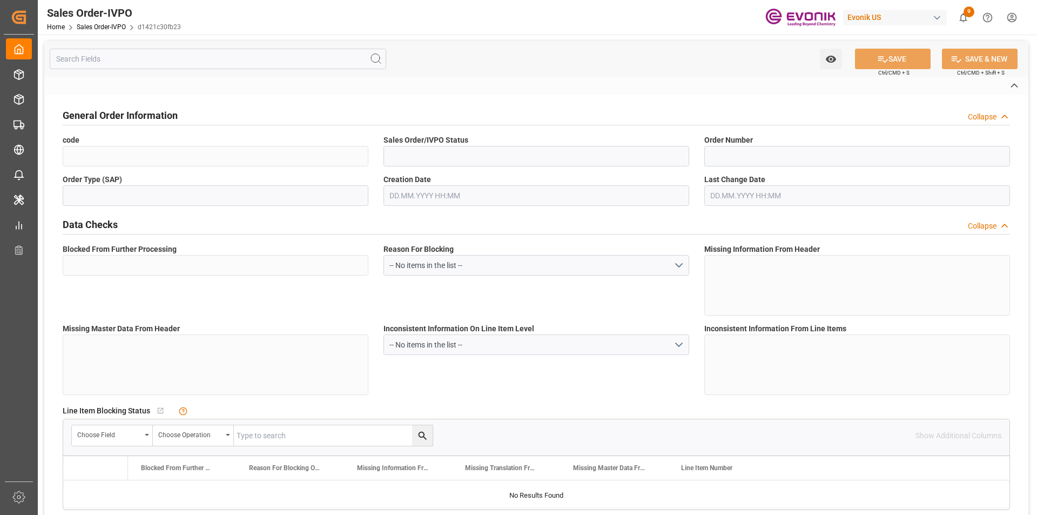
type textarea "No Tank Container"
type input "0046466103"
type input "OI"
type input "SP OI Interf.&Perf."
type input "Specialty Additives"
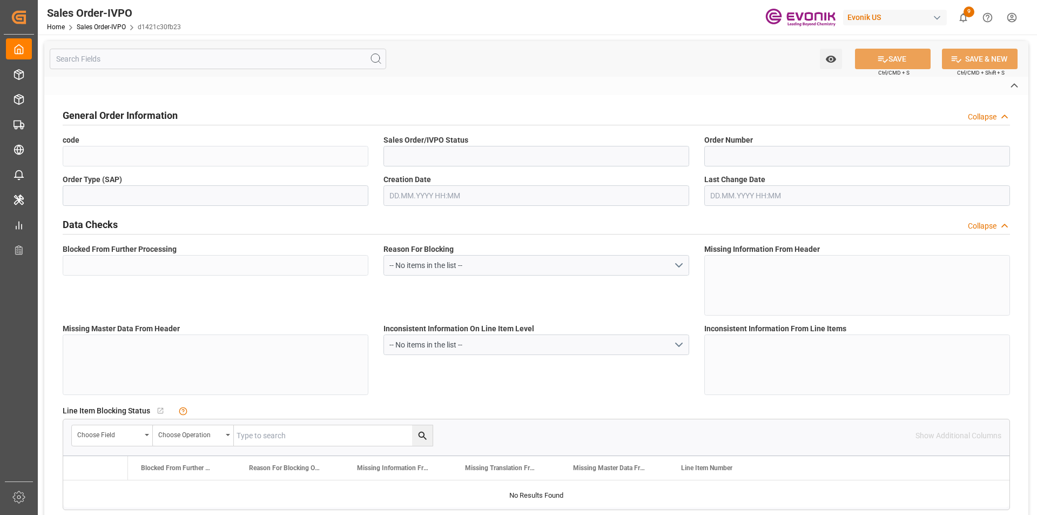
type input "CIF"
type input "[GEOGRAPHIC_DATA]"
type input "Rotterdam"
type input "+49 201 173-2365"
type input "zoll-essen@evonik.com"
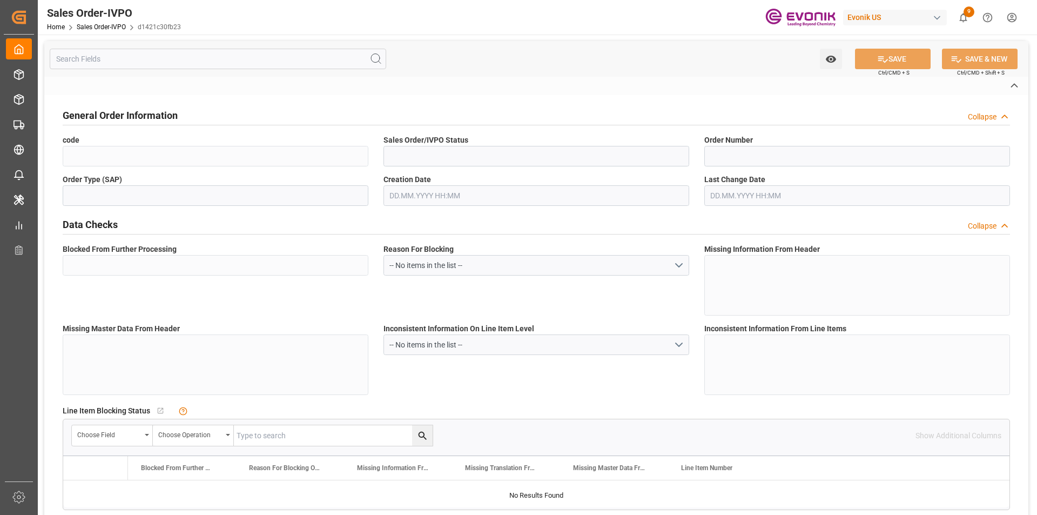
type textarea "Not required"
type textarea "RESELLER"
type input "DE"
type input "Pending"
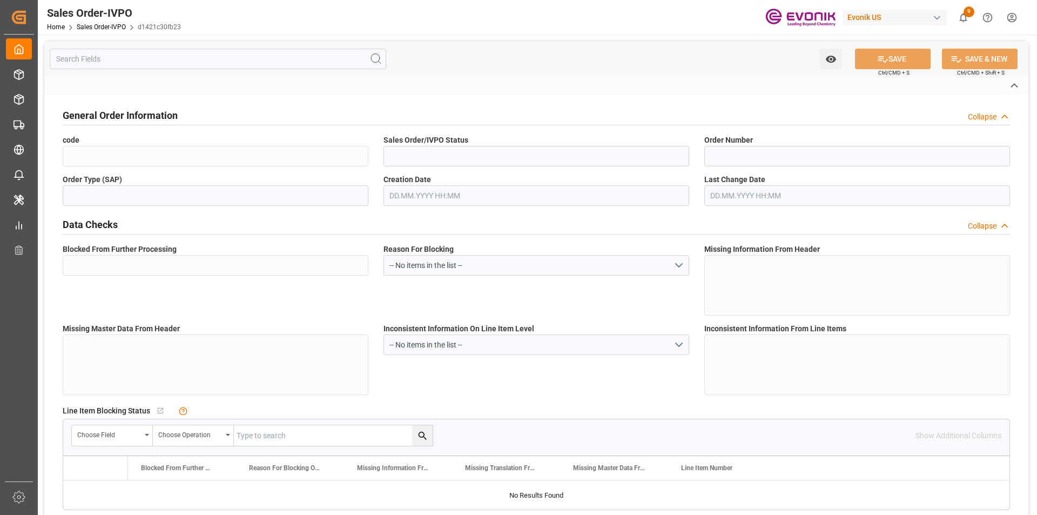
type input "LCL"
type input "Pending"
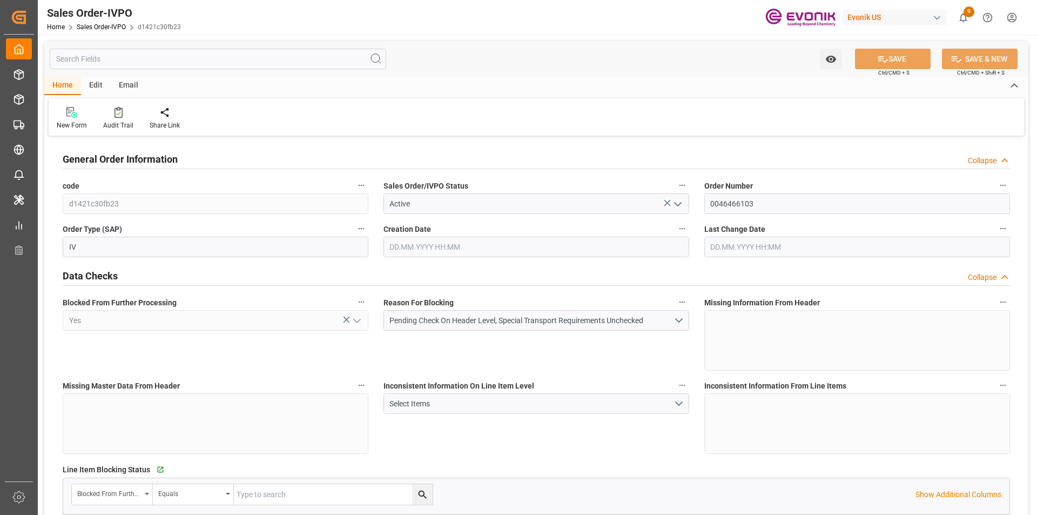
type input "NLRTM"
type input "0"
type input "1"
type input "1059"
type input "20.08.2025 19:32"
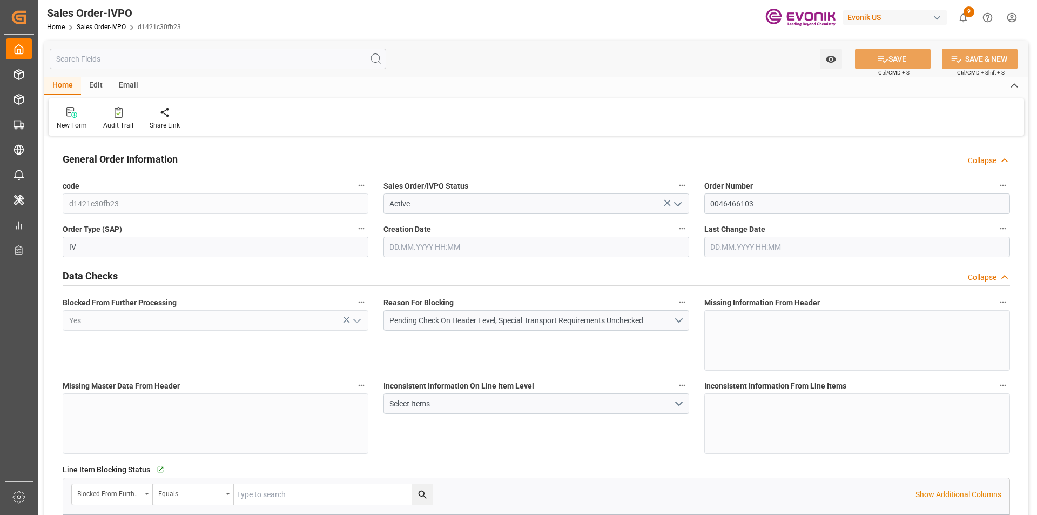
type input "11.09.2025 10:02"
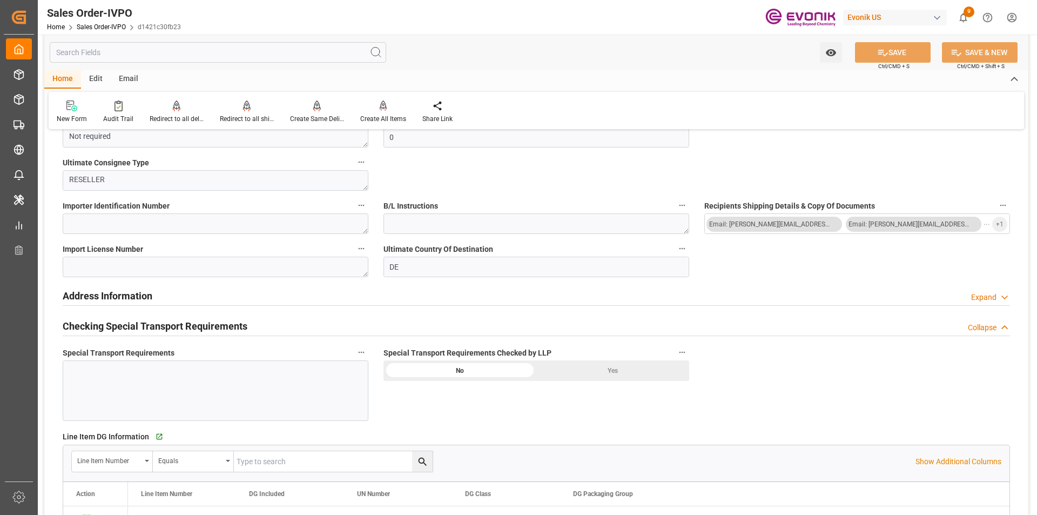
scroll to position [1350, 0]
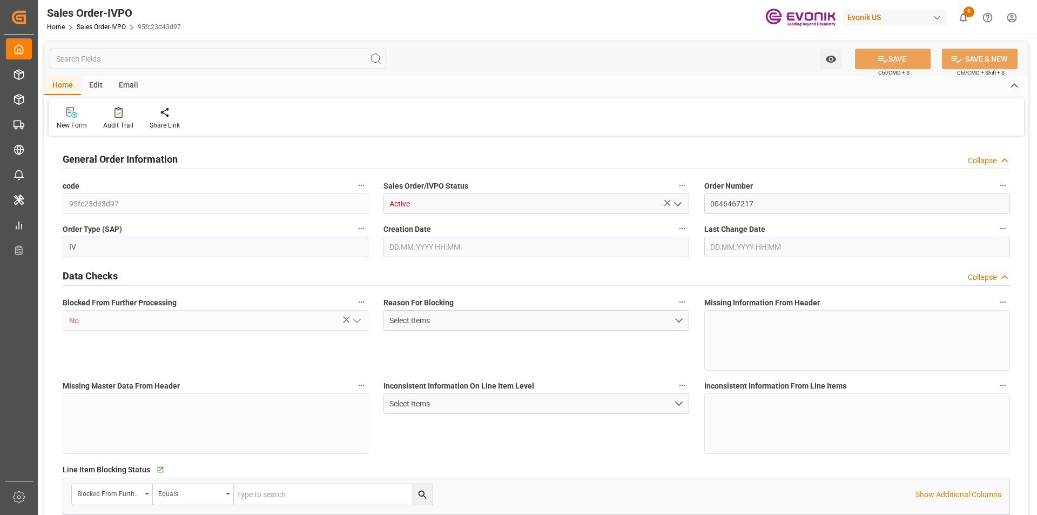
type input "BRSSZ"
type input "0"
type input "1"
type input "3877.12"
type input "[DATE] 22:45"
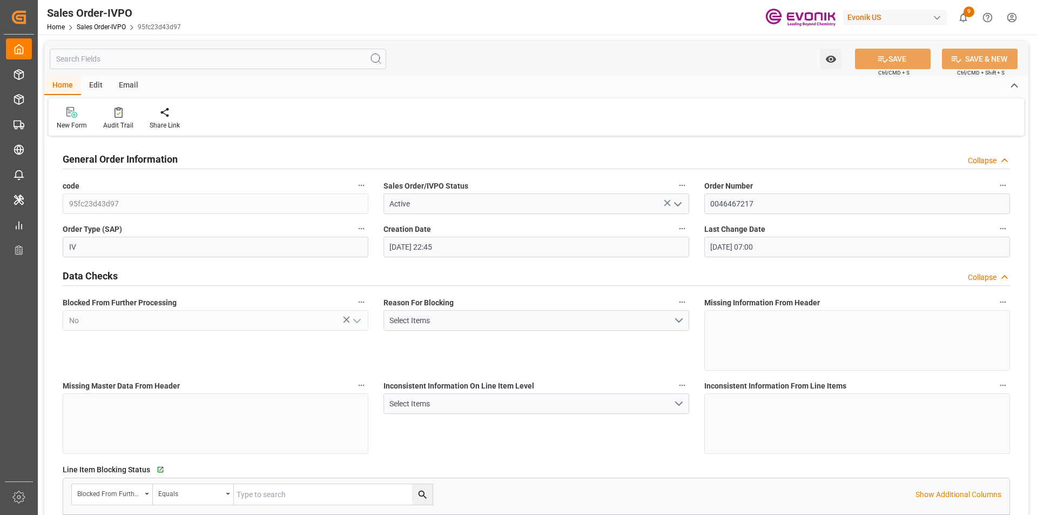
type input "[DATE] 07:00"
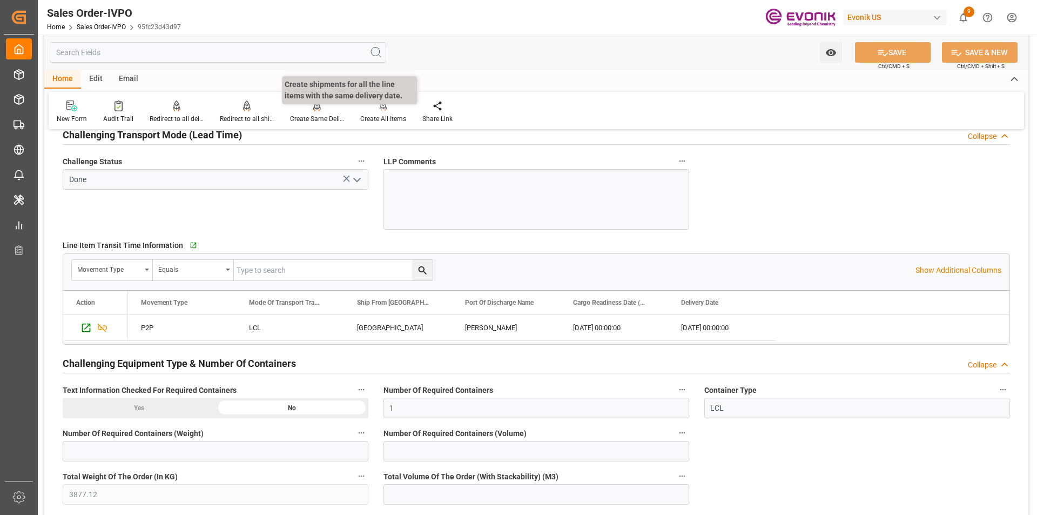
scroll to position [1404, 0]
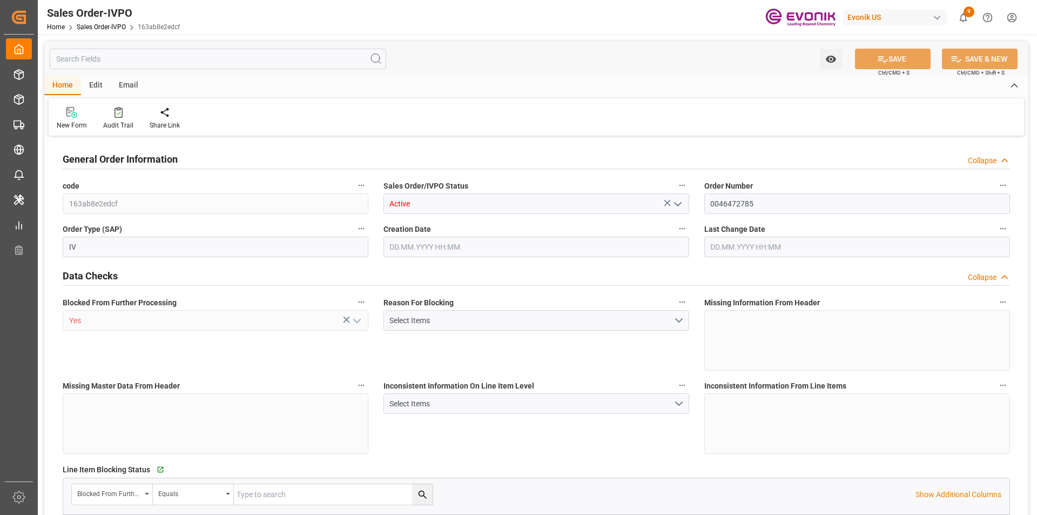
type input "BRSSZ"
type input "0"
type input "1"
type input "5461.38"
type input "[DATE] 15:14"
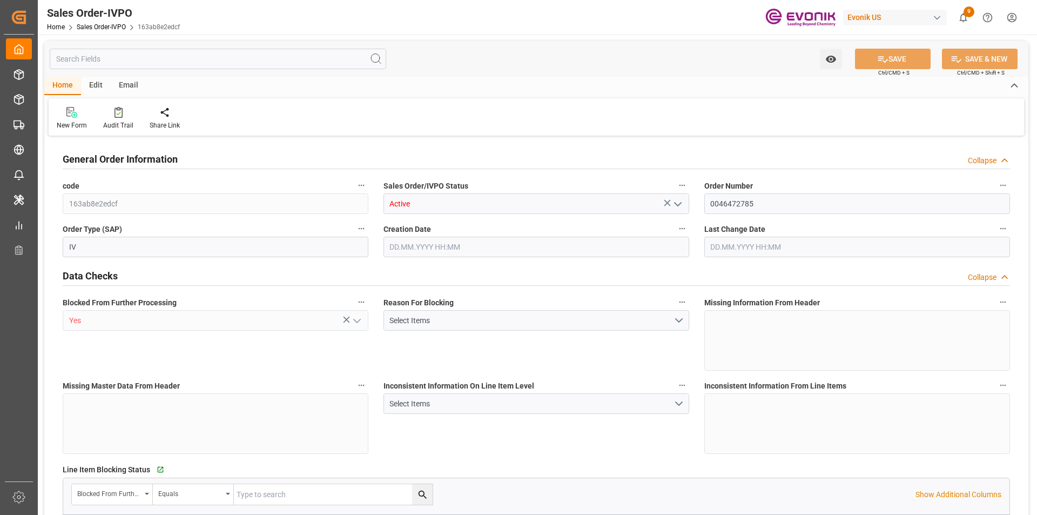
type input "[DATE] 15:14"
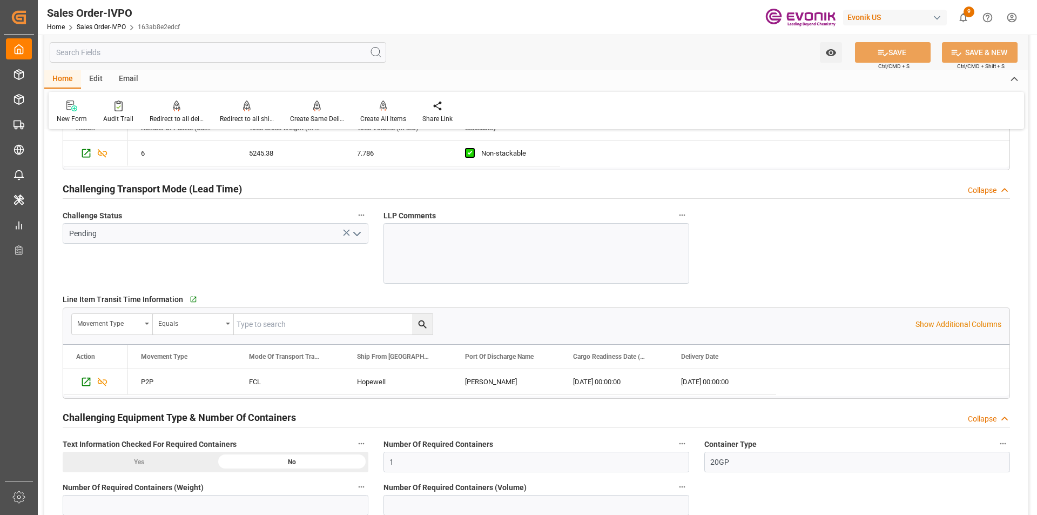
scroll to position [1944, 0]
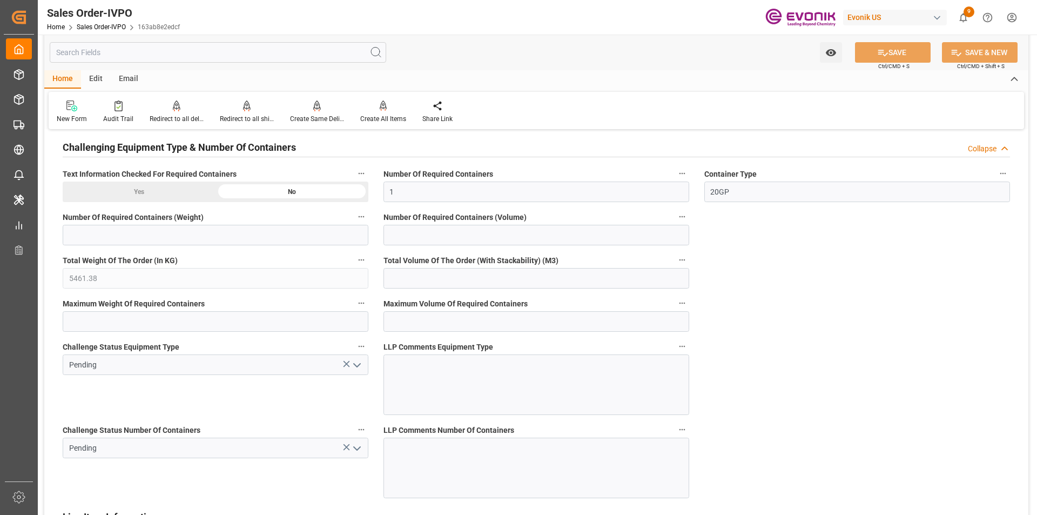
click at [176, 55] on input "text" at bounding box center [218, 52] width 336 height 21
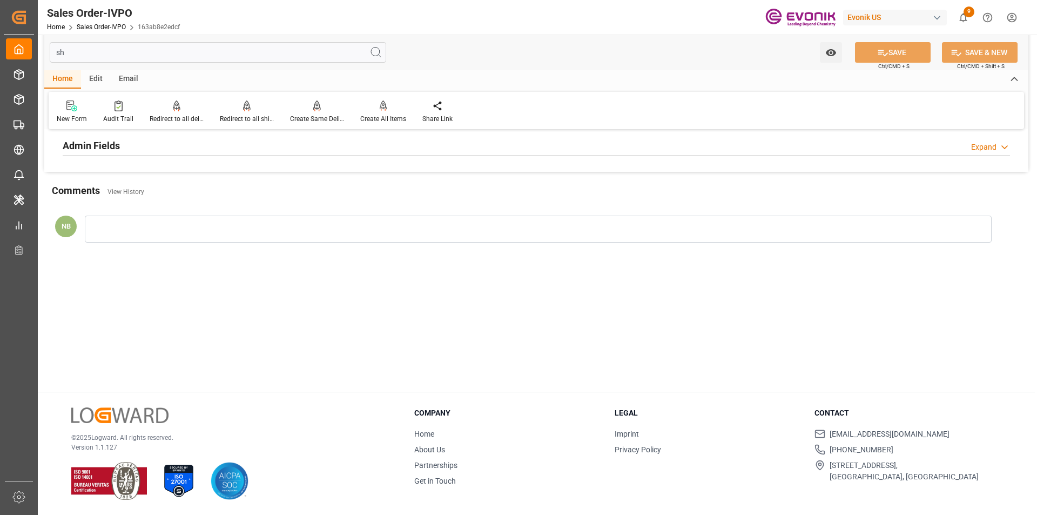
scroll to position [0, 0]
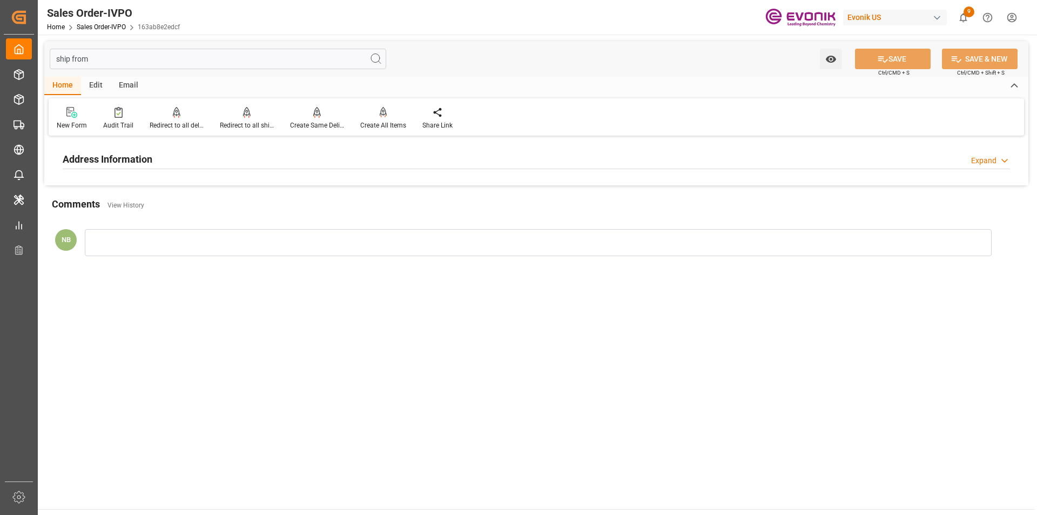
type input "ship from"
click at [974, 161] on div "Expand" at bounding box center [983, 160] width 25 height 11
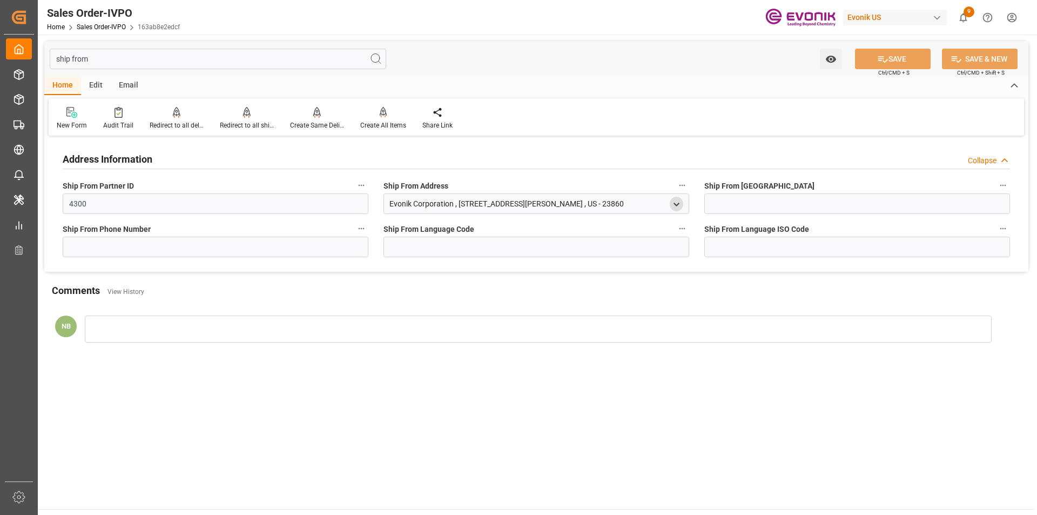
click at [675, 206] on icon "open menu" at bounding box center [676, 204] width 9 height 9
click at [413, 293] on input "Hopewell" at bounding box center [460, 295] width 136 height 12
click at [546, 426] on main "ship from Watch Option SAVE Ctrl/CMD + S SAVE & NEW Ctrl/CMD + Shift + S Home E…" at bounding box center [536, 272] width 997 height 474
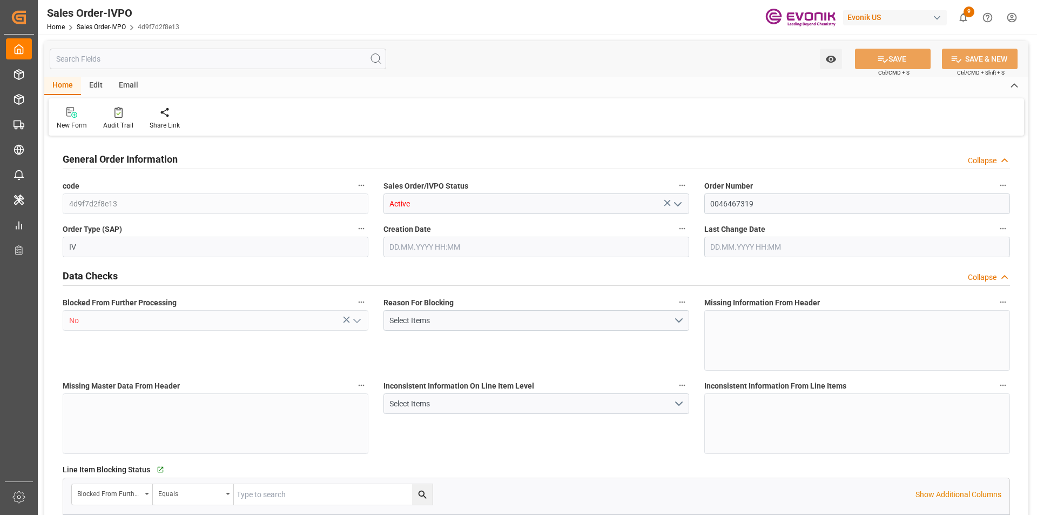
type input "CNSHA"
type input "0"
type input "1"
type input "2"
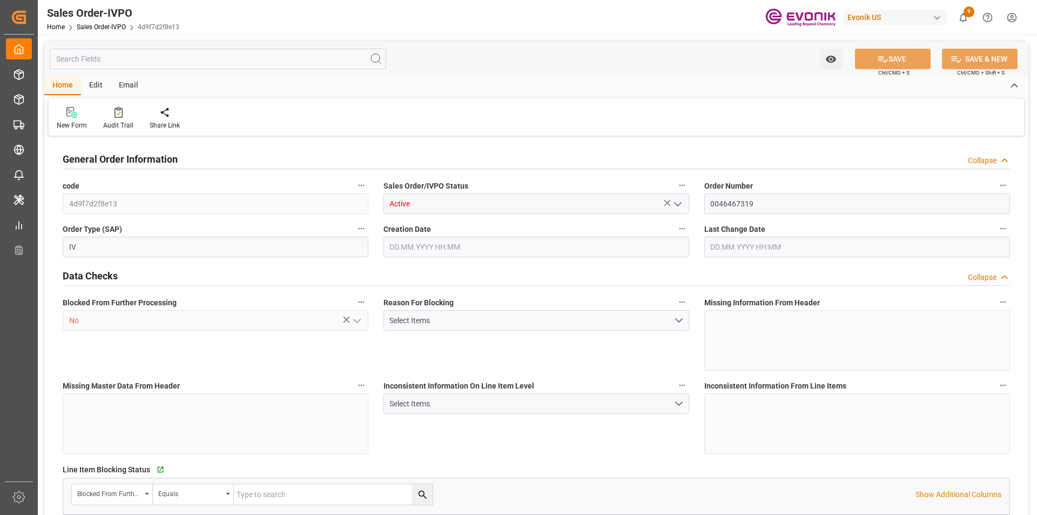
type input "17222.68"
type input "44.374"
type input "17000"
type input "30"
type input "[DATE] 23:17"
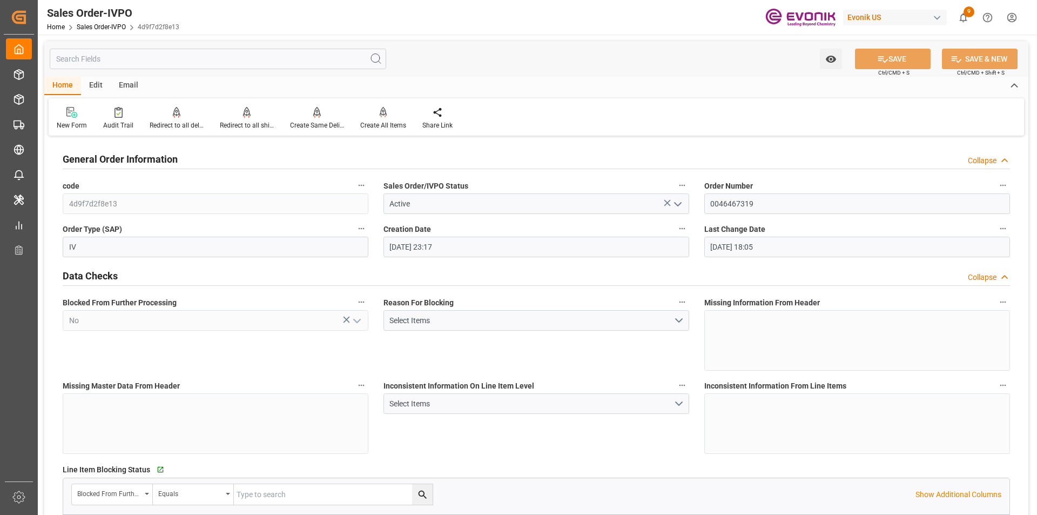
type input "[DATE] 18:05"
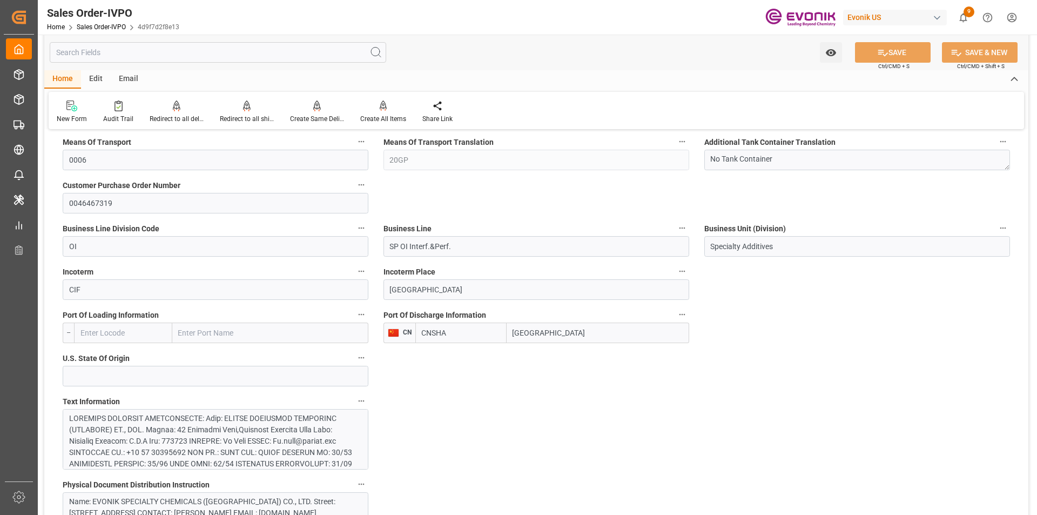
scroll to position [918, 0]
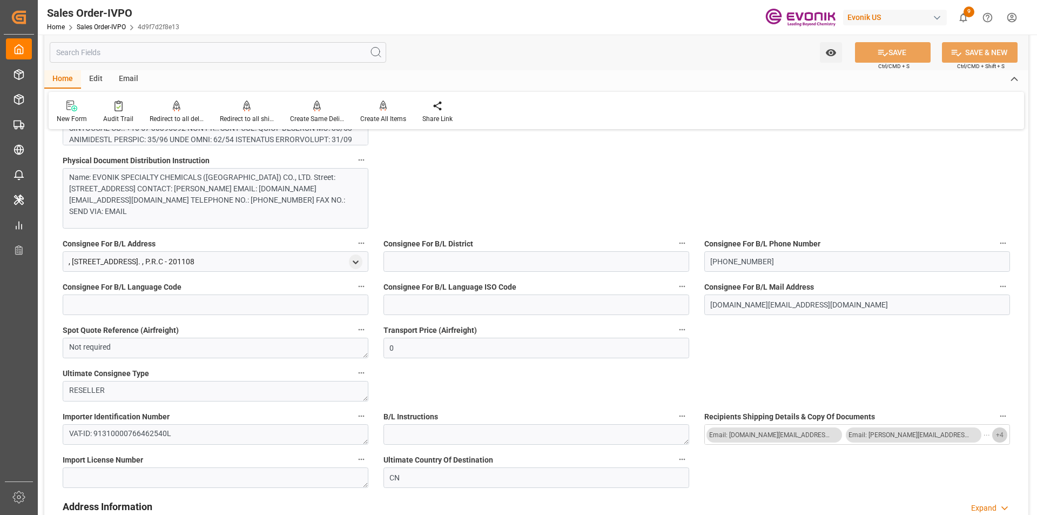
click at [998, 433] on span "+ 4" at bounding box center [1000, 434] width 8 height 17
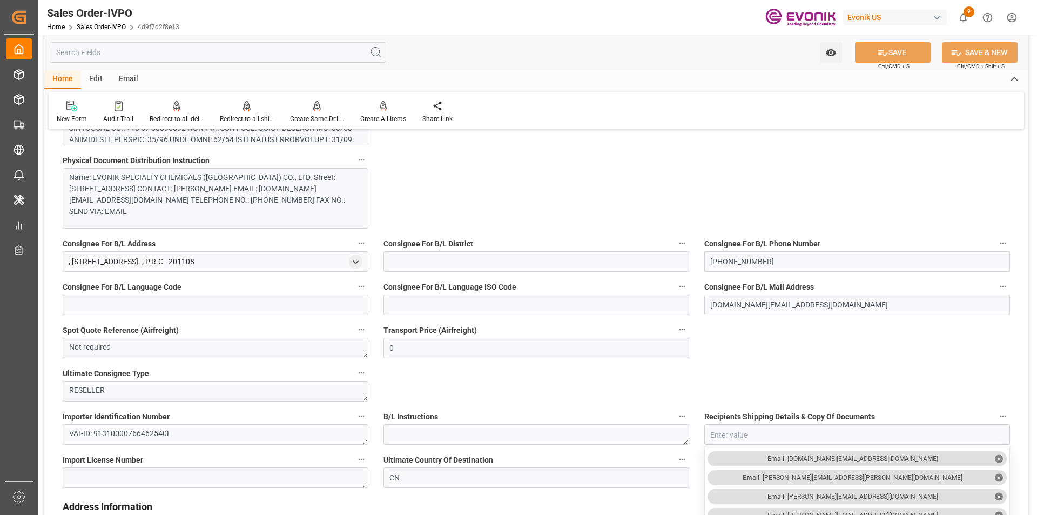
scroll to position [1026, 0]
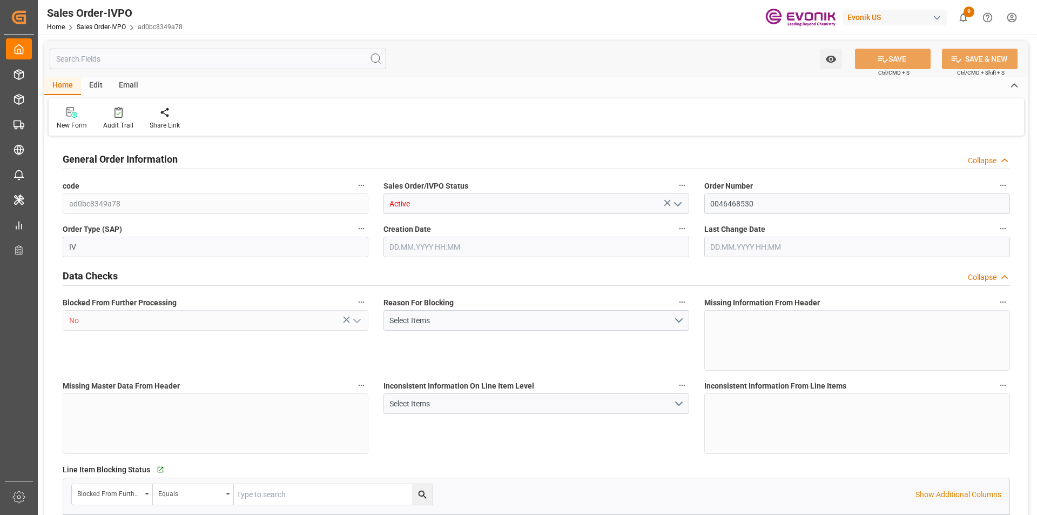
type input "BEANR"
type input "0"
type input "1"
type input "2"
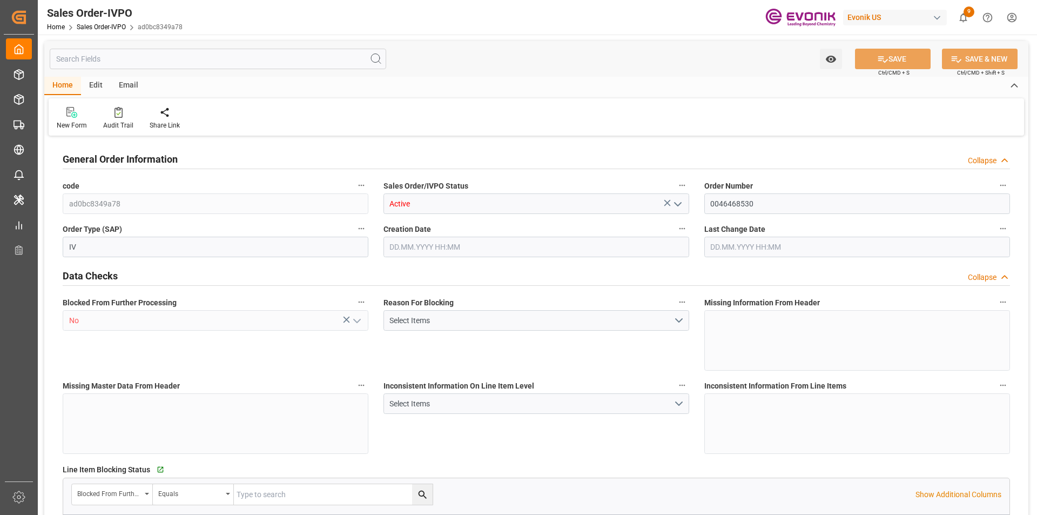
type input "15124"
type input "43.903"
type input "17000"
type input "30"
type input "19.08.2025 19:01"
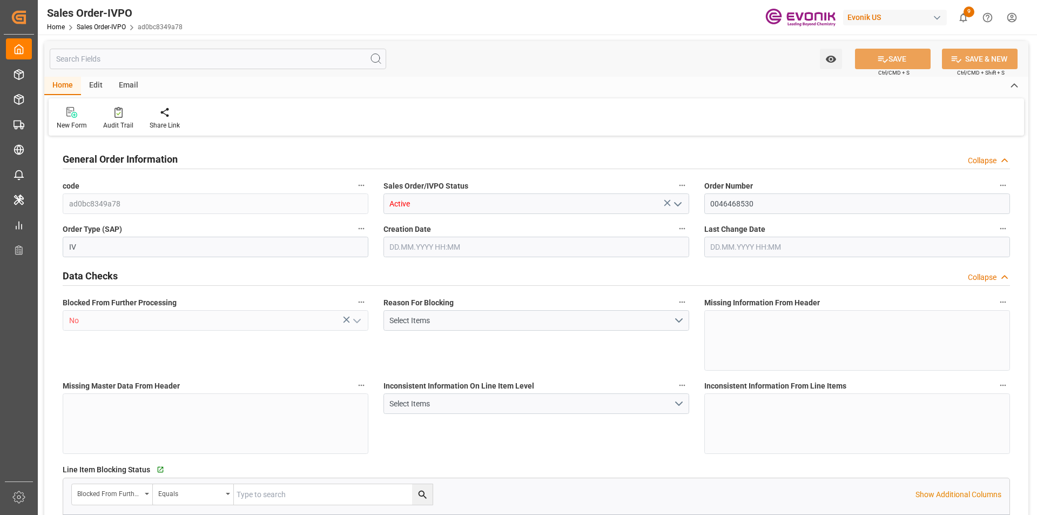
type input "29.08.2025 19:29"
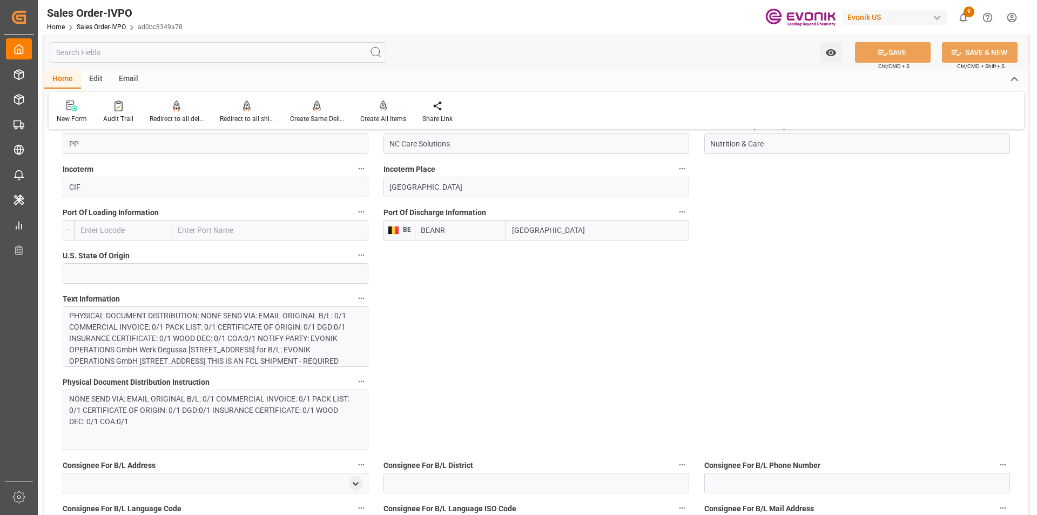
scroll to position [540, 0]
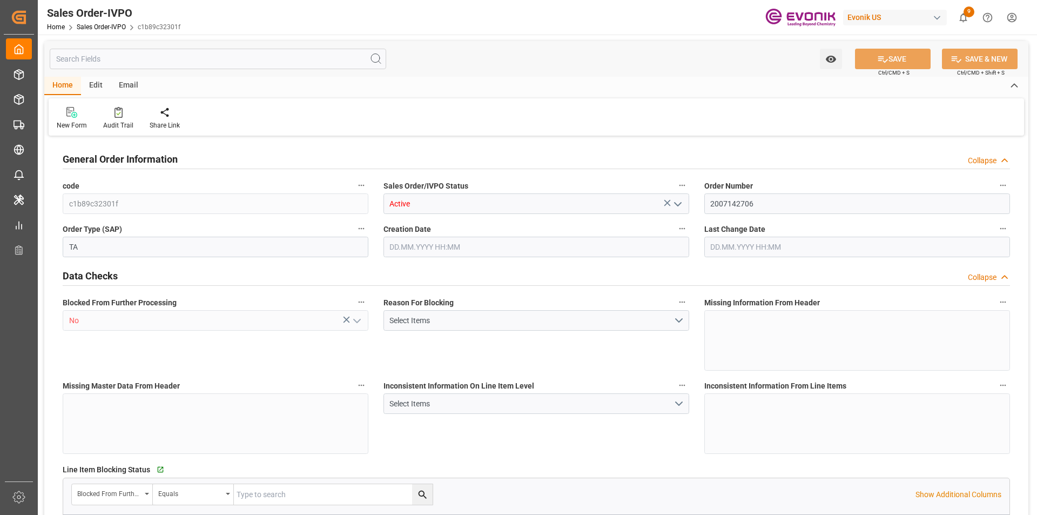
type input "ZADUR"
type input "0"
type input "1"
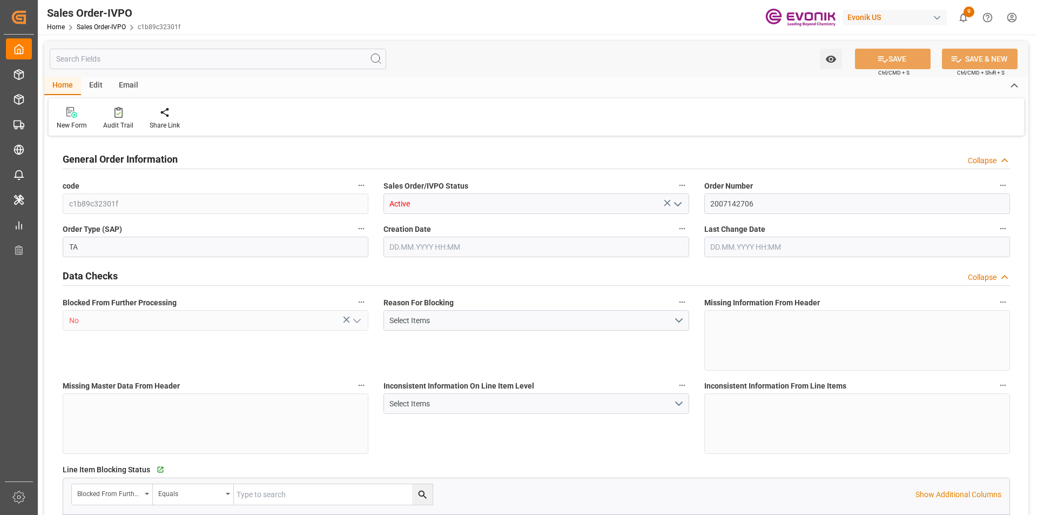
type input "10580"
type input "28.9316"
type input "17000"
type input "30"
type input "[DATE] 16:53"
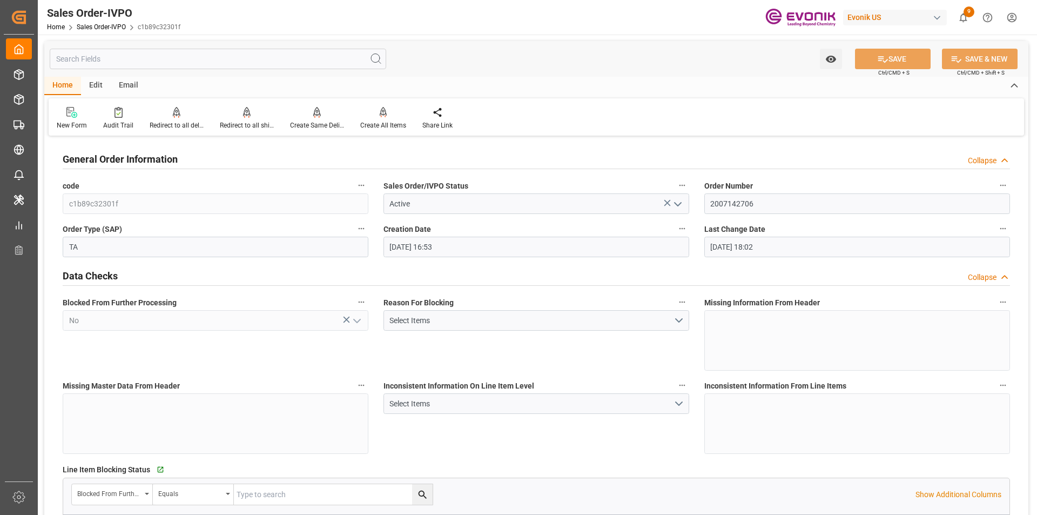
type input "[DATE] 18:02"
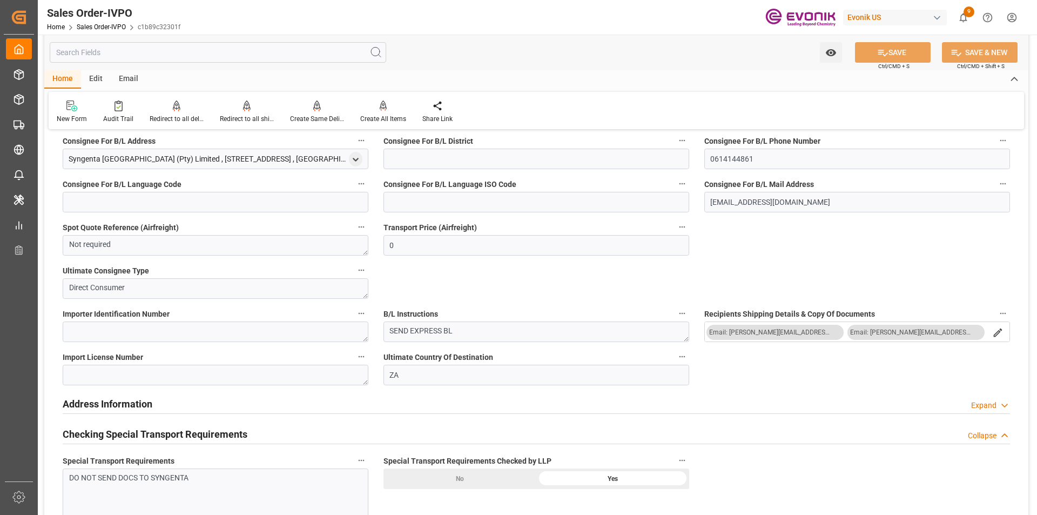
scroll to position [1134, 0]
